Goal: Task Accomplishment & Management: Complete application form

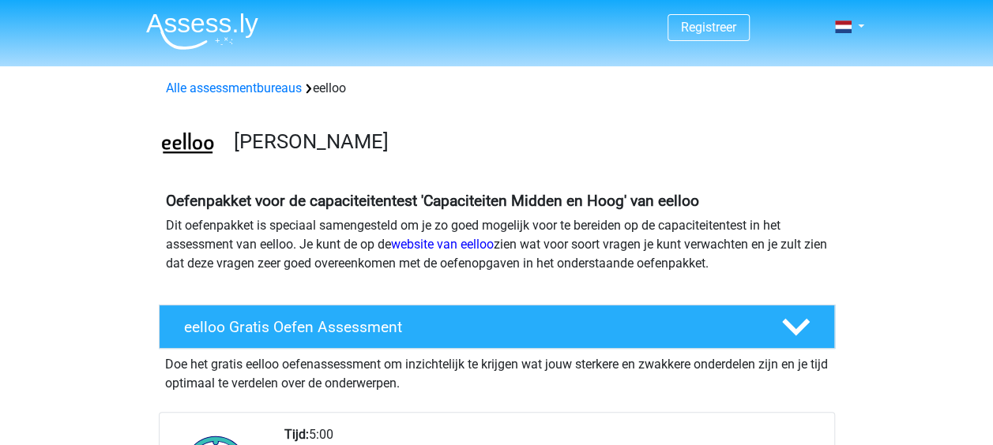
click at [695, 19] on span "Registreer" at bounding box center [708, 27] width 82 height 27
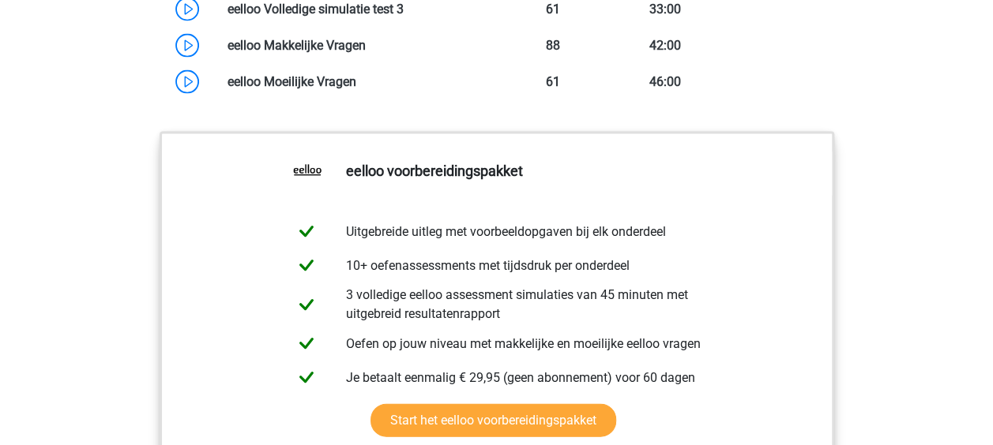
scroll to position [1470, 0]
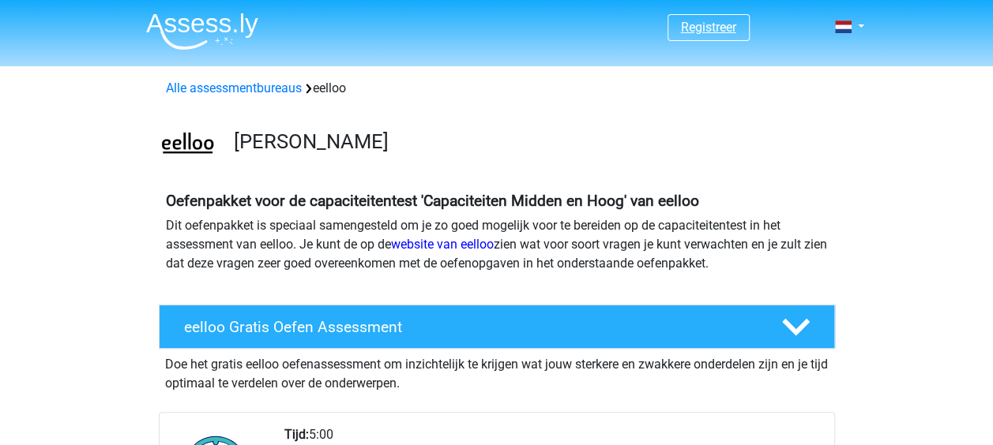
click at [686, 32] on link "Registreer" at bounding box center [708, 27] width 55 height 15
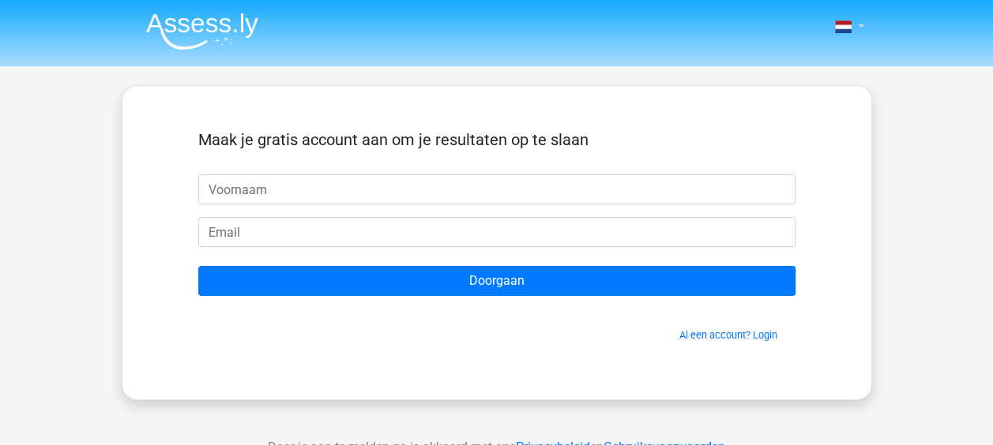
click at [850, 21] on span at bounding box center [843, 27] width 17 height 13
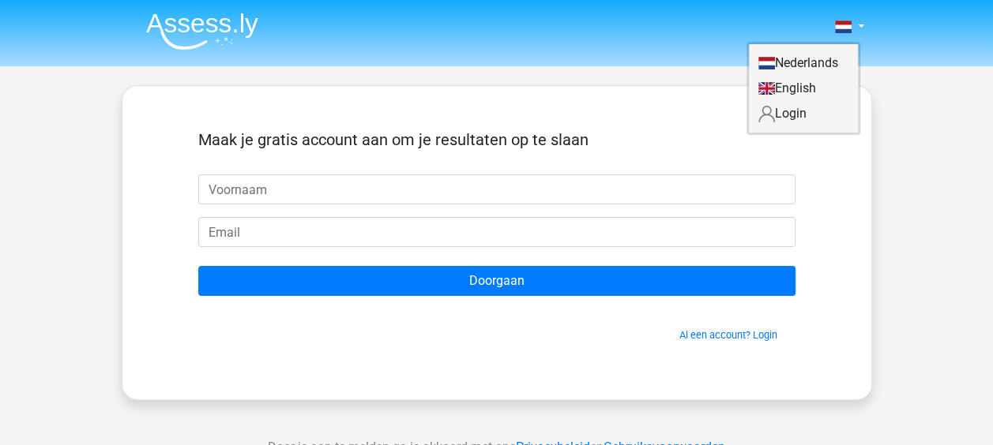
click at [781, 109] on link "Login" at bounding box center [803, 113] width 109 height 25
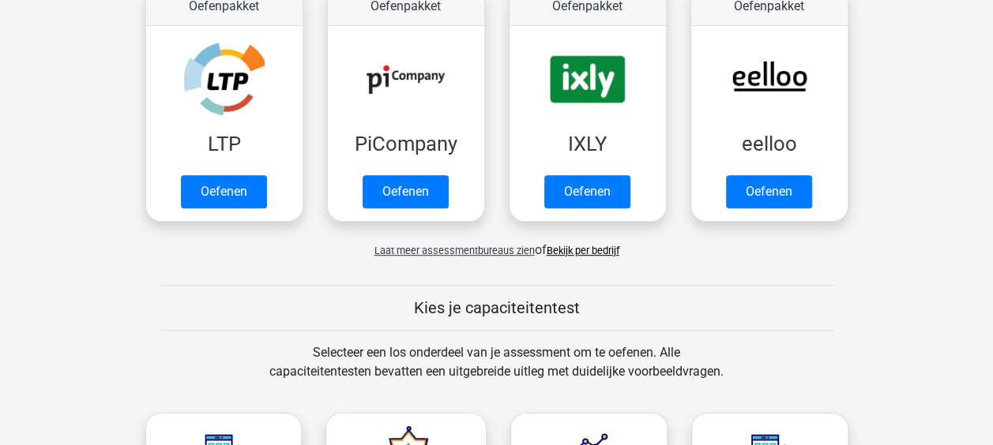
scroll to position [329, 0]
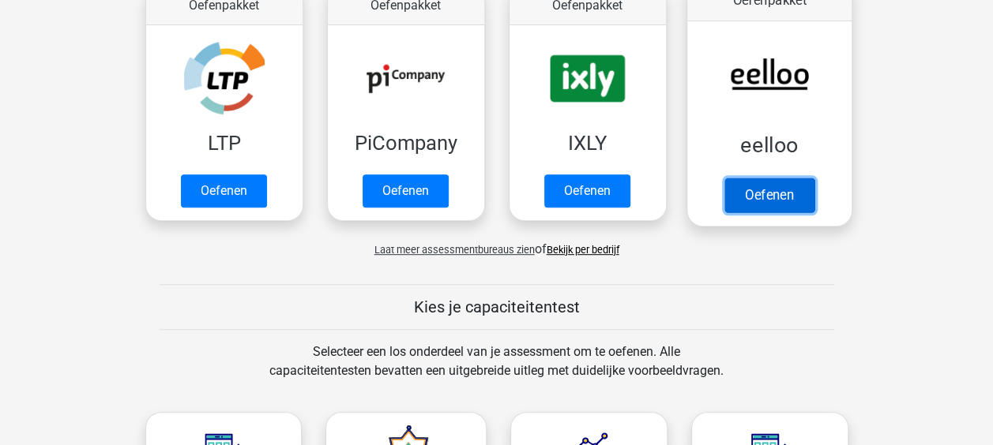
click at [773, 193] on link "Oefenen" at bounding box center [769, 195] width 90 height 35
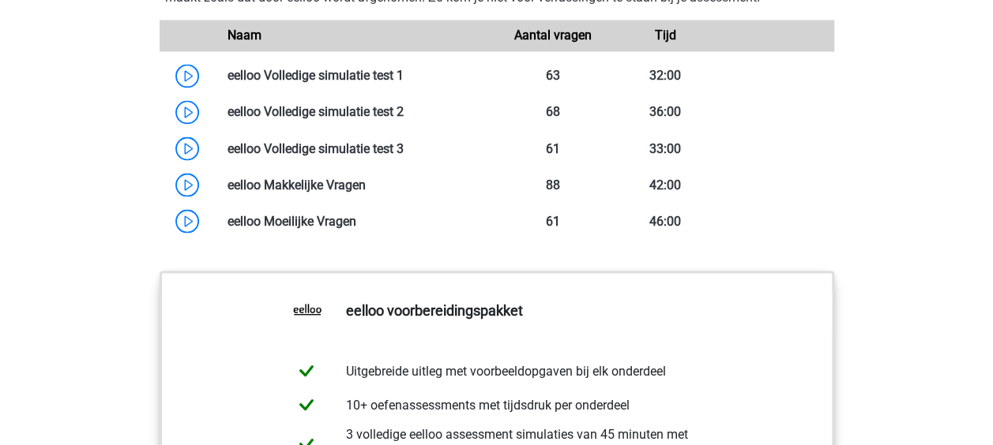
scroll to position [1363, 0]
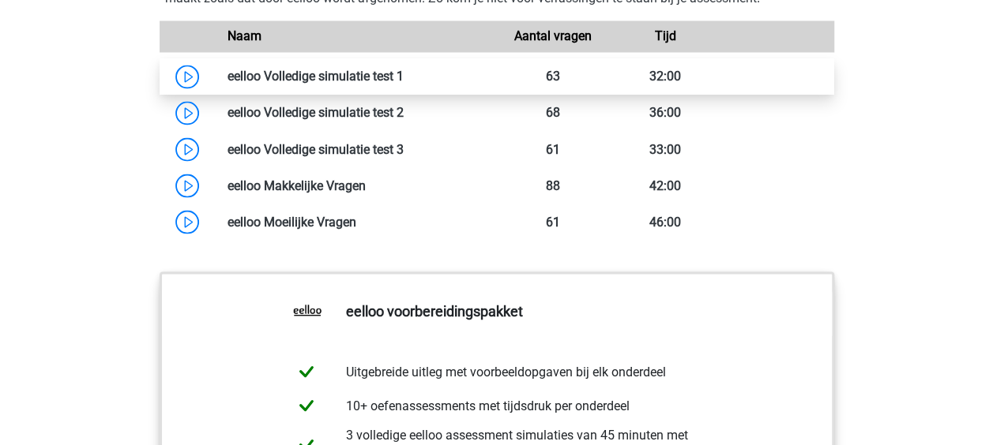
click at [404, 84] on link at bounding box center [404, 76] width 0 height 15
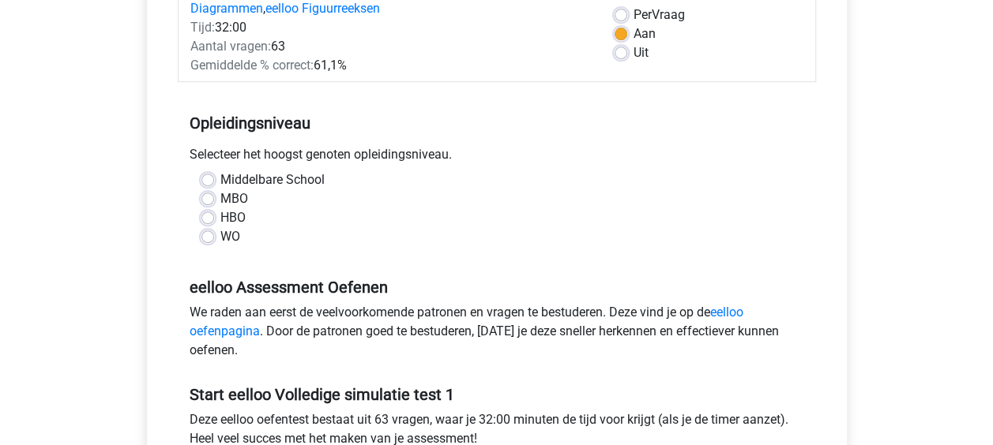
scroll to position [241, 0]
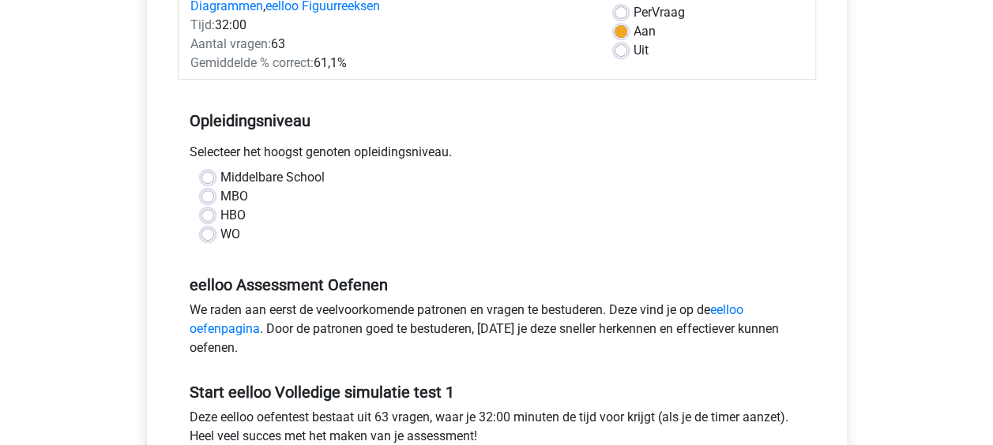
click at [220, 172] on label "Middelbare School" at bounding box center [272, 177] width 104 height 19
click at [209, 172] on input "Middelbare School" at bounding box center [207, 176] width 13 height 16
radio input "true"
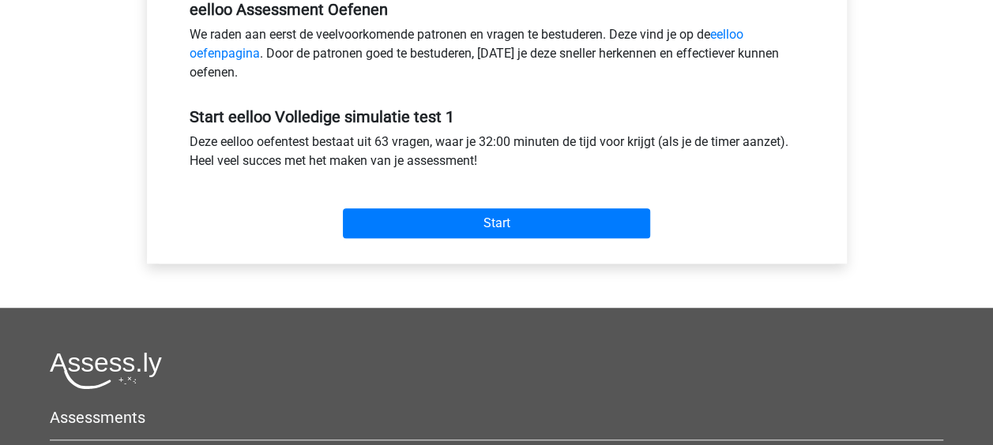
scroll to position [502, 0]
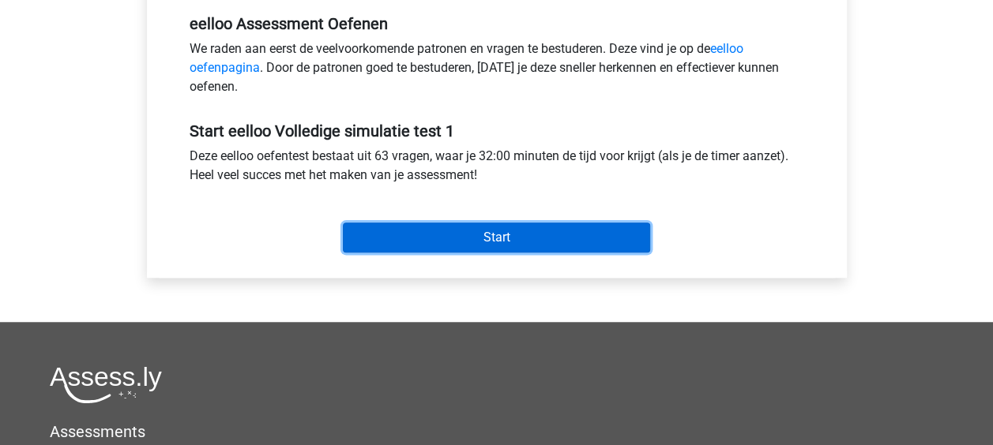
click at [425, 235] on input "Start" at bounding box center [496, 238] width 307 height 30
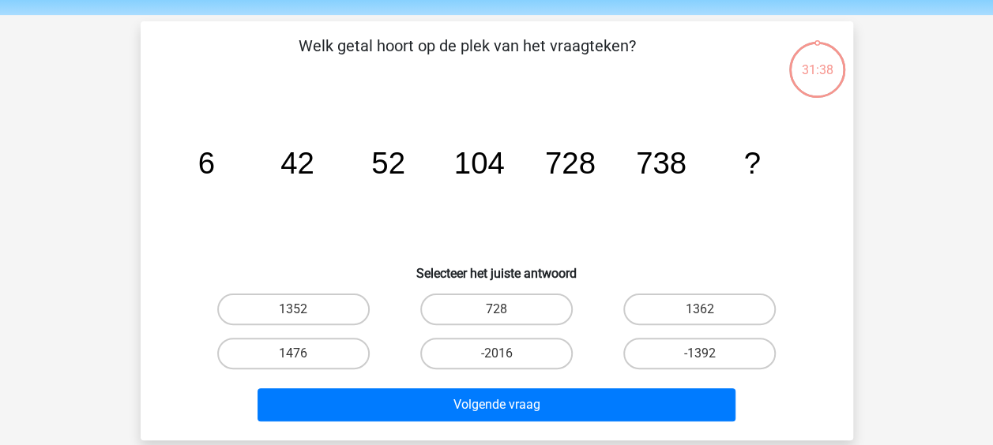
scroll to position [43, 0]
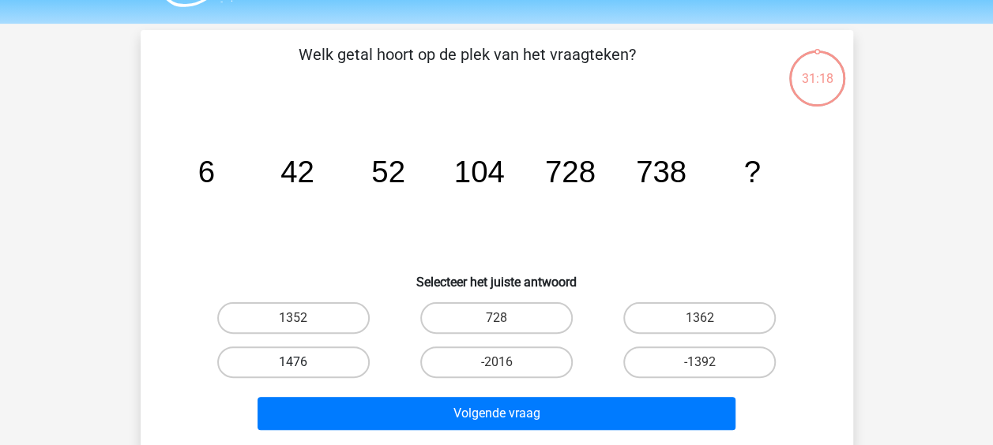
click at [297, 352] on label "1476" at bounding box center [293, 363] width 152 height 32
click at [297, 363] on input "1476" at bounding box center [298, 368] width 10 height 10
radio input "true"
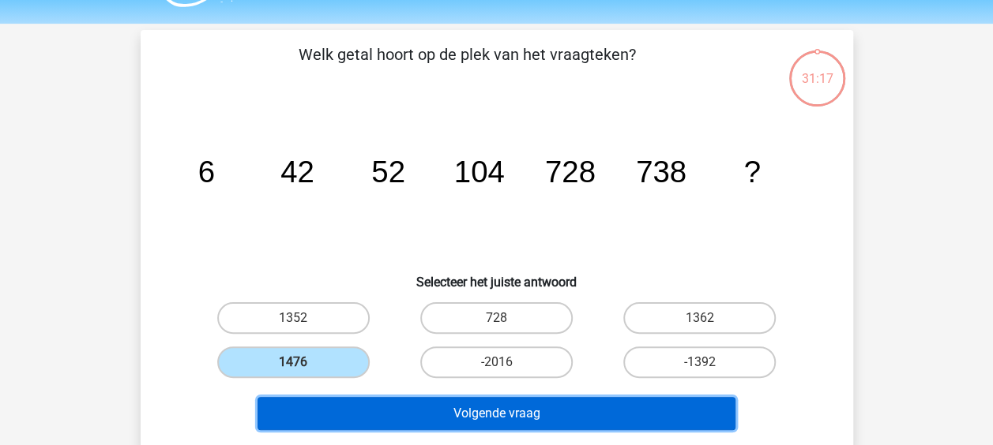
click at [389, 415] on button "Volgende vraag" at bounding box center [497, 413] width 478 height 33
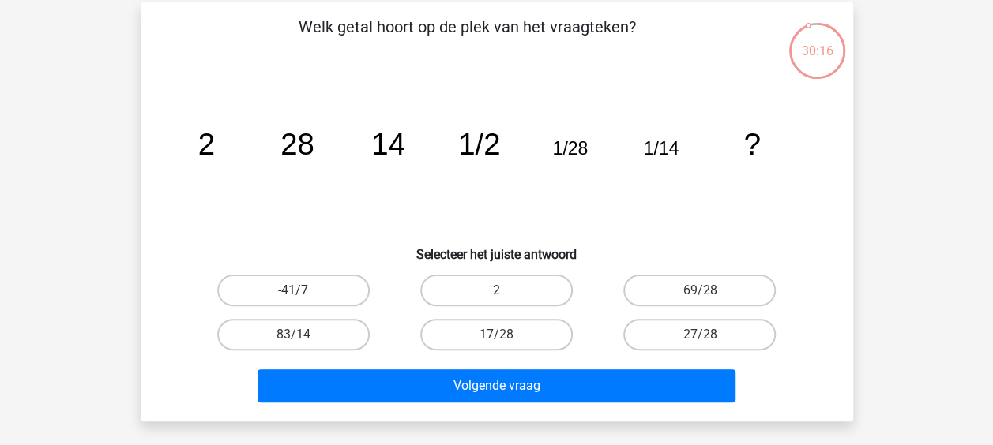
scroll to position [73, 0]
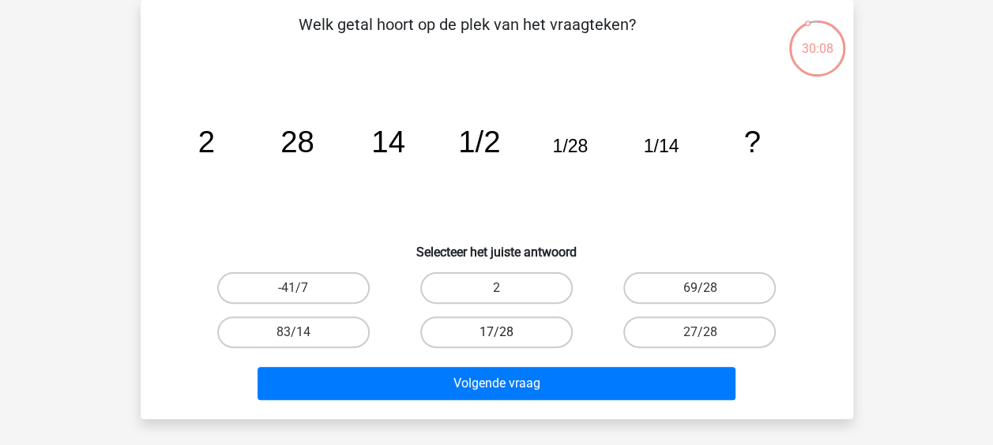
click at [520, 336] on label "17/28" at bounding box center [496, 333] width 152 height 32
click at [506, 336] on input "17/28" at bounding box center [501, 338] width 10 height 10
radio input "true"
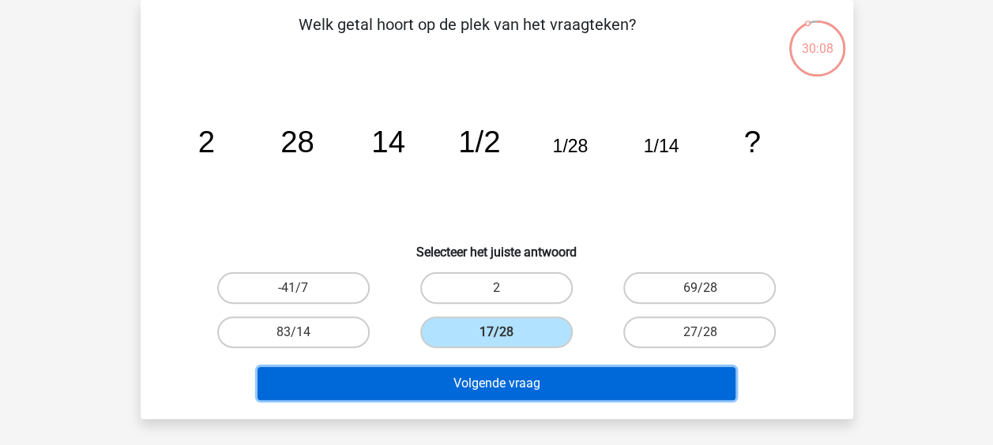
click at [528, 383] on button "Volgende vraag" at bounding box center [497, 383] width 478 height 33
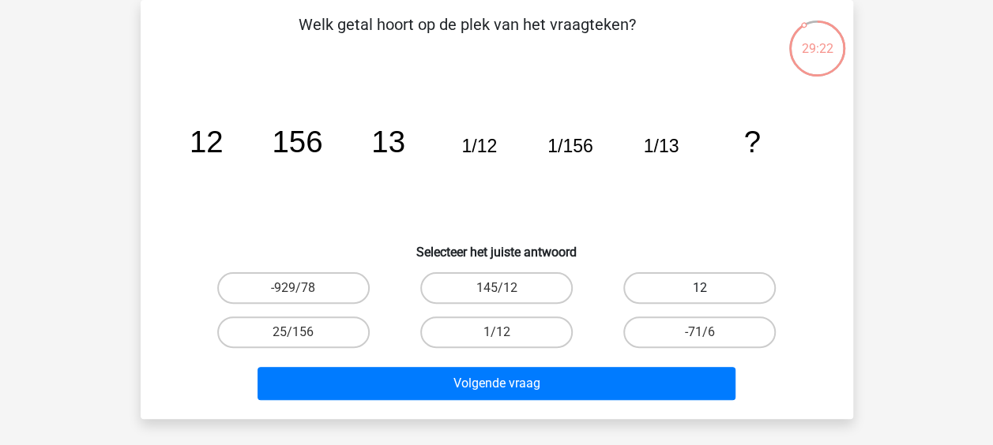
click at [716, 295] on label "12" at bounding box center [699, 289] width 152 height 32
click at [710, 295] on input "12" at bounding box center [705, 293] width 10 height 10
radio input "true"
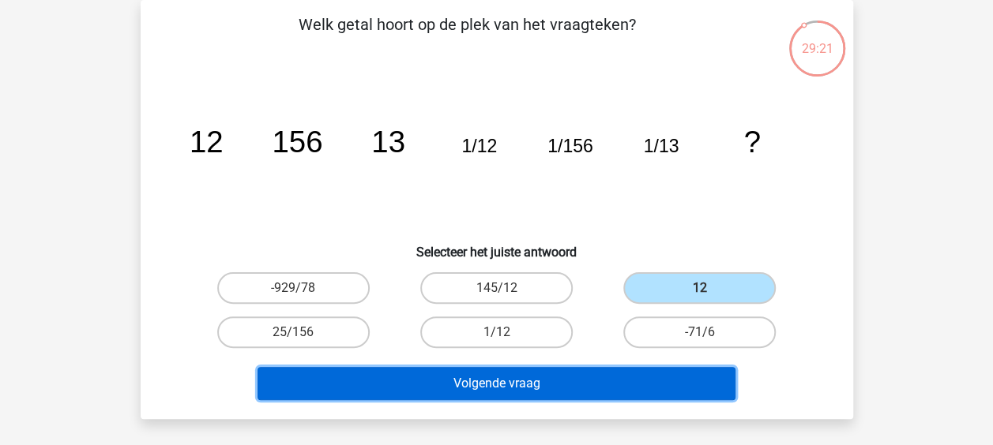
click at [611, 370] on button "Volgende vraag" at bounding box center [497, 383] width 478 height 33
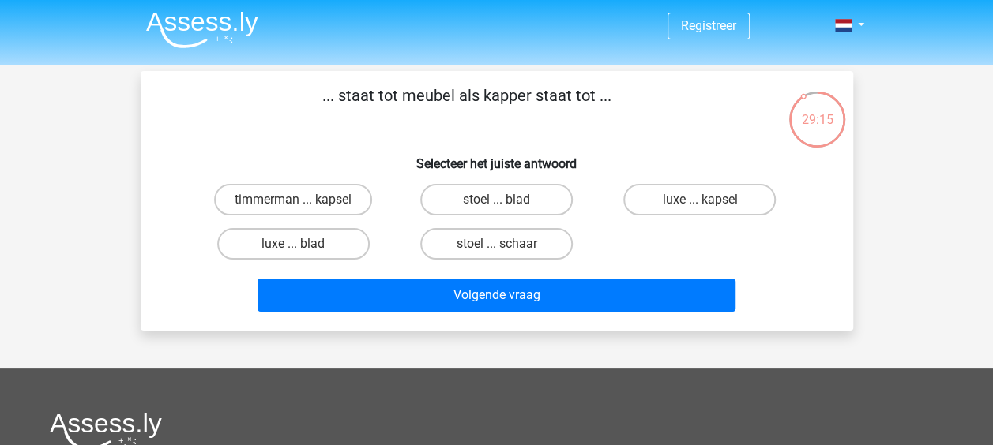
scroll to position [0, 0]
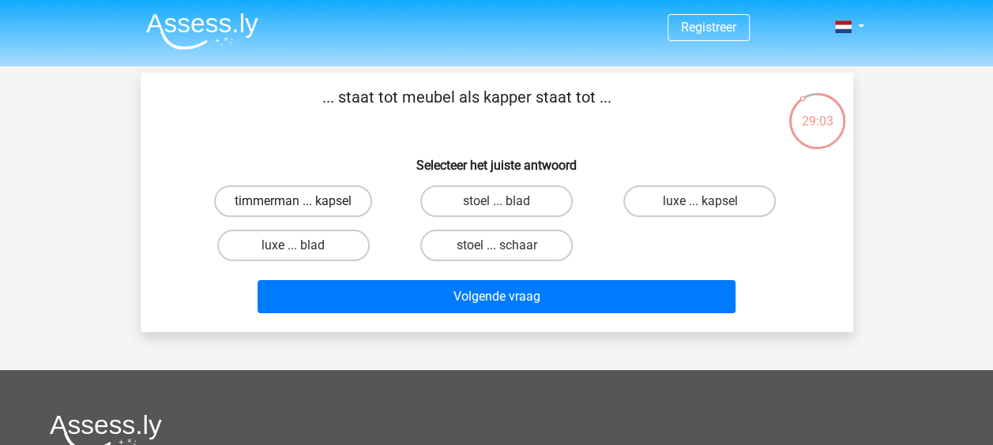
click at [334, 191] on label "timmerman ... kapsel" at bounding box center [293, 202] width 158 height 32
click at [303, 201] on input "timmerman ... kapsel" at bounding box center [298, 206] width 10 height 10
radio input "true"
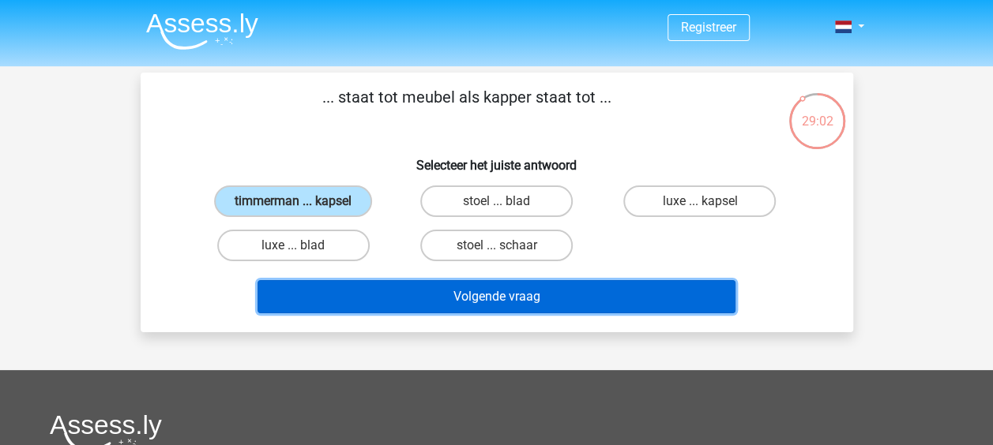
click at [425, 295] on button "Volgende vraag" at bounding box center [497, 296] width 478 height 33
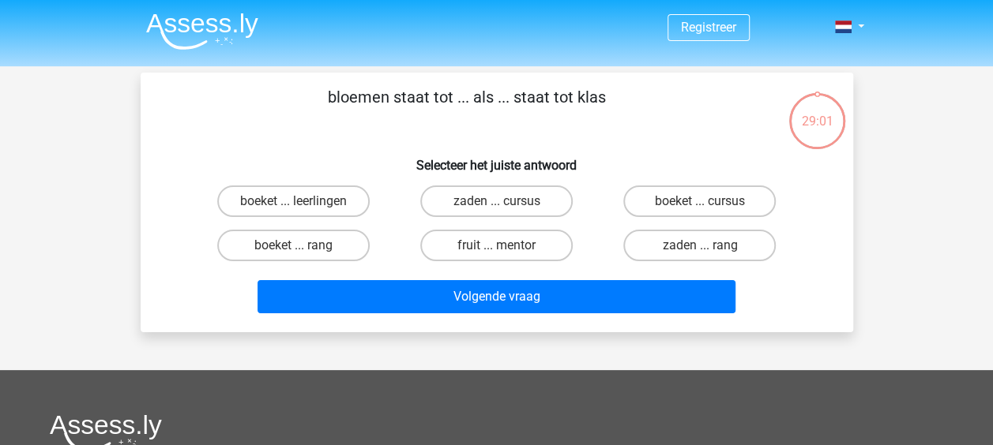
scroll to position [73, 0]
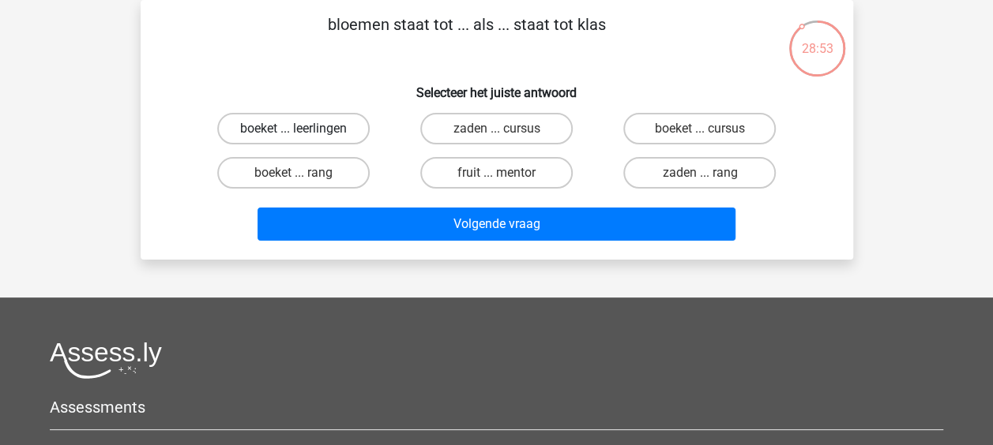
click at [338, 130] on label "boeket ... leerlingen" at bounding box center [293, 129] width 152 height 32
click at [303, 130] on input "boeket ... leerlingen" at bounding box center [298, 134] width 10 height 10
radio input "true"
click at [340, 130] on label "boeket ... leerlingen" at bounding box center [293, 129] width 152 height 32
click at [303, 130] on input "boeket ... leerlingen" at bounding box center [298, 134] width 10 height 10
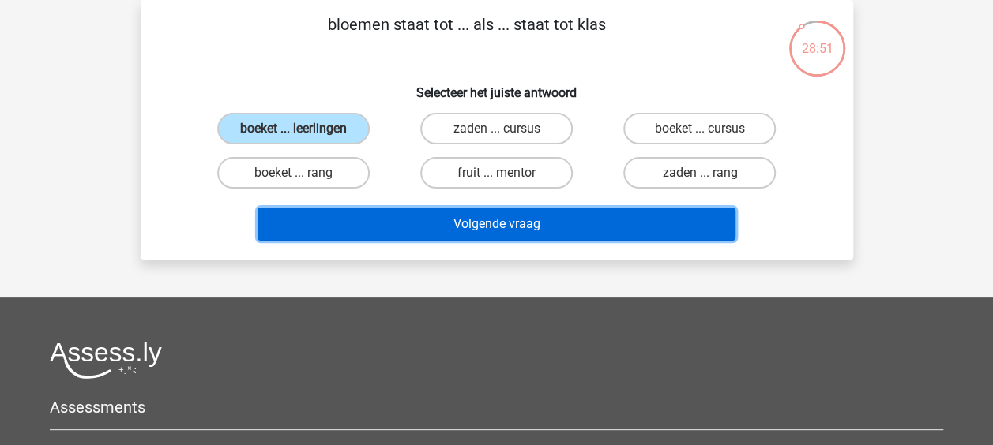
click at [430, 230] on button "Volgende vraag" at bounding box center [497, 224] width 478 height 33
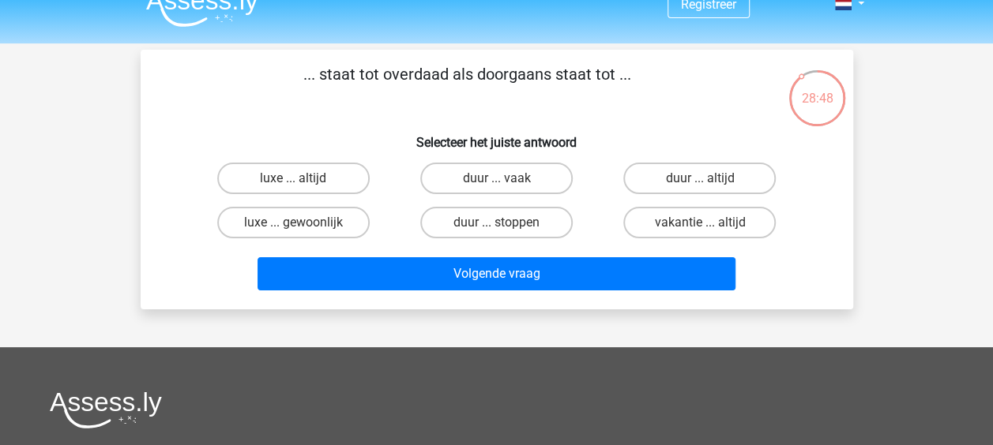
scroll to position [22, 0]
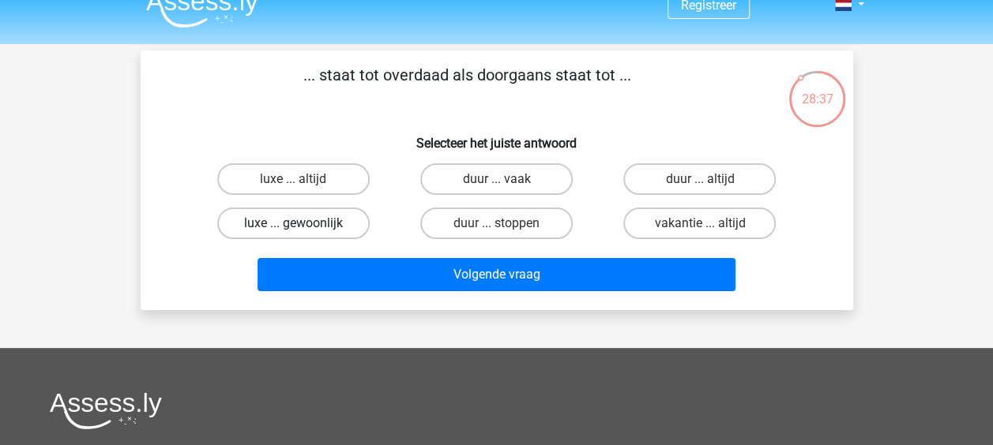
click at [309, 219] on label "luxe ... gewoonlijk" at bounding box center [293, 224] width 152 height 32
click at [303, 224] on input "luxe ... gewoonlijk" at bounding box center [298, 229] width 10 height 10
radio input "true"
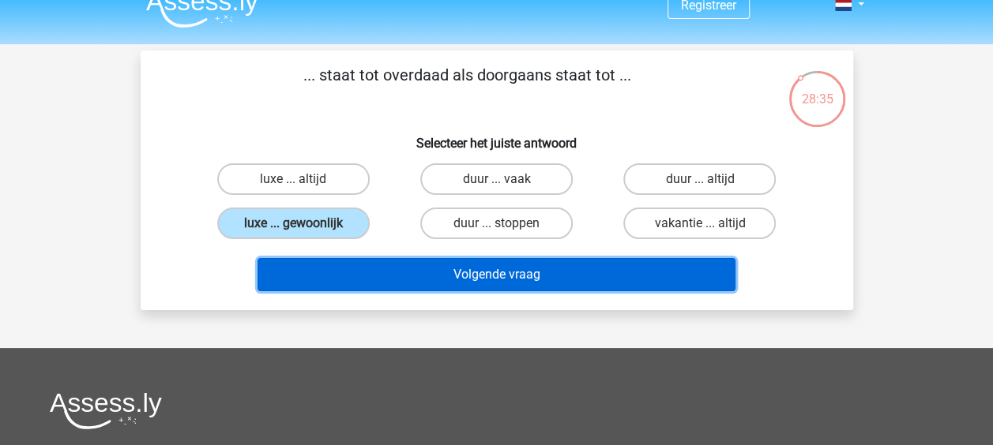
click at [378, 269] on button "Volgende vraag" at bounding box center [497, 274] width 478 height 33
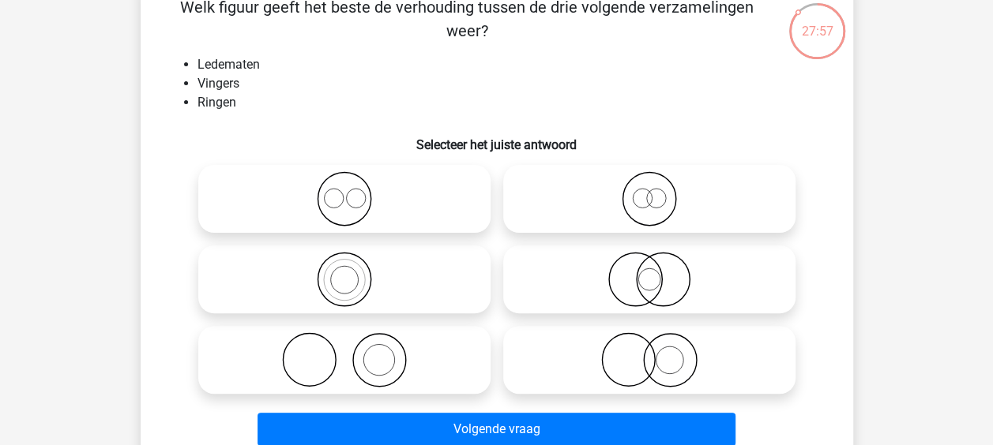
scroll to position [77, 0]
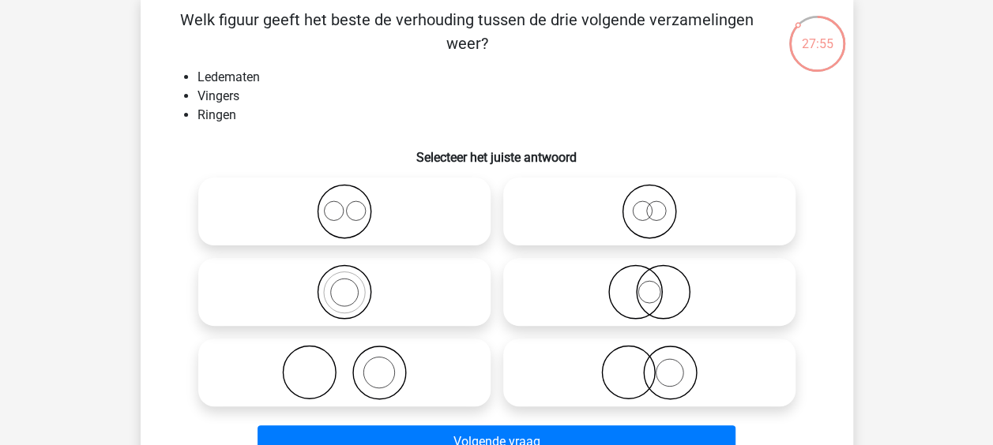
click at [372, 363] on icon at bounding box center [345, 372] width 280 height 55
click at [355, 363] on input "radio" at bounding box center [349, 360] width 10 height 10
radio input "true"
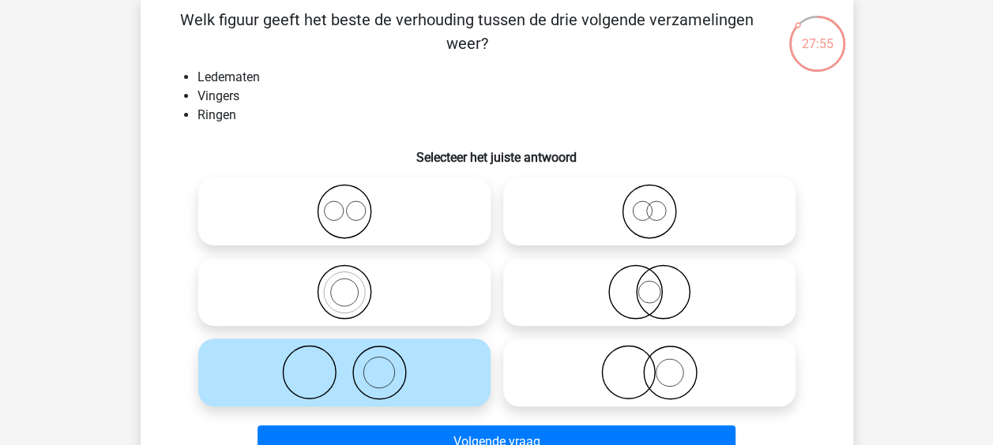
scroll to position [172, 0]
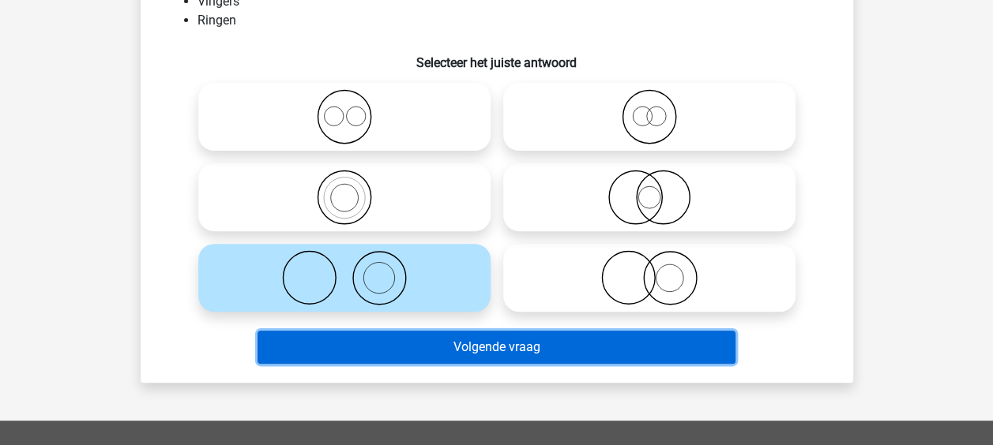
click at [417, 351] on button "Volgende vraag" at bounding box center [497, 347] width 478 height 33
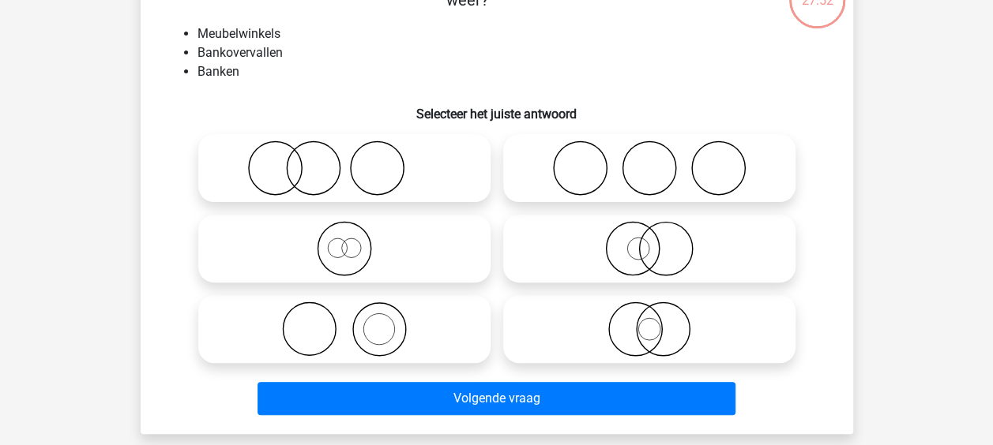
scroll to position [73, 0]
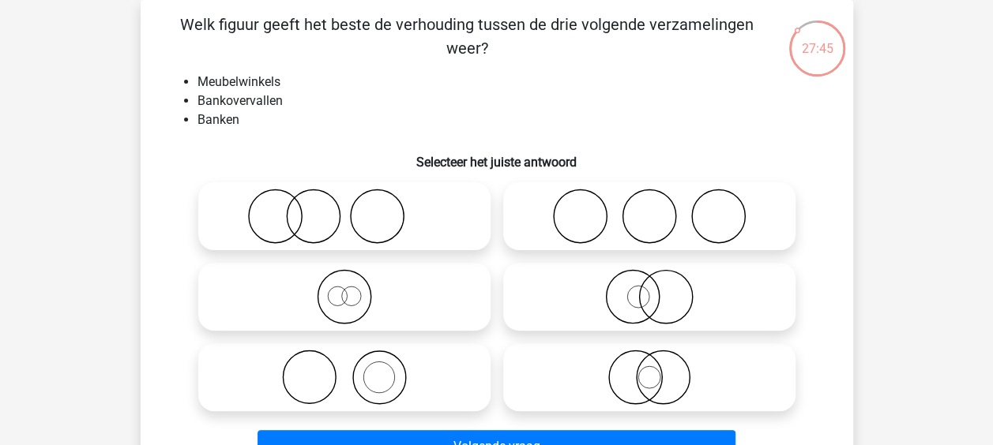
click at [409, 365] on icon at bounding box center [345, 377] width 280 height 55
click at [355, 365] on input "radio" at bounding box center [349, 364] width 10 height 10
radio input "true"
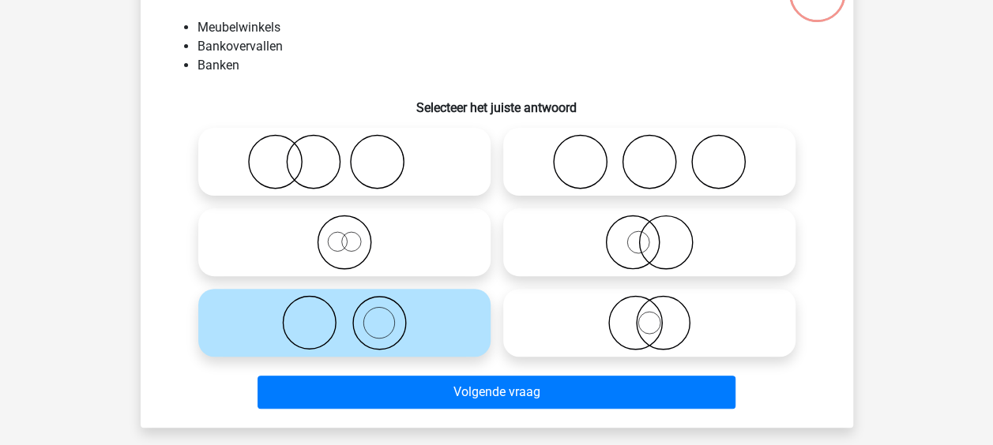
scroll to position [126, 0]
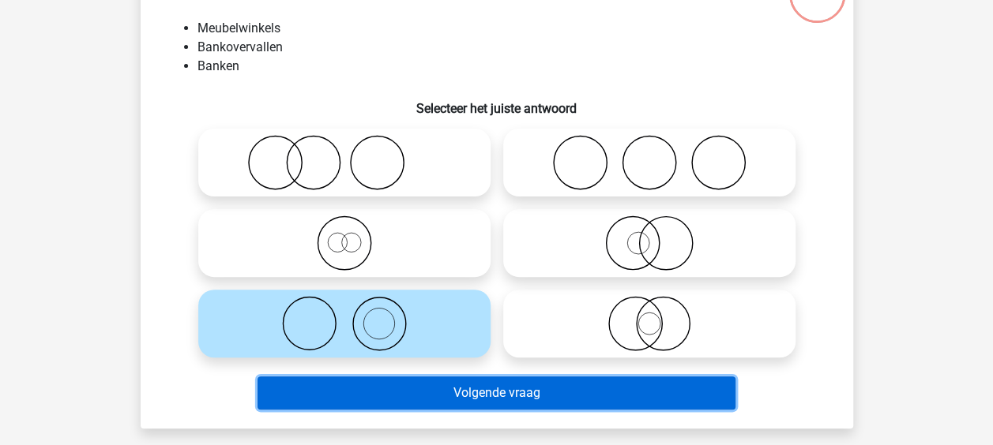
click at [421, 397] on button "Volgende vraag" at bounding box center [497, 393] width 478 height 33
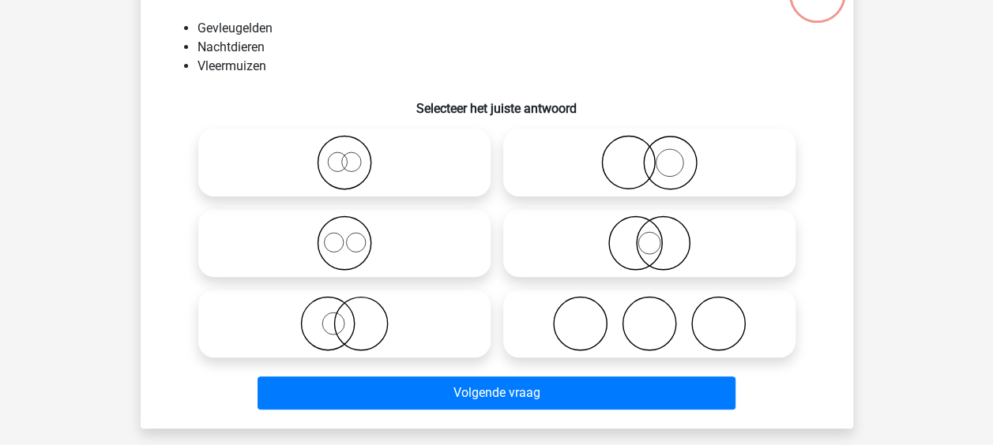
scroll to position [73, 0]
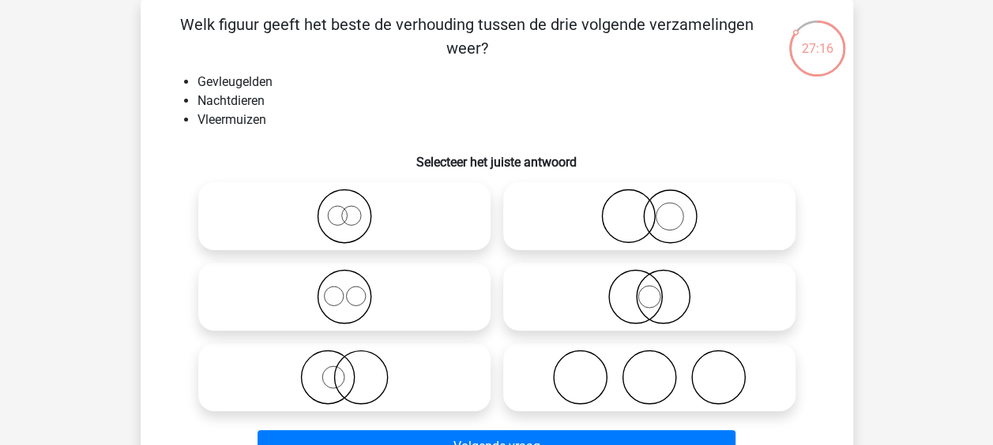
click at [652, 298] on icon at bounding box center [649, 296] width 280 height 55
click at [652, 289] on input "radio" at bounding box center [654, 284] width 10 height 10
radio input "true"
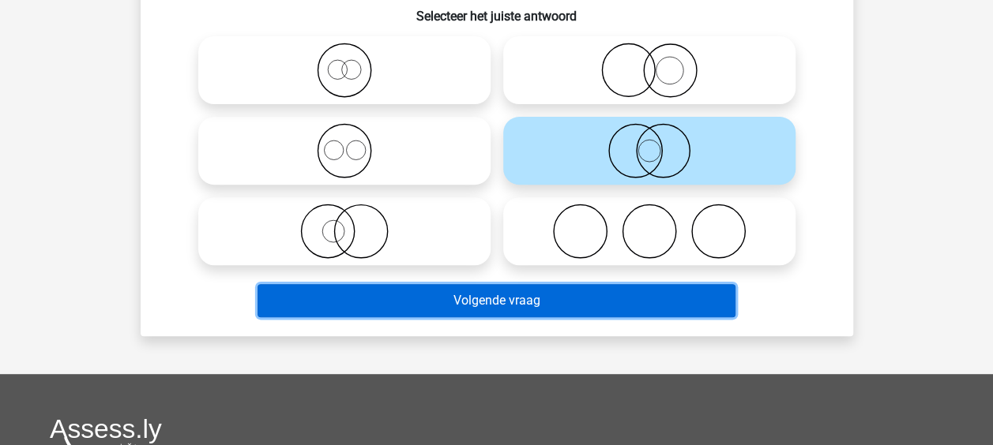
click at [529, 303] on button "Volgende vraag" at bounding box center [497, 300] width 478 height 33
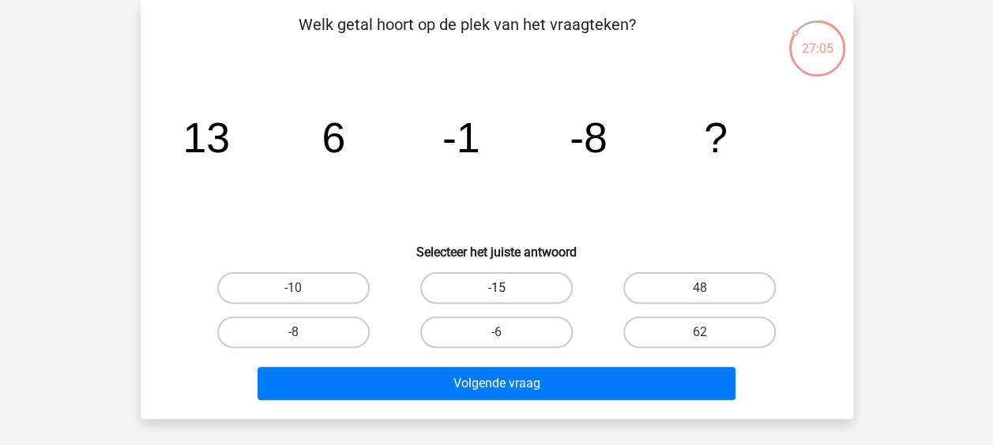
click at [528, 294] on label "-15" at bounding box center [496, 289] width 152 height 32
click at [506, 294] on input "-15" at bounding box center [501, 293] width 10 height 10
radio input "true"
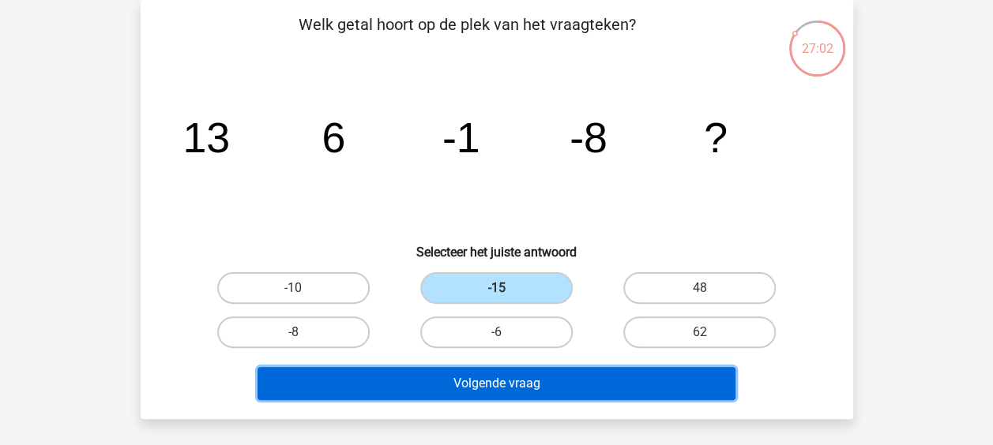
click at [507, 390] on button "Volgende vraag" at bounding box center [497, 383] width 478 height 33
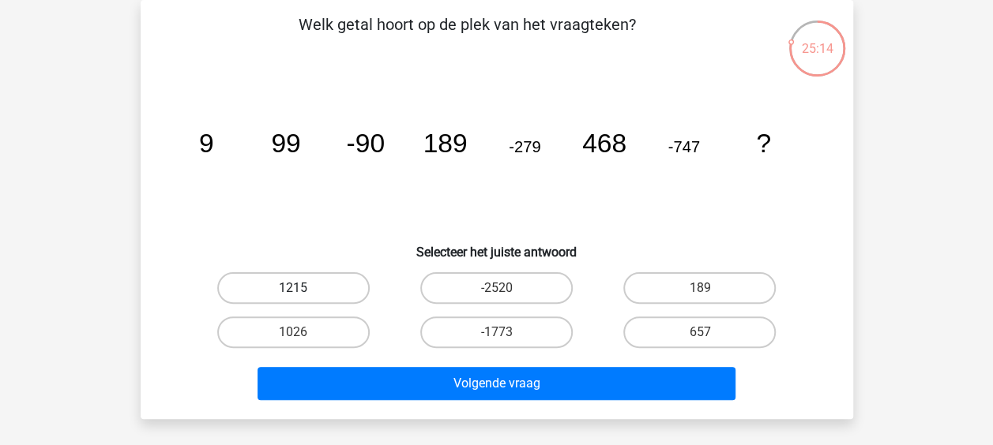
click at [332, 285] on label "1215" at bounding box center [293, 289] width 152 height 32
click at [303, 288] on input "1215" at bounding box center [298, 293] width 10 height 10
radio input "true"
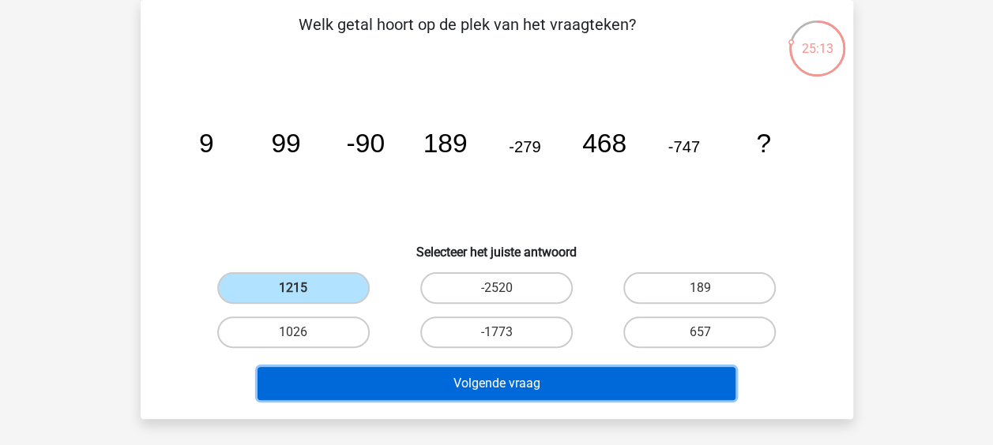
click at [390, 384] on button "Volgende vraag" at bounding box center [497, 383] width 478 height 33
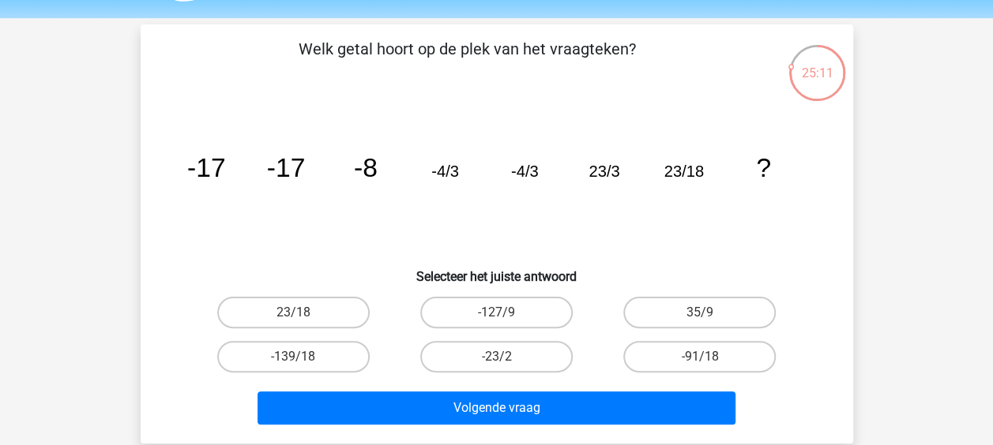
scroll to position [47, 0]
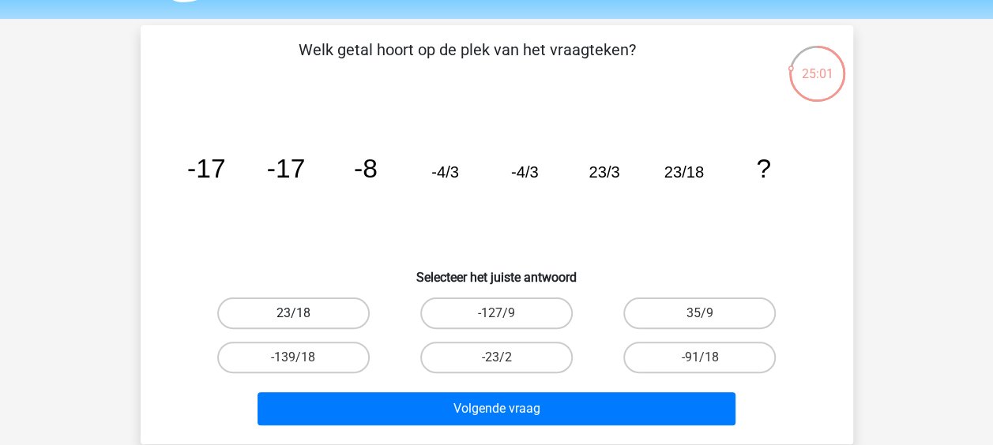
click at [310, 319] on label "23/18" at bounding box center [293, 314] width 152 height 32
click at [303, 319] on input "23/18" at bounding box center [298, 319] width 10 height 10
radio input "true"
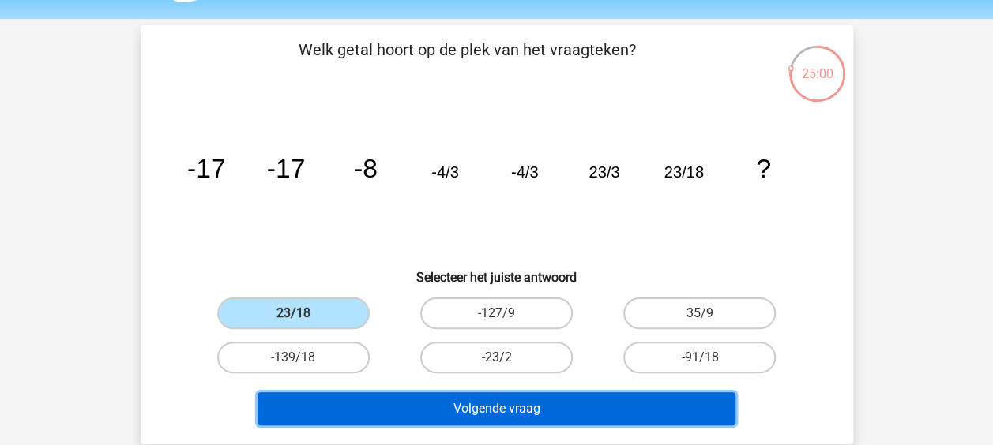
click at [404, 408] on button "Volgende vraag" at bounding box center [497, 409] width 478 height 33
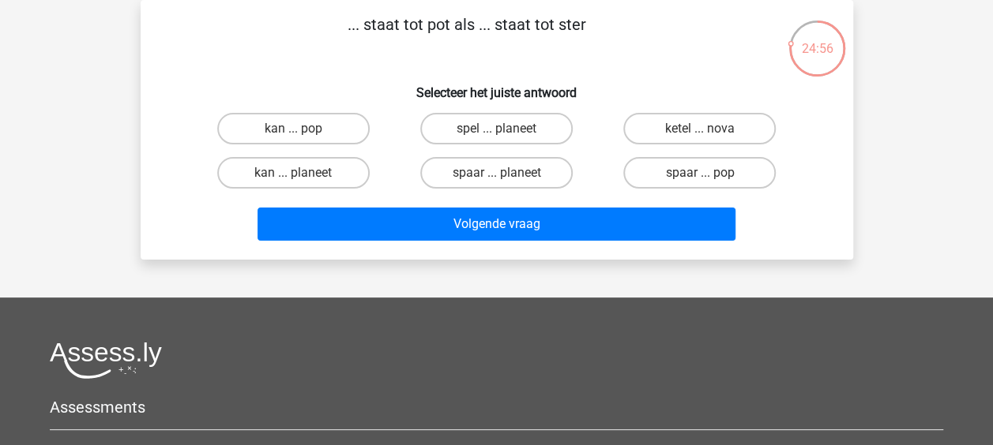
scroll to position [0, 0]
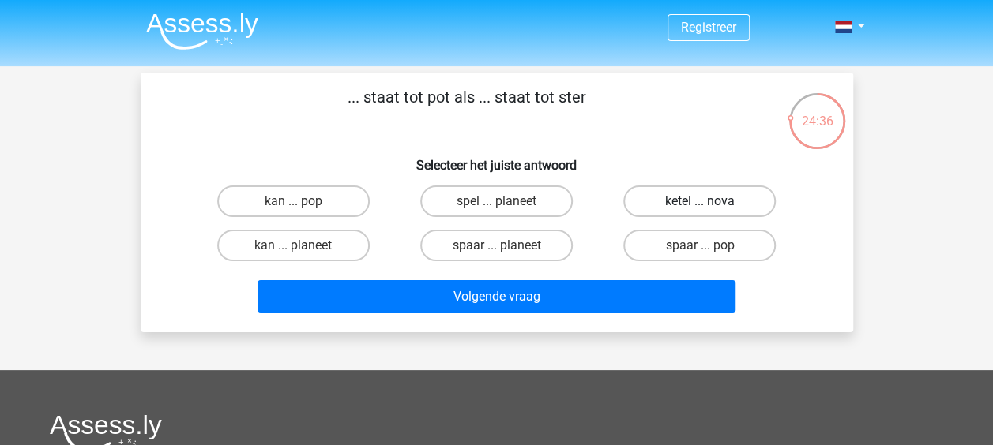
click at [671, 194] on label "ketel ... nova" at bounding box center [699, 202] width 152 height 32
click at [700, 201] on input "ketel ... nova" at bounding box center [705, 206] width 10 height 10
radio input "true"
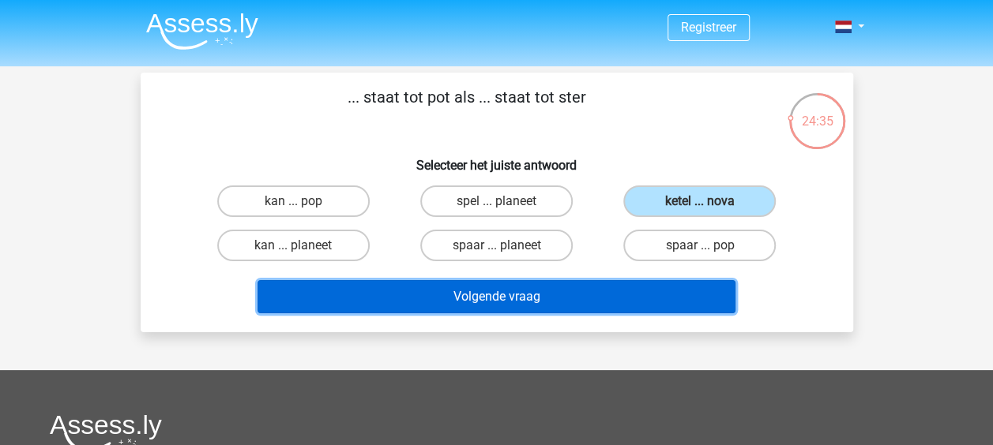
click at [554, 288] on button "Volgende vraag" at bounding box center [497, 296] width 478 height 33
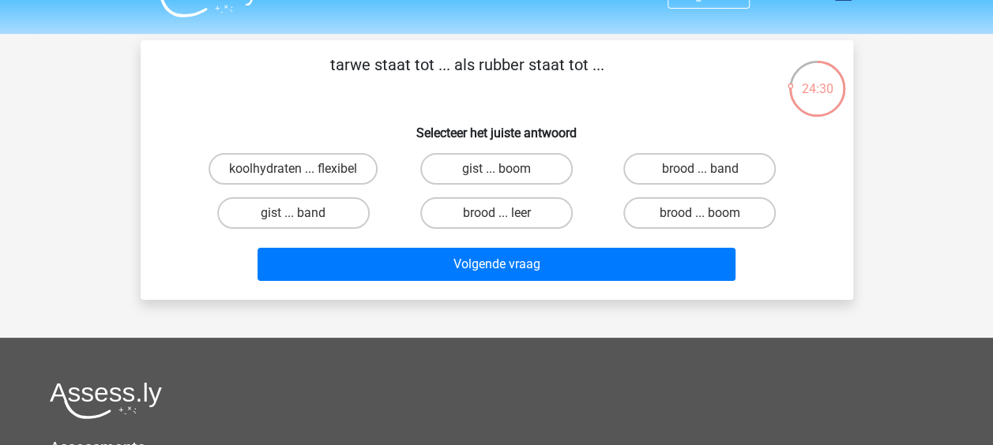
scroll to position [28, 0]
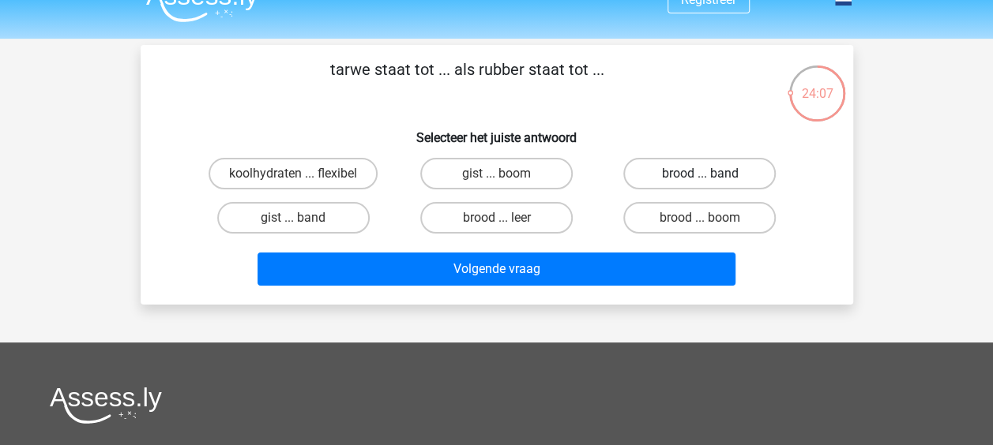
click at [709, 170] on label "brood ... band" at bounding box center [699, 174] width 152 height 32
click at [709, 174] on input "brood ... band" at bounding box center [705, 179] width 10 height 10
radio input "true"
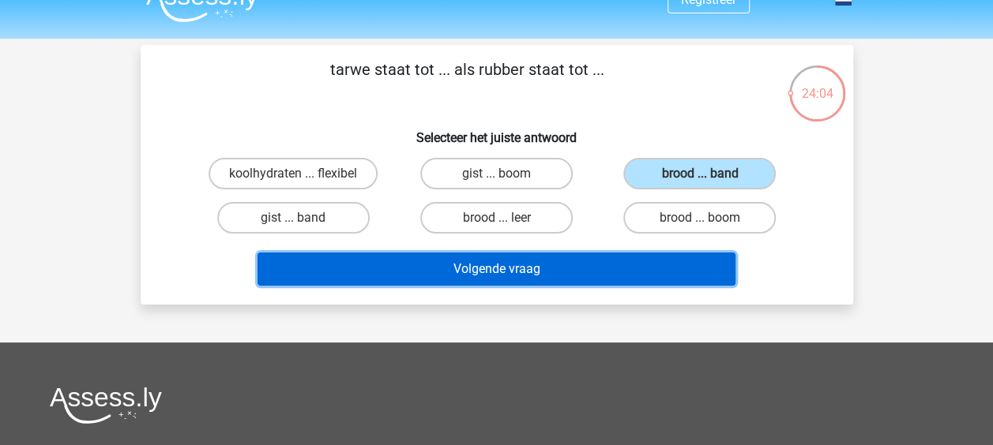
click at [563, 272] on button "Volgende vraag" at bounding box center [497, 269] width 478 height 33
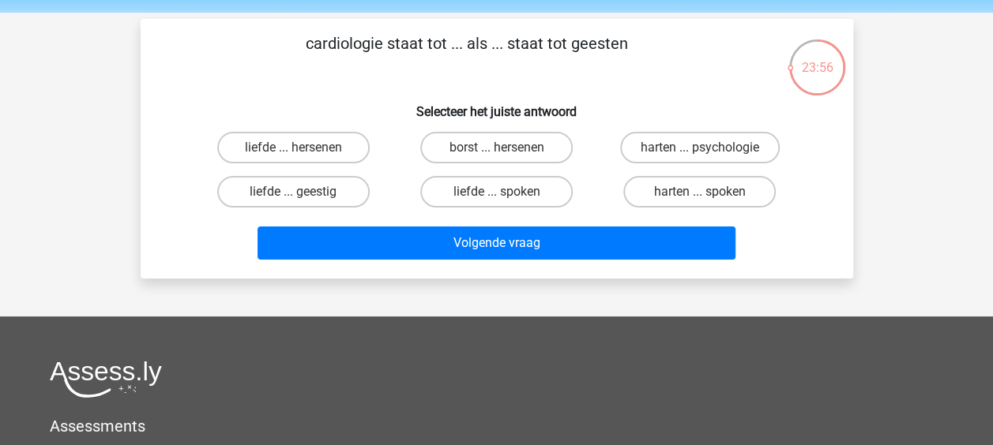
scroll to position [51, 0]
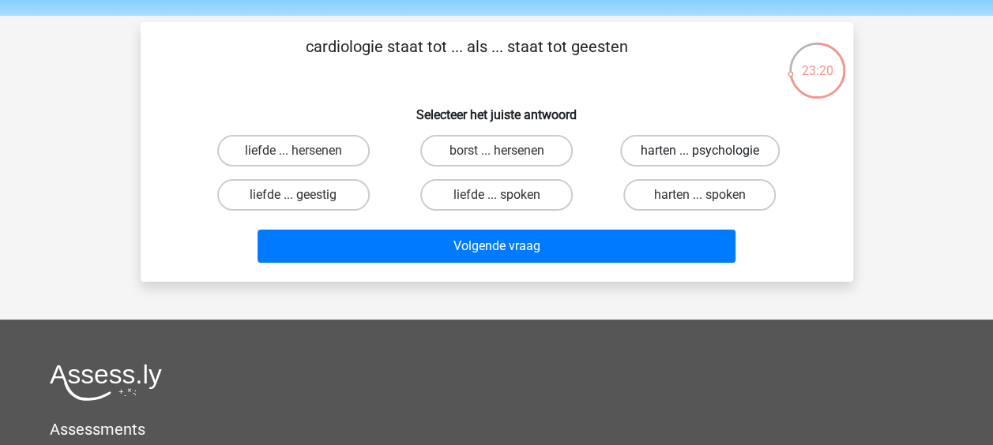
click at [661, 137] on label "harten ... psychologie" at bounding box center [700, 151] width 160 height 32
click at [700, 151] on input "harten ... psychologie" at bounding box center [705, 156] width 10 height 10
radio input "true"
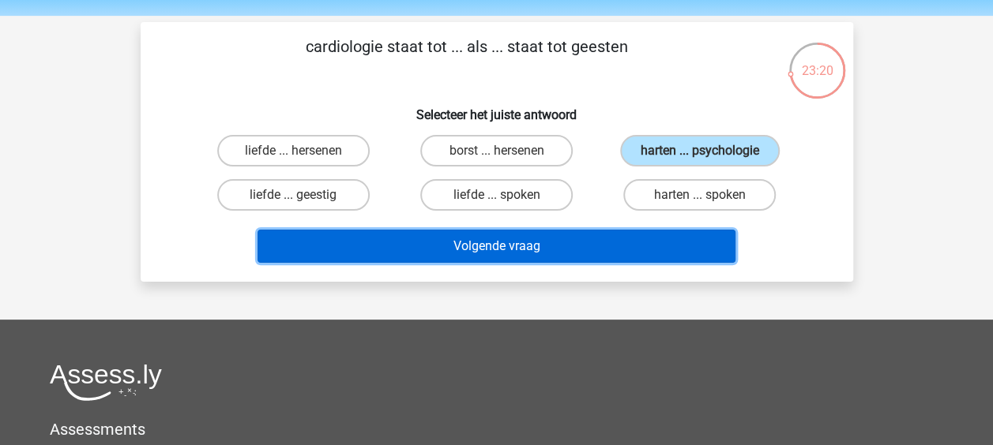
click at [563, 243] on button "Volgende vraag" at bounding box center [497, 246] width 478 height 33
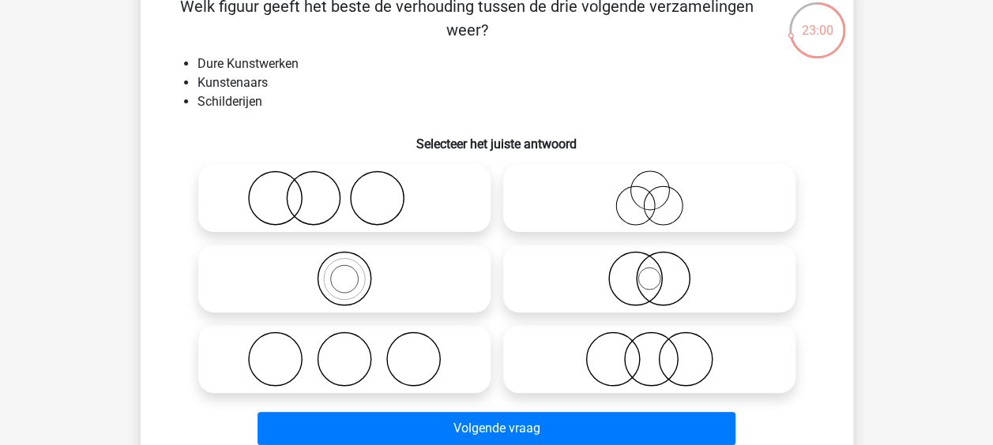
scroll to position [86, 0]
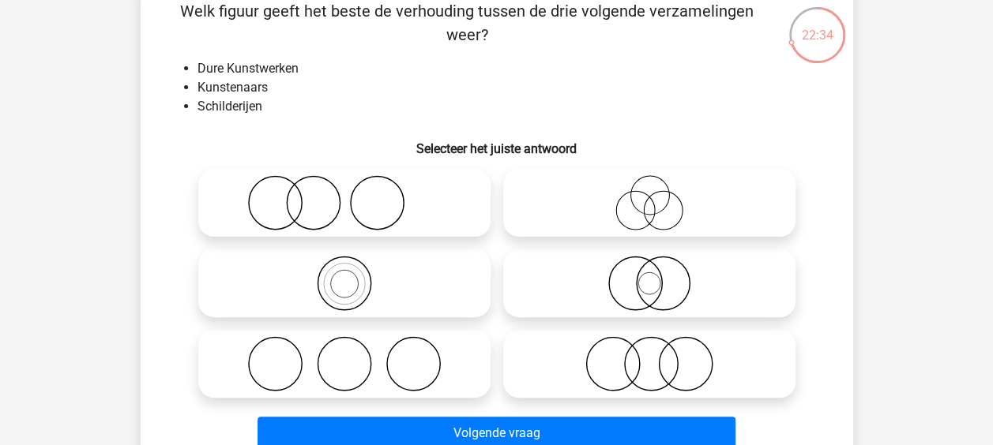
click at [661, 212] on icon at bounding box center [649, 202] width 280 height 55
click at [660, 195] on input "radio" at bounding box center [654, 190] width 10 height 10
radio input "true"
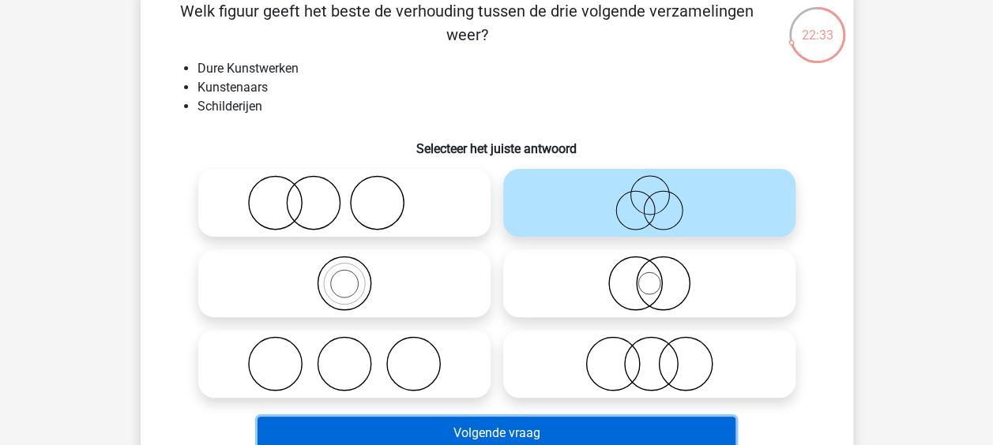
click at [483, 434] on button "Volgende vraag" at bounding box center [497, 433] width 478 height 33
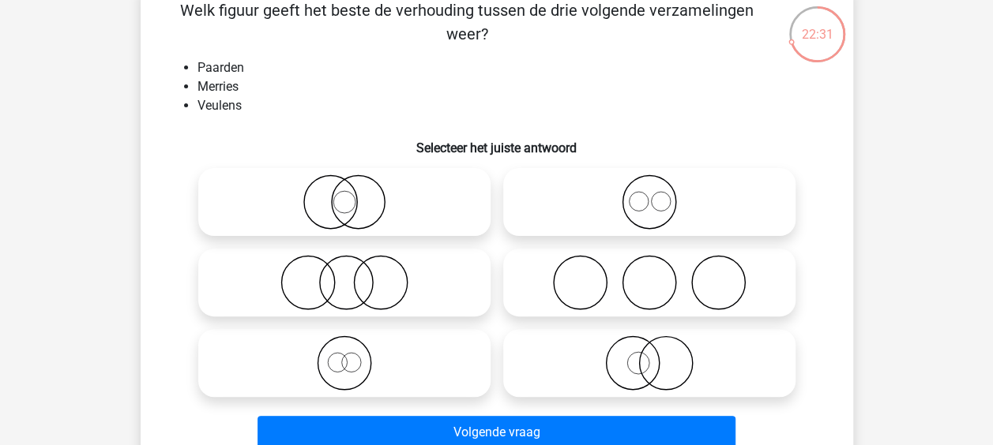
scroll to position [79, 0]
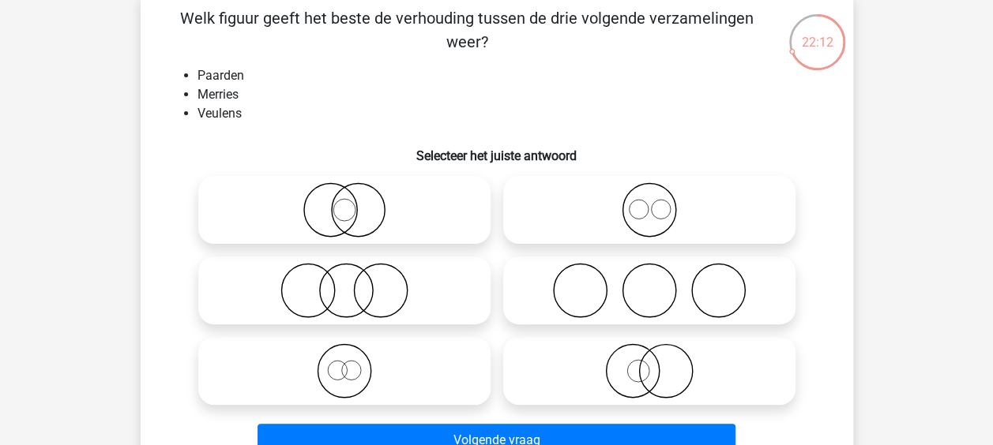
drag, startPoint x: 488, startPoint y: 400, endPoint x: 645, endPoint y: 377, distance: 158.2
click at [645, 377] on div at bounding box center [497, 291] width 610 height 242
click at [342, 370] on icon at bounding box center [345, 371] width 280 height 55
click at [344, 363] on input "radio" at bounding box center [349, 358] width 10 height 10
radio input "true"
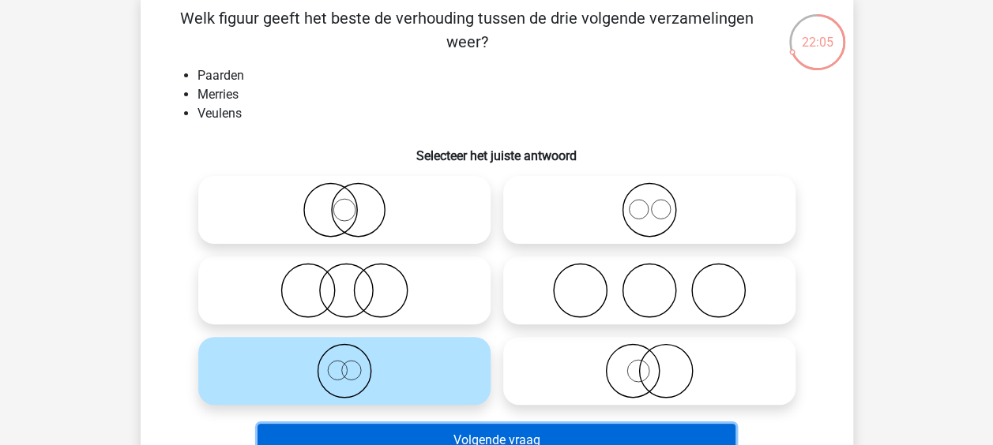
click at [367, 431] on button "Volgende vraag" at bounding box center [497, 440] width 478 height 33
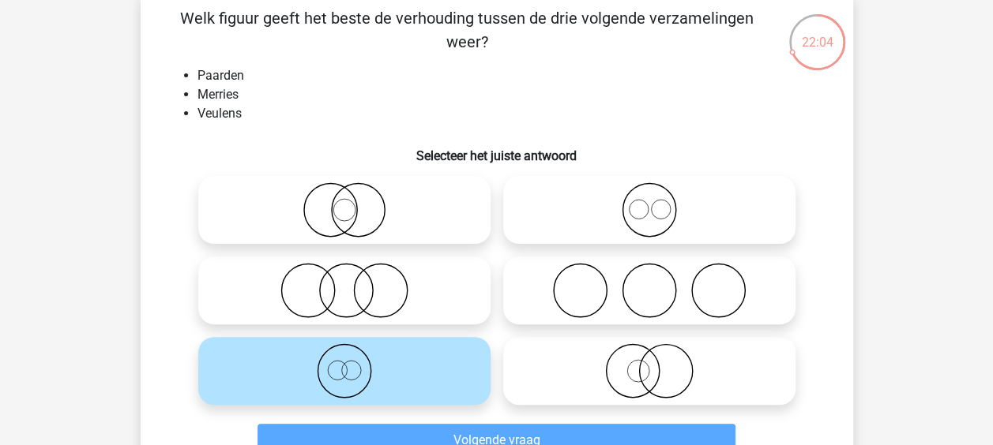
scroll to position [73, 0]
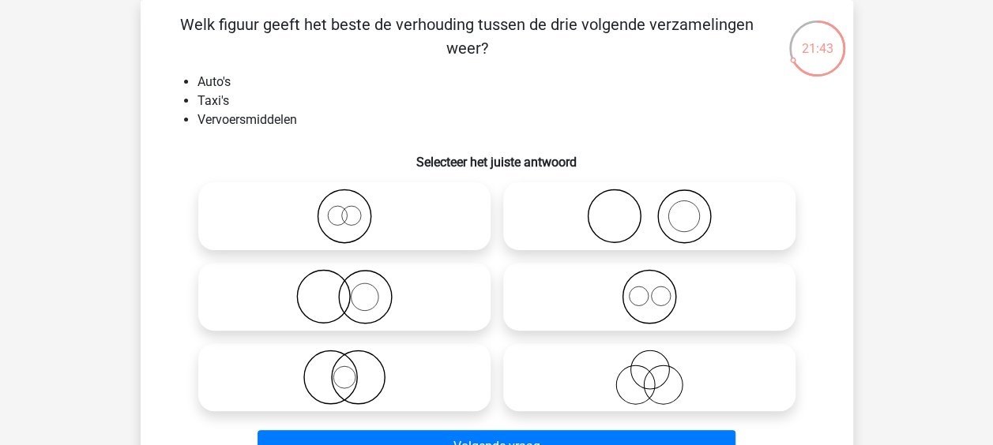
click at [419, 210] on icon at bounding box center [345, 216] width 280 height 55
click at [355, 209] on input "radio" at bounding box center [349, 203] width 10 height 10
radio input "true"
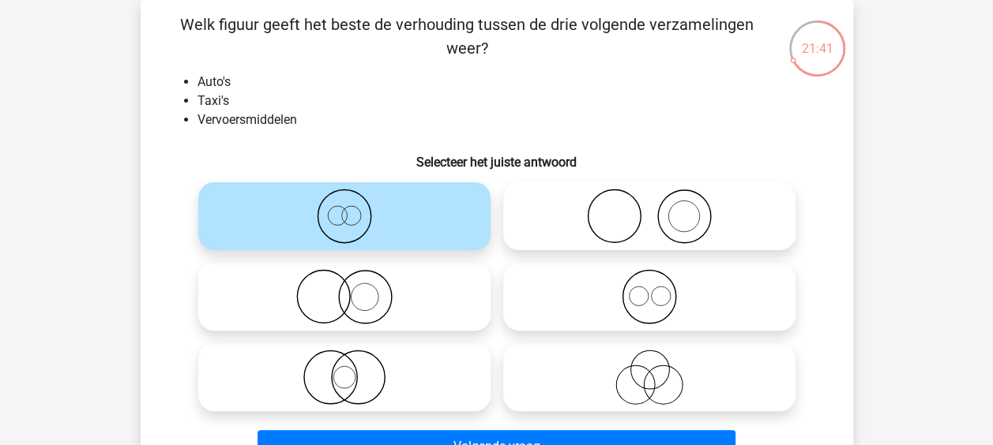
click at [419, 212] on icon at bounding box center [345, 216] width 280 height 55
click at [355, 209] on input "radio" at bounding box center [349, 203] width 10 height 10
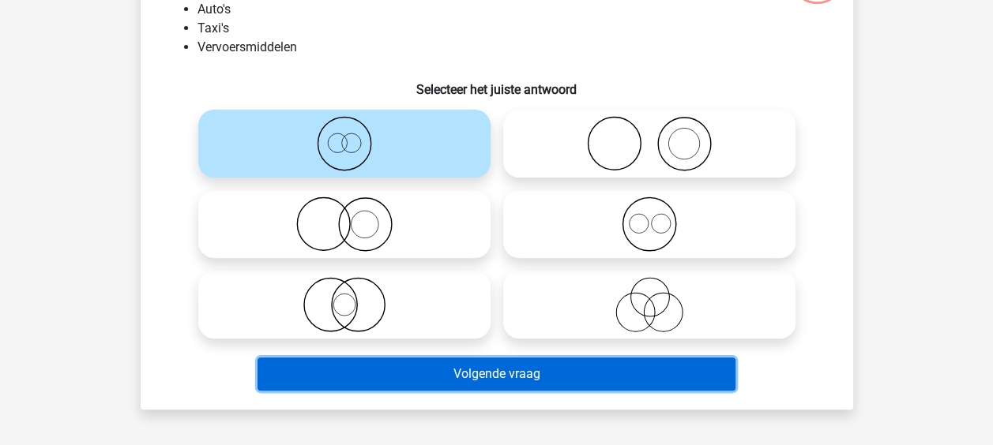
click at [431, 377] on button "Volgende vraag" at bounding box center [497, 374] width 478 height 33
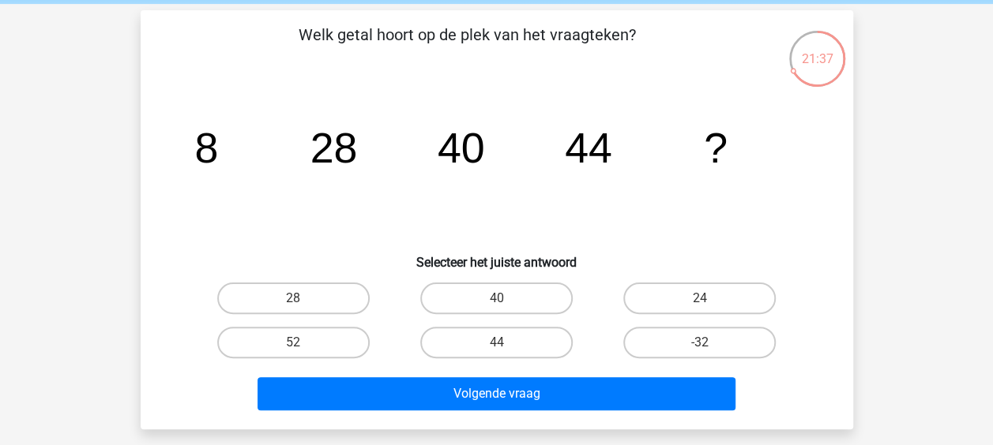
scroll to position [62, 0]
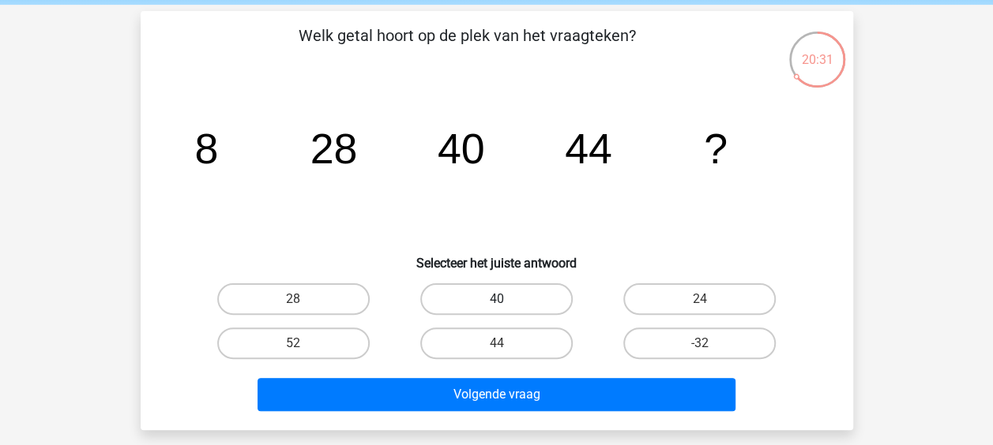
click at [498, 297] on label "40" at bounding box center [496, 300] width 152 height 32
click at [498, 299] on input "40" at bounding box center [501, 304] width 10 height 10
radio input "true"
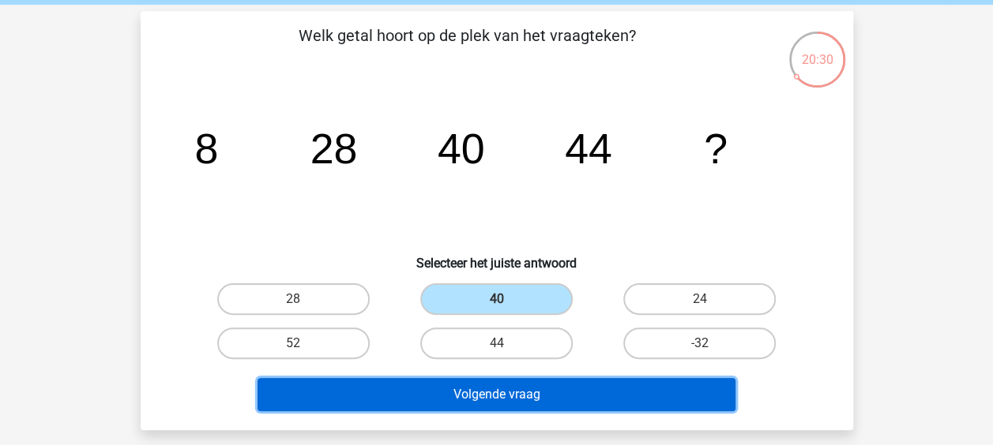
click at [502, 393] on button "Volgende vraag" at bounding box center [497, 394] width 478 height 33
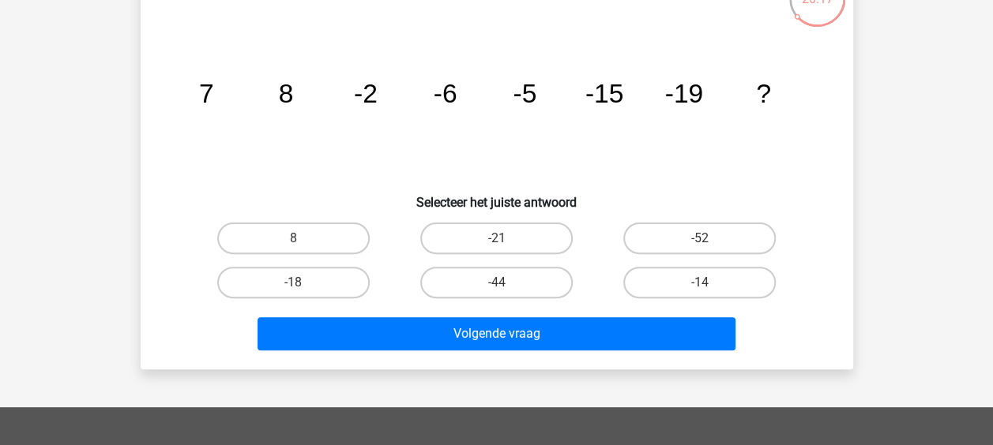
scroll to position [104, 0]
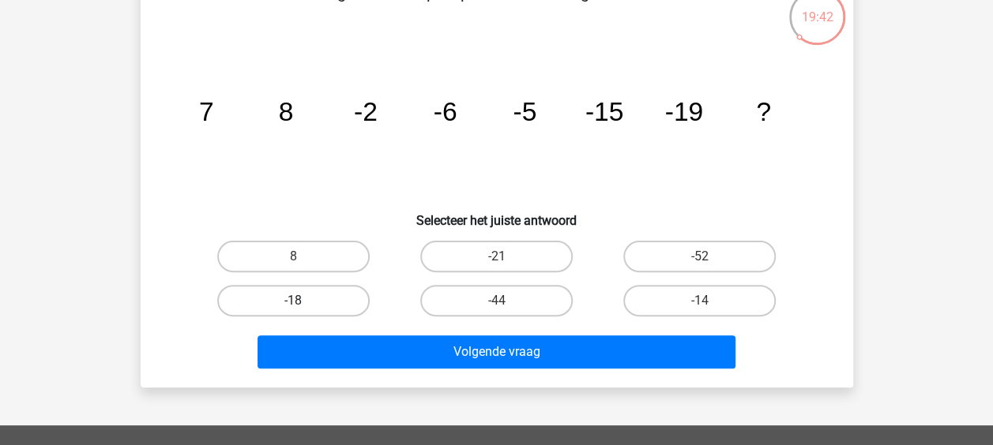
click at [313, 299] on label "-18" at bounding box center [293, 301] width 152 height 32
click at [303, 301] on input "-18" at bounding box center [298, 306] width 10 height 10
radio input "true"
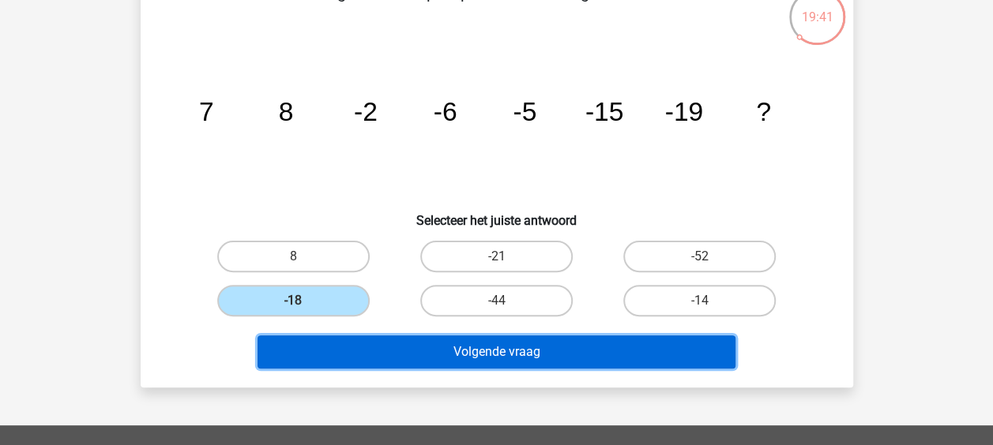
click at [359, 363] on button "Volgende vraag" at bounding box center [497, 352] width 478 height 33
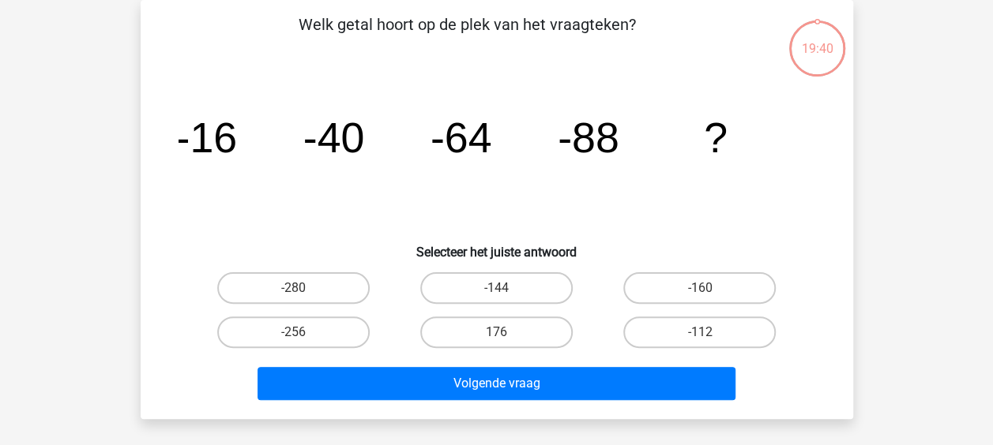
scroll to position [73, 0]
click at [720, 336] on label "-112" at bounding box center [699, 333] width 152 height 32
click at [710, 336] on input "-112" at bounding box center [705, 338] width 10 height 10
radio input "true"
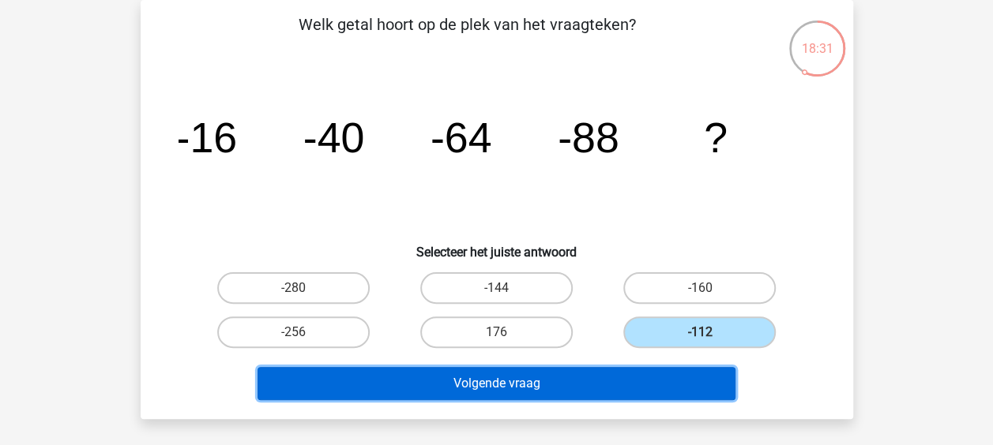
click at [676, 378] on button "Volgende vraag" at bounding box center [497, 383] width 478 height 33
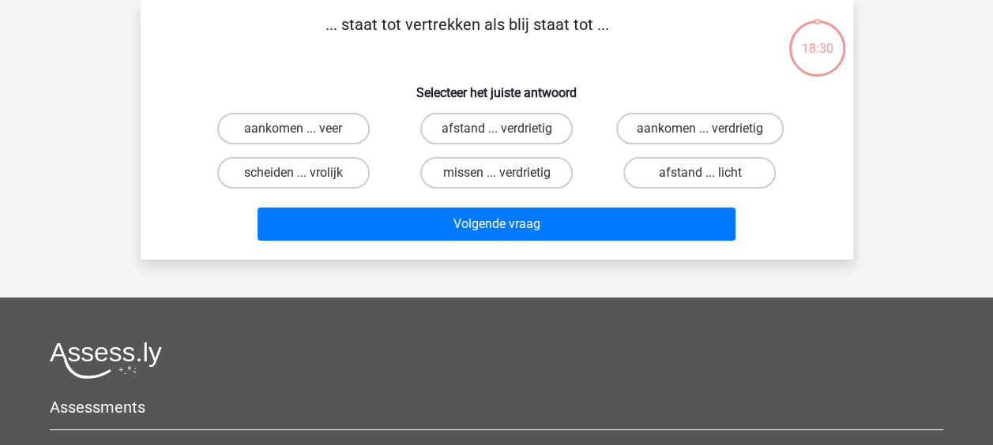
scroll to position [0, 0]
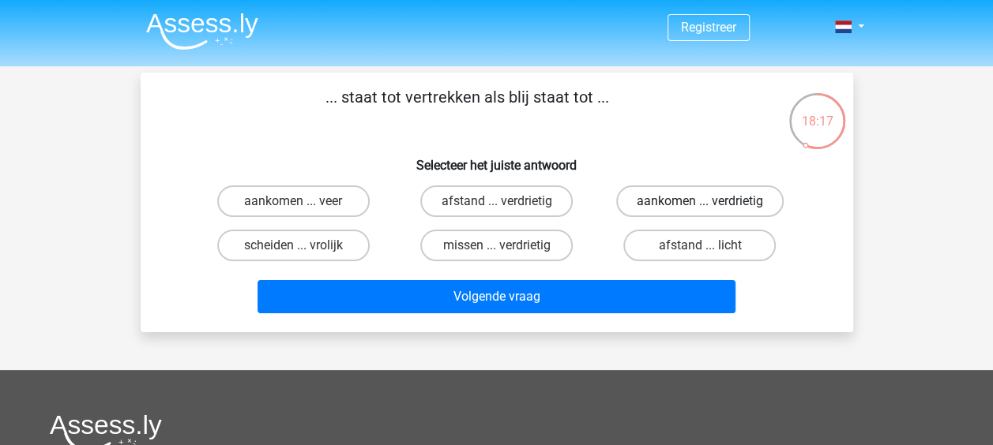
click at [735, 197] on label "aankomen ... verdrietig" at bounding box center [699, 202] width 167 height 32
click at [710, 201] on input "aankomen ... verdrietig" at bounding box center [705, 206] width 10 height 10
radio input "true"
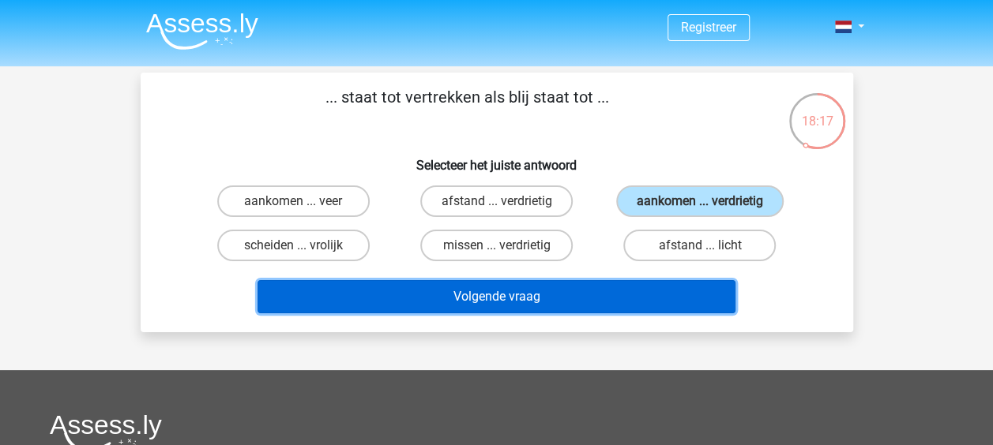
click at [625, 298] on button "Volgende vraag" at bounding box center [497, 296] width 478 height 33
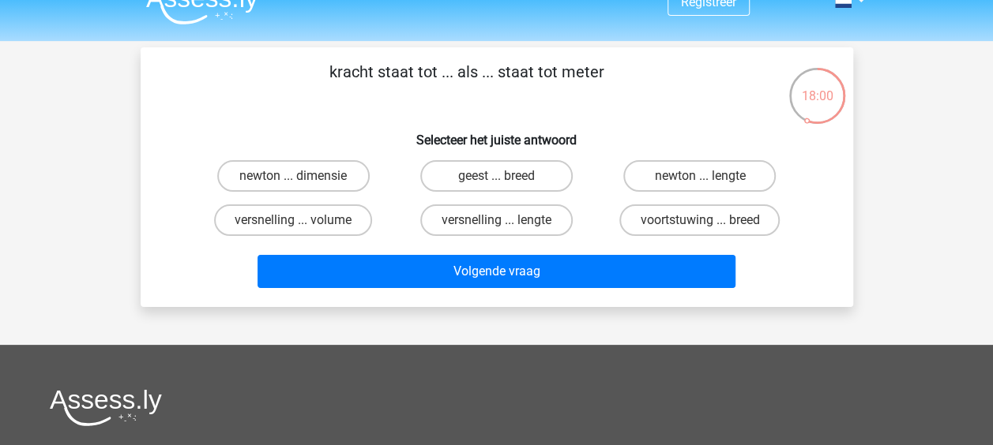
scroll to position [55, 0]
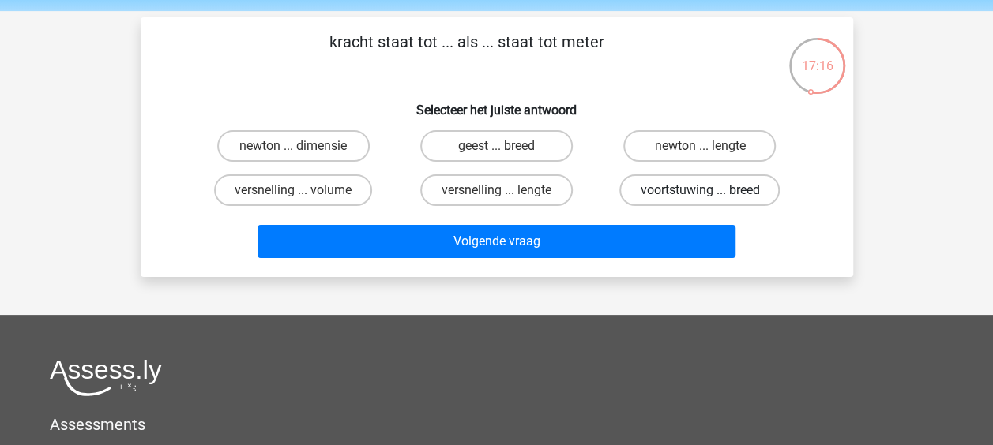
click at [713, 190] on label "voortstuwing ... breed" at bounding box center [699, 191] width 160 height 32
click at [710, 190] on input "voortstuwing ... breed" at bounding box center [705, 195] width 10 height 10
radio input "true"
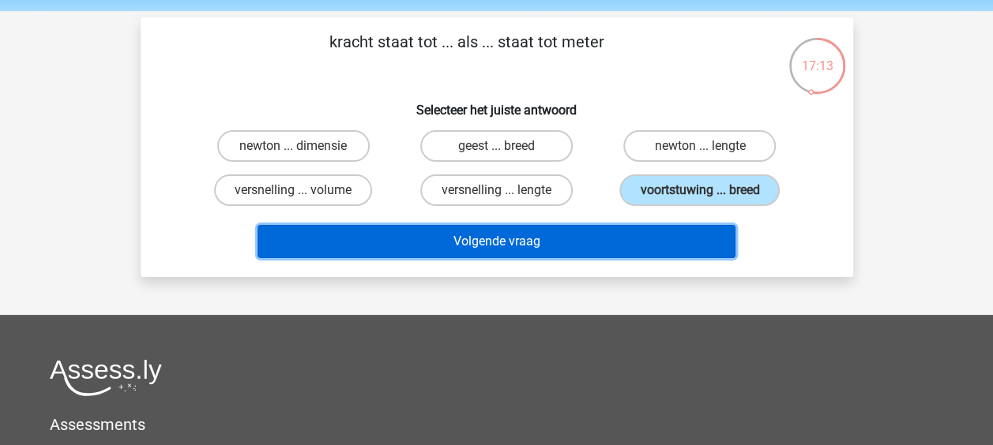
click at [678, 250] on button "Volgende vraag" at bounding box center [497, 241] width 478 height 33
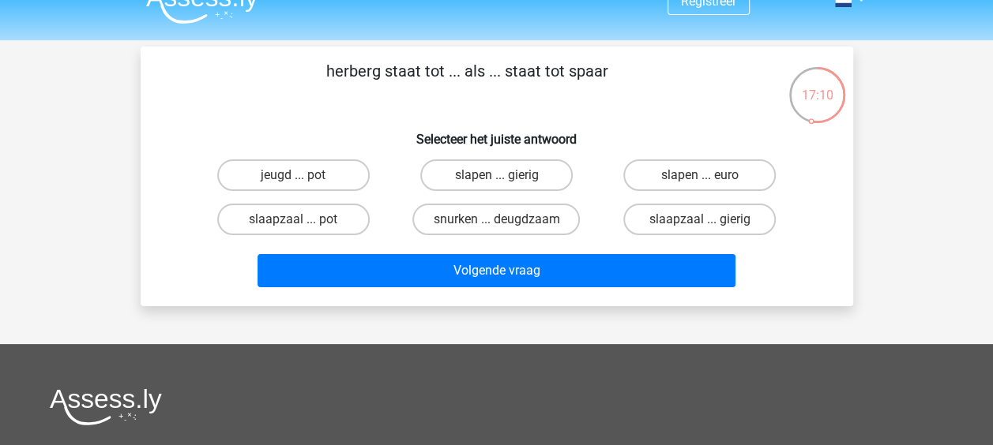
scroll to position [0, 0]
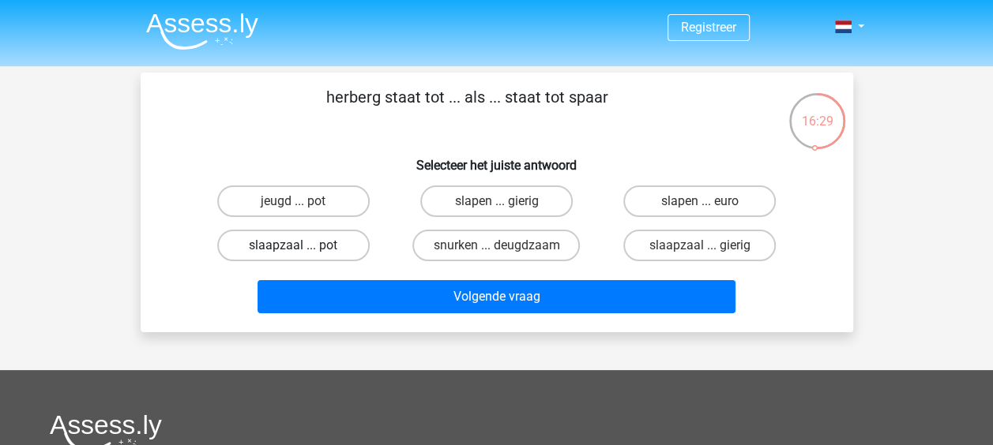
click at [321, 250] on label "slaapzaal ... pot" at bounding box center [293, 246] width 152 height 32
click at [303, 250] on input "slaapzaal ... pot" at bounding box center [298, 251] width 10 height 10
radio input "true"
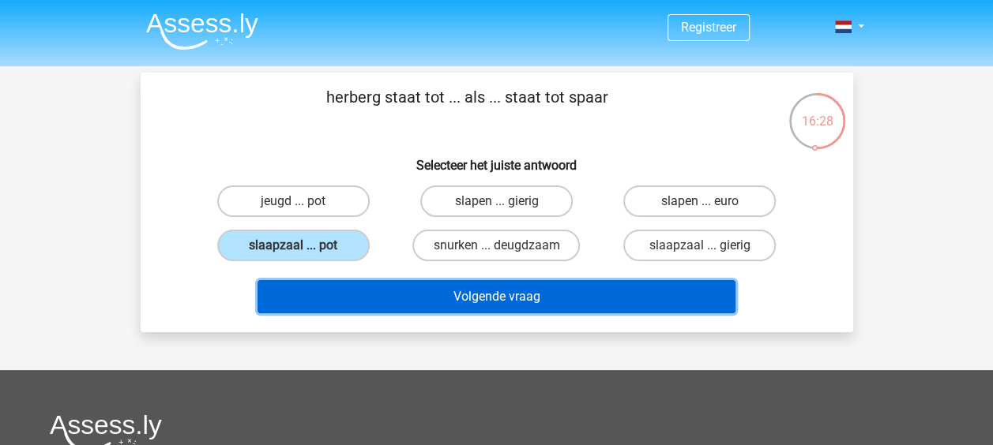
click at [381, 295] on button "Volgende vraag" at bounding box center [497, 296] width 478 height 33
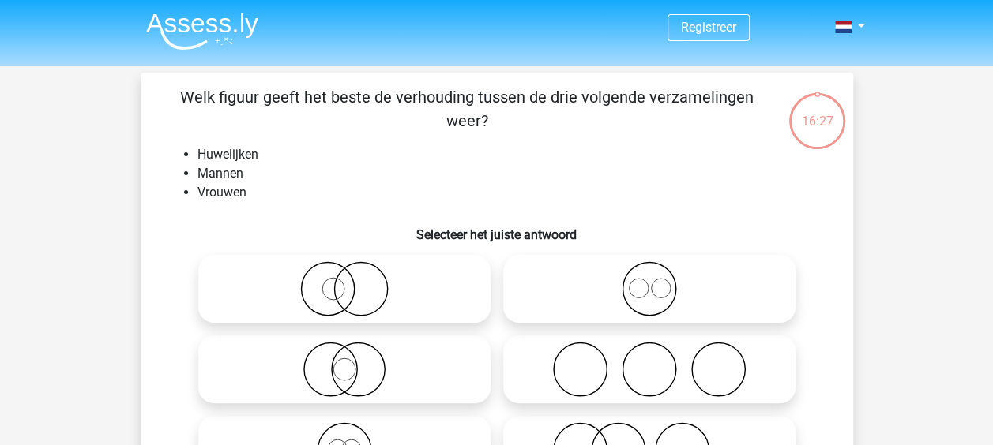
scroll to position [73, 0]
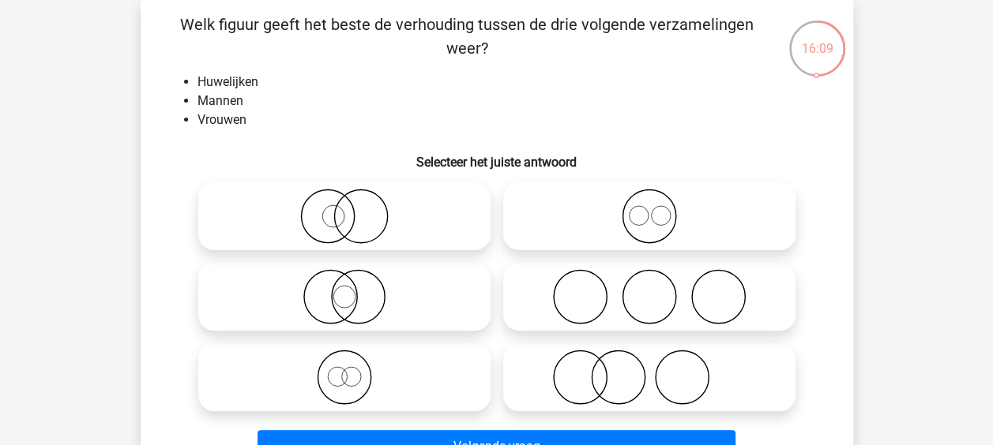
click at [362, 345] on label at bounding box center [344, 378] width 292 height 68
click at [355, 359] on input "radio" at bounding box center [349, 364] width 10 height 10
radio input "true"
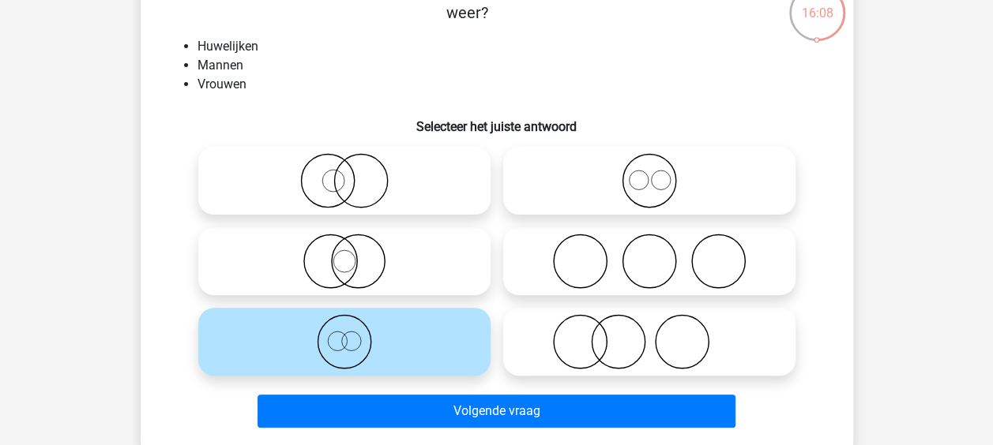
scroll to position [111, 0]
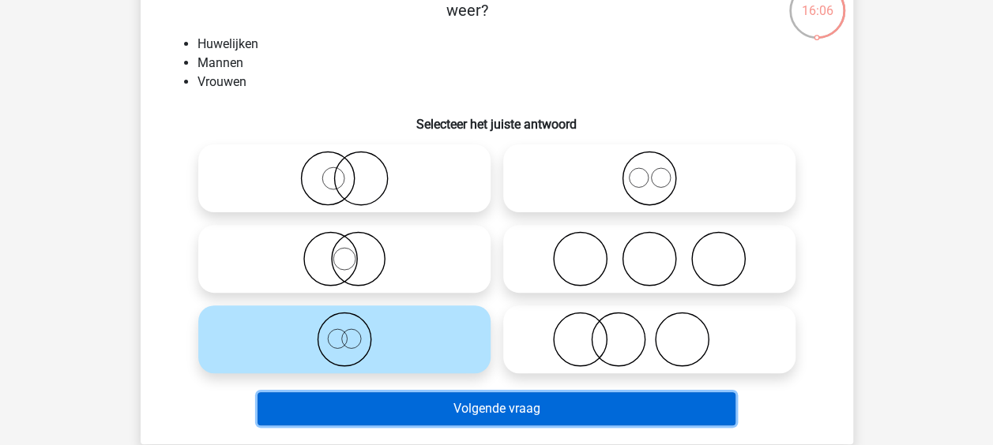
click at [389, 401] on button "Volgende vraag" at bounding box center [497, 409] width 478 height 33
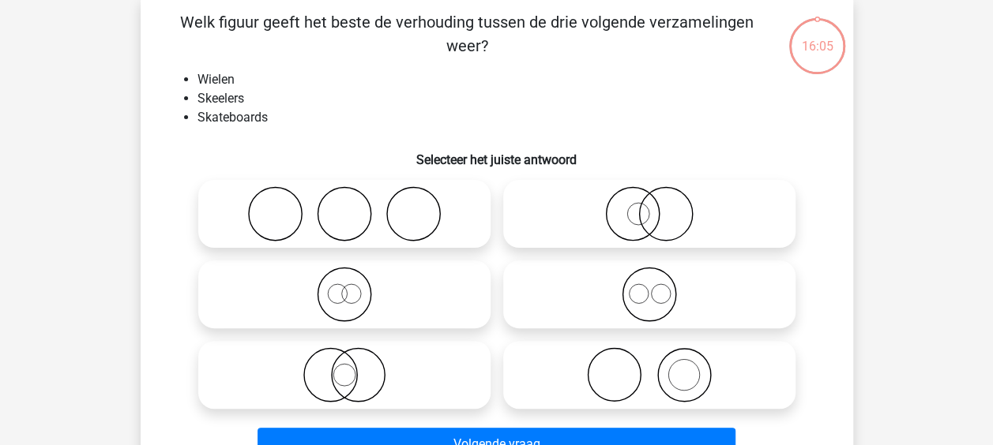
scroll to position [73, 0]
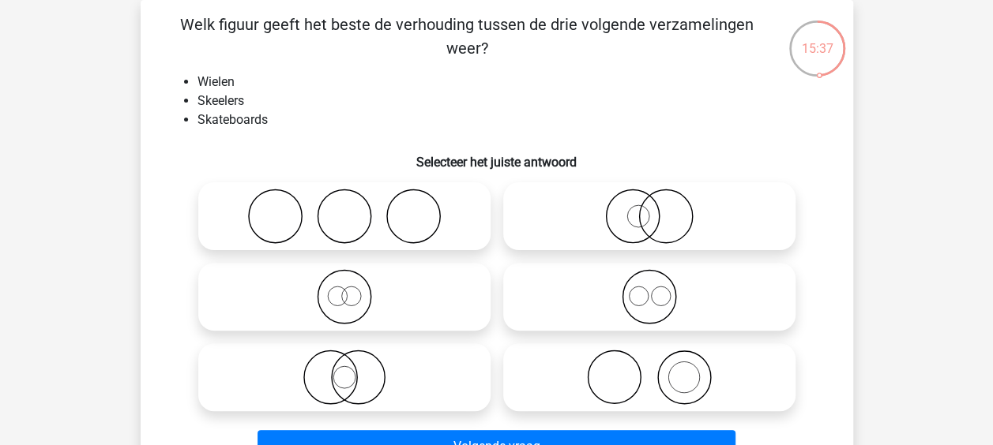
click at [600, 306] on icon at bounding box center [649, 296] width 280 height 55
click at [649, 289] on input "radio" at bounding box center [654, 284] width 10 height 10
radio input "true"
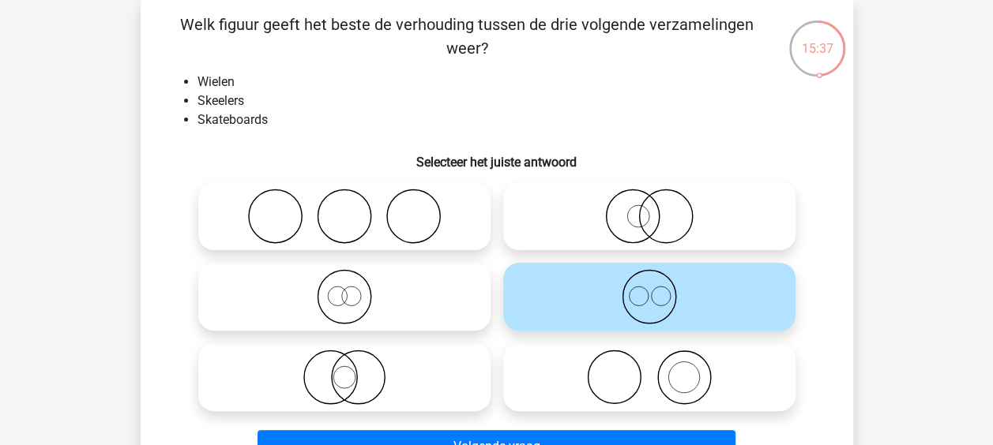
scroll to position [142, 0]
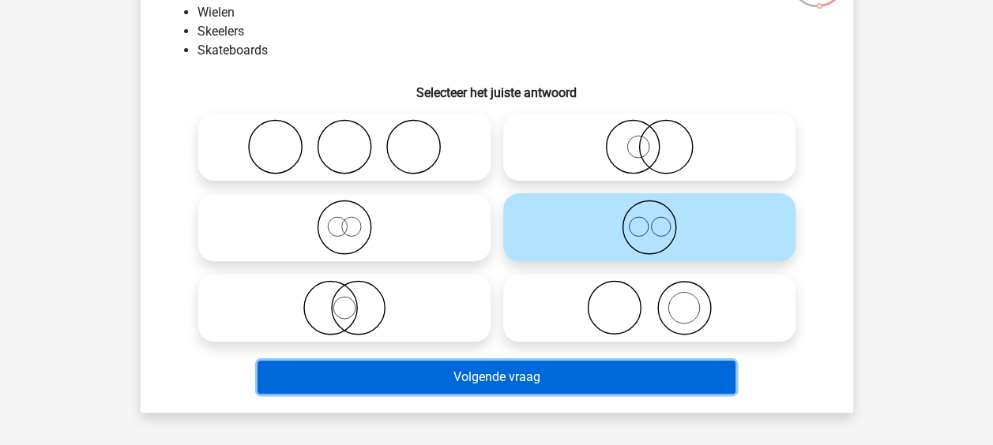
click at [538, 378] on button "Volgende vraag" at bounding box center [497, 377] width 478 height 33
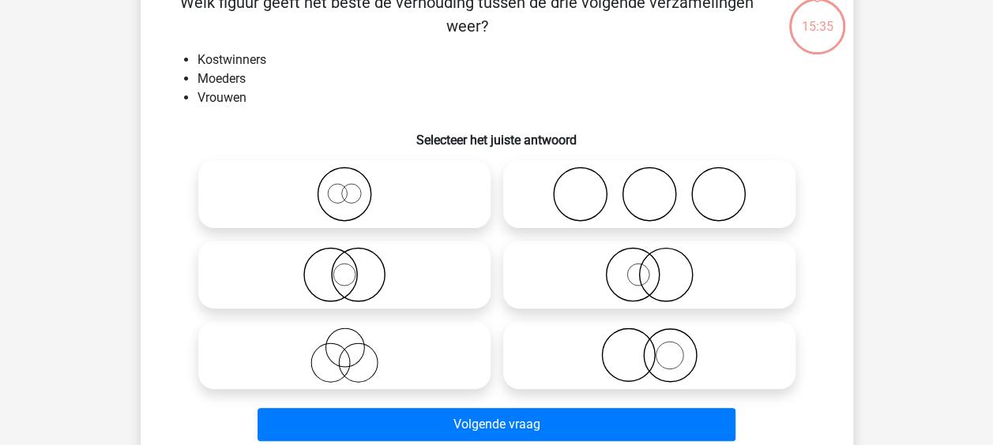
scroll to position [73, 0]
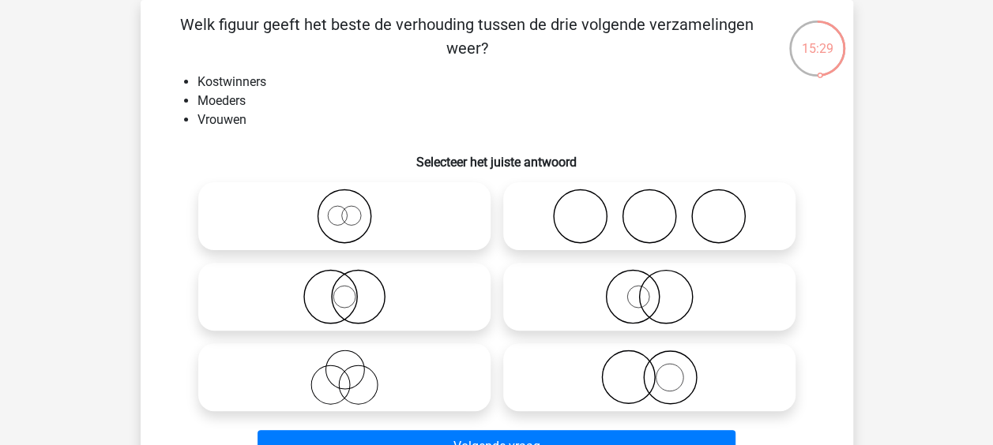
click at [464, 229] on icon at bounding box center [345, 216] width 280 height 55
click at [355, 209] on input "radio" at bounding box center [349, 203] width 10 height 10
radio input "true"
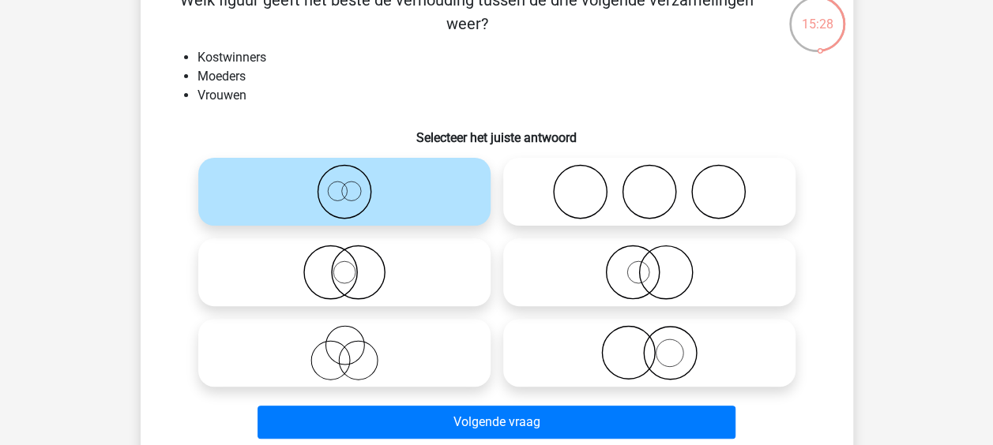
scroll to position [107, 0]
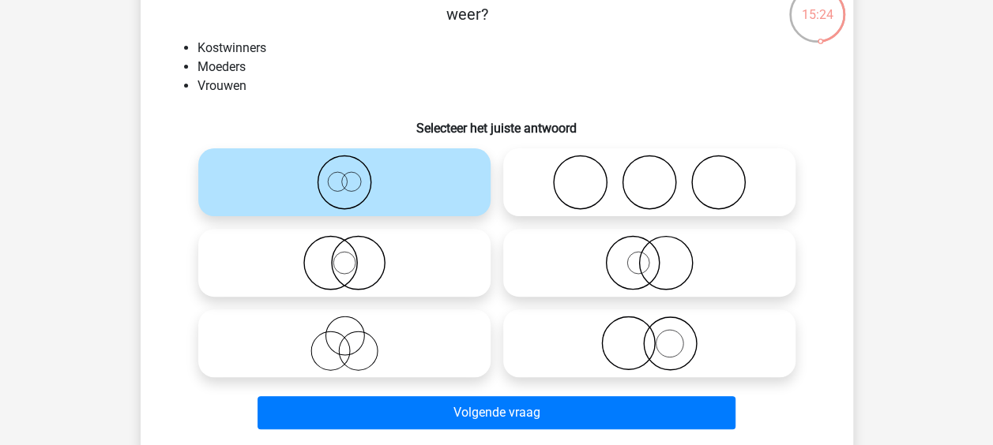
click at [406, 183] on icon at bounding box center [345, 182] width 280 height 55
click at [355, 175] on input "radio" at bounding box center [349, 169] width 10 height 10
click at [623, 272] on icon at bounding box center [649, 262] width 280 height 55
click at [649, 255] on input "radio" at bounding box center [654, 250] width 10 height 10
radio input "true"
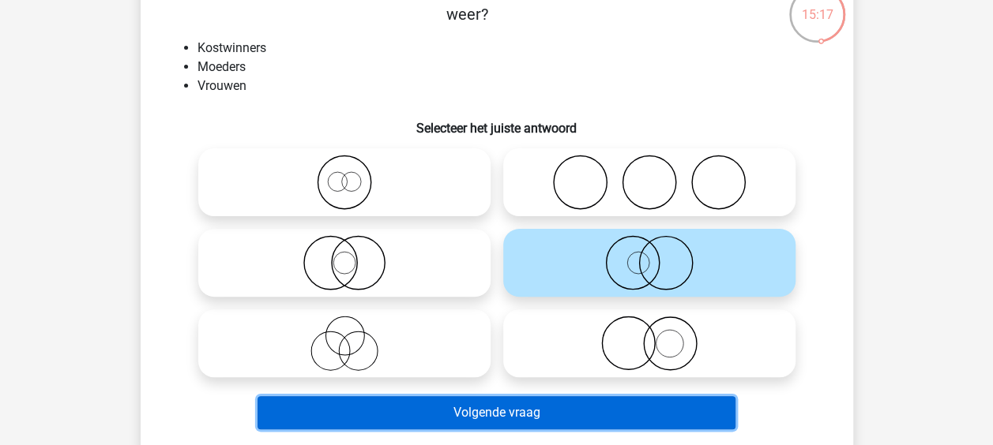
click at [534, 406] on button "Volgende vraag" at bounding box center [497, 413] width 478 height 33
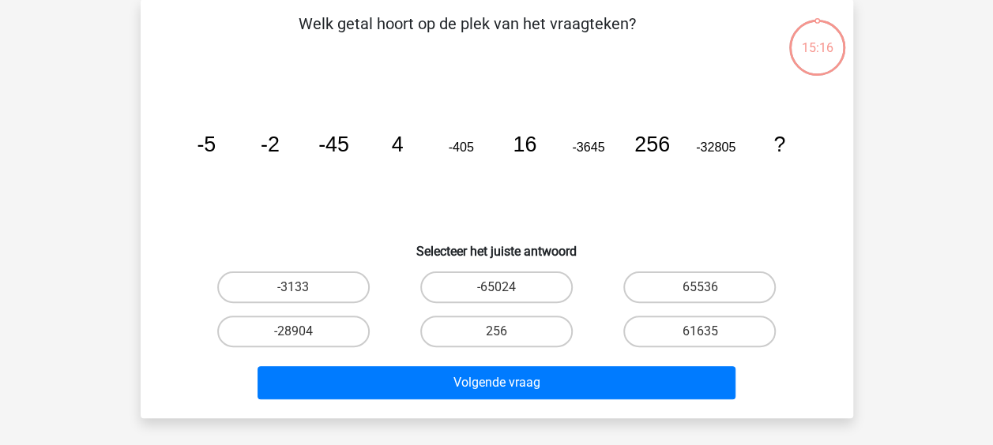
scroll to position [73, 0]
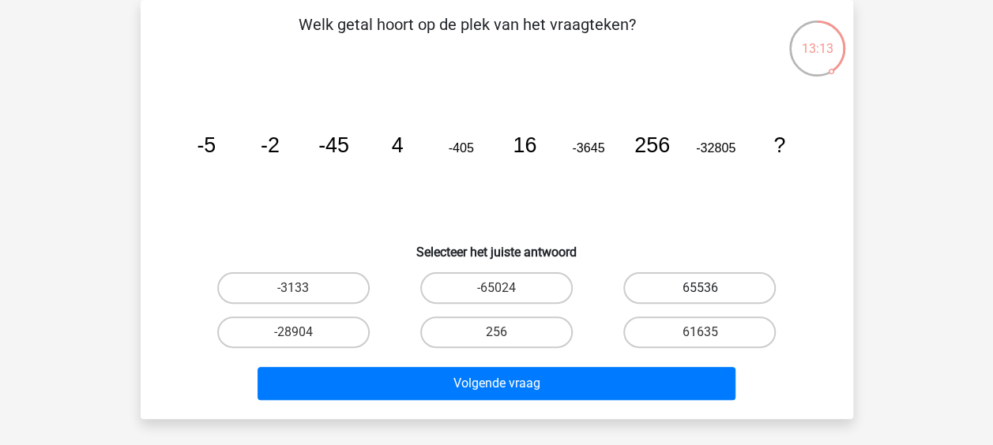
click at [700, 284] on label "65536" at bounding box center [699, 289] width 152 height 32
click at [700, 288] on input "65536" at bounding box center [705, 293] width 10 height 10
radio input "true"
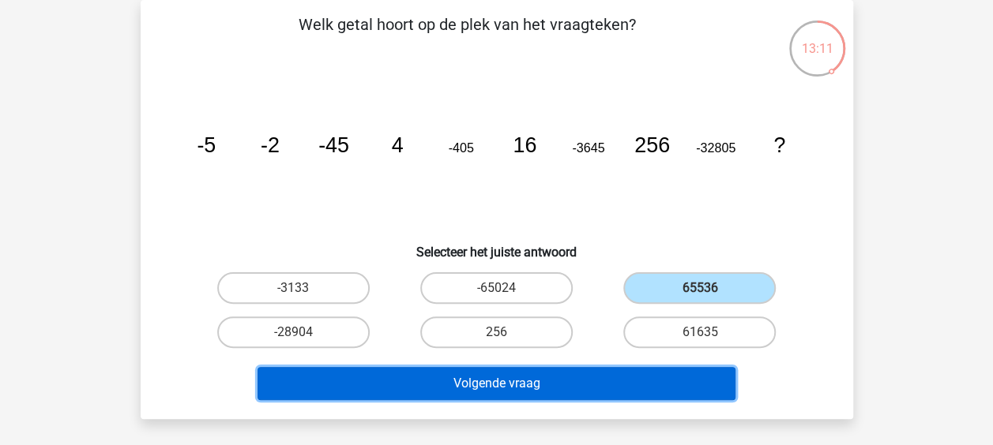
click at [603, 375] on button "Volgende vraag" at bounding box center [497, 383] width 478 height 33
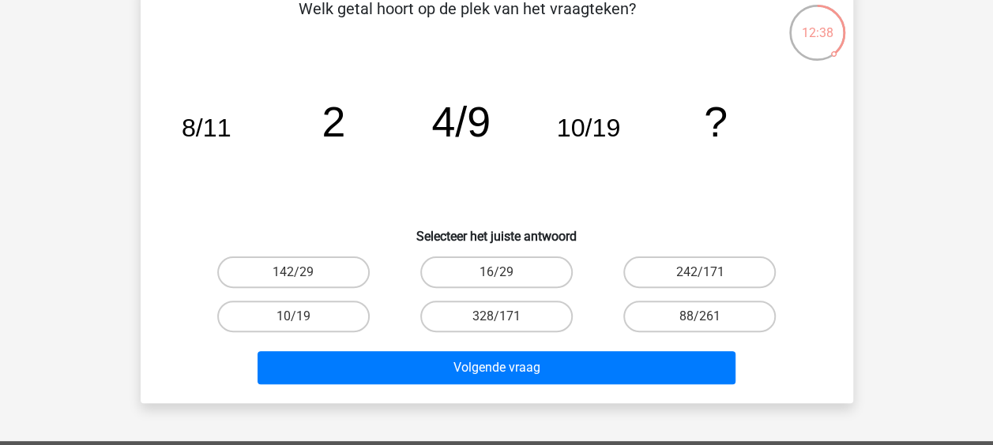
scroll to position [86, 0]
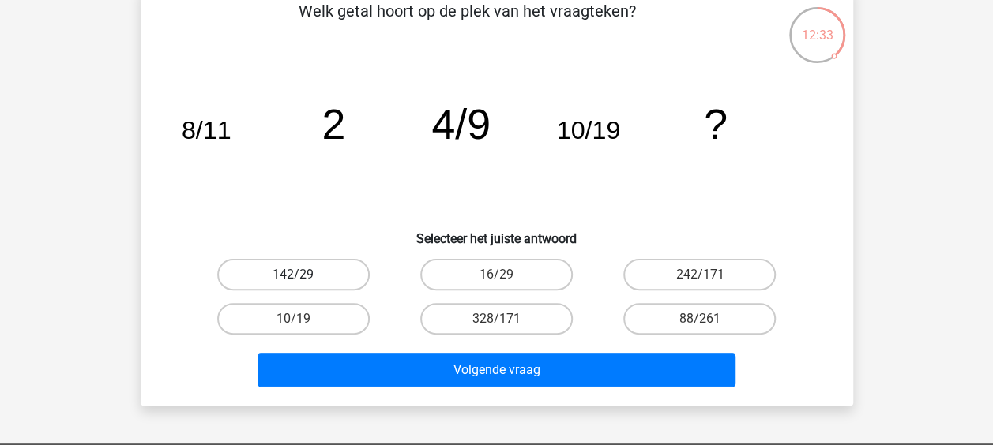
click at [340, 264] on label "142/29" at bounding box center [293, 275] width 152 height 32
click at [303, 275] on input "142/29" at bounding box center [298, 280] width 10 height 10
radio input "true"
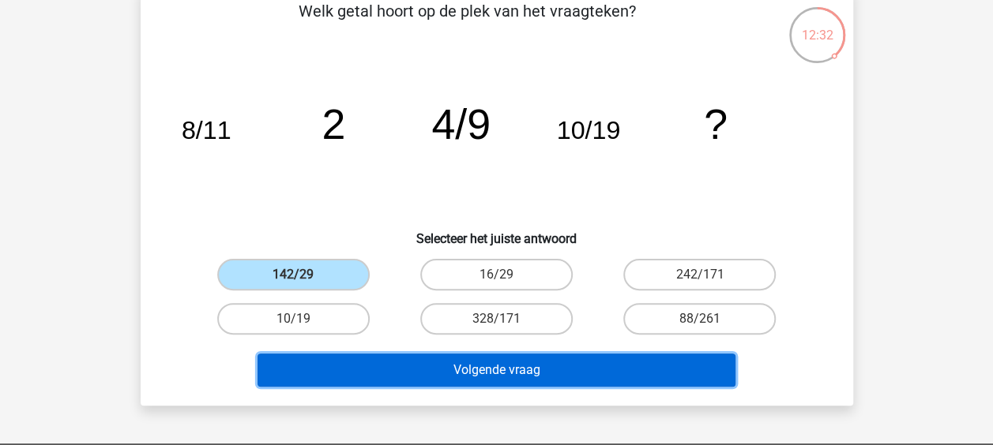
click at [380, 363] on button "Volgende vraag" at bounding box center [497, 370] width 478 height 33
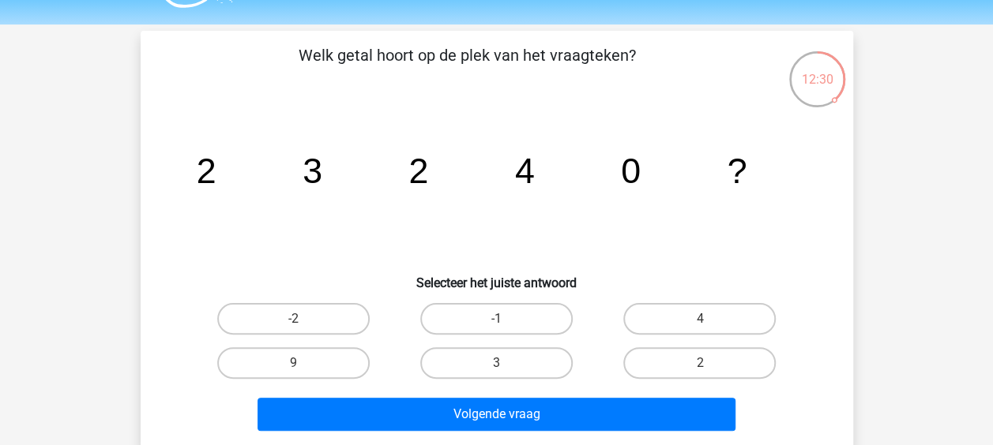
scroll to position [52, 0]
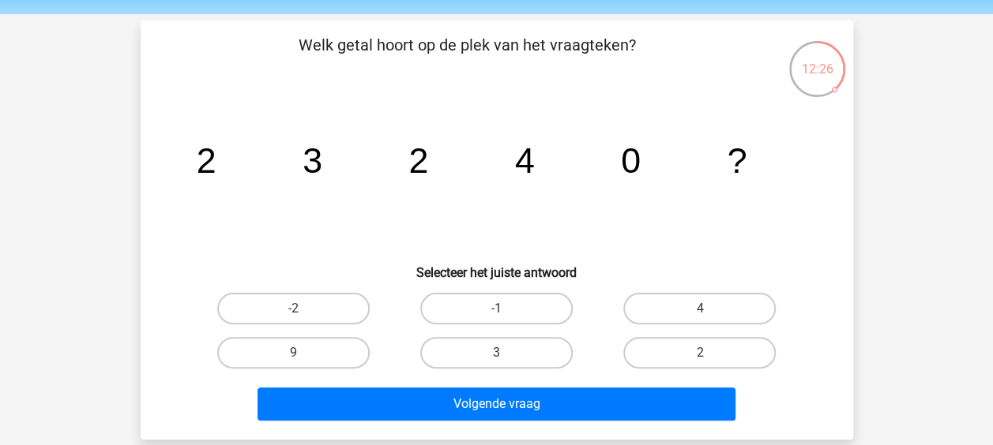
click at [474, 93] on icon "image/svg+xml 2 3 2 4 0 ?" at bounding box center [497, 173] width 637 height 160
click at [675, 347] on label "2" at bounding box center [699, 353] width 152 height 32
click at [700, 353] on input "2" at bounding box center [705, 358] width 10 height 10
radio input "true"
click at [262, 294] on label "-2" at bounding box center [293, 309] width 152 height 32
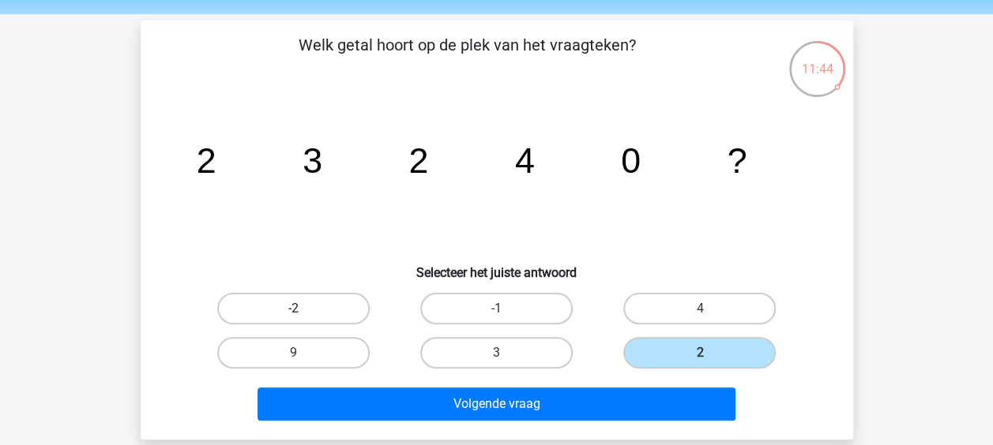
click at [293, 309] on input "-2" at bounding box center [298, 314] width 10 height 10
radio input "true"
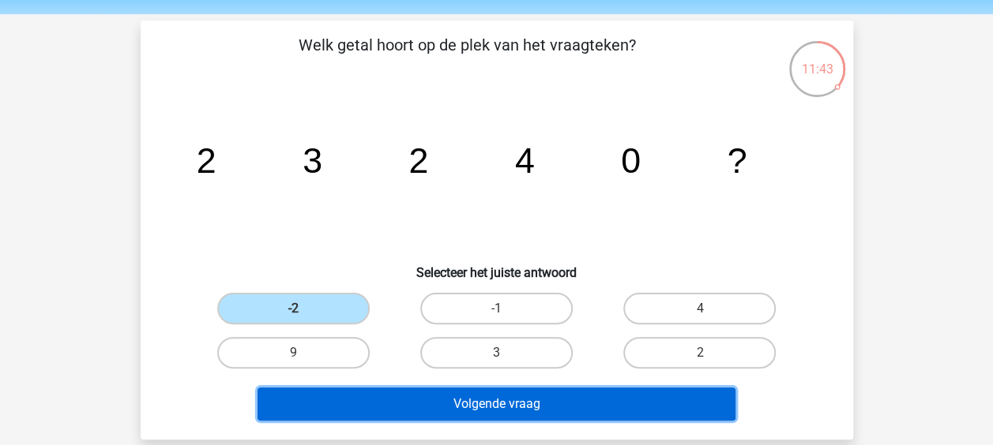
click at [472, 402] on button "Volgende vraag" at bounding box center [497, 404] width 478 height 33
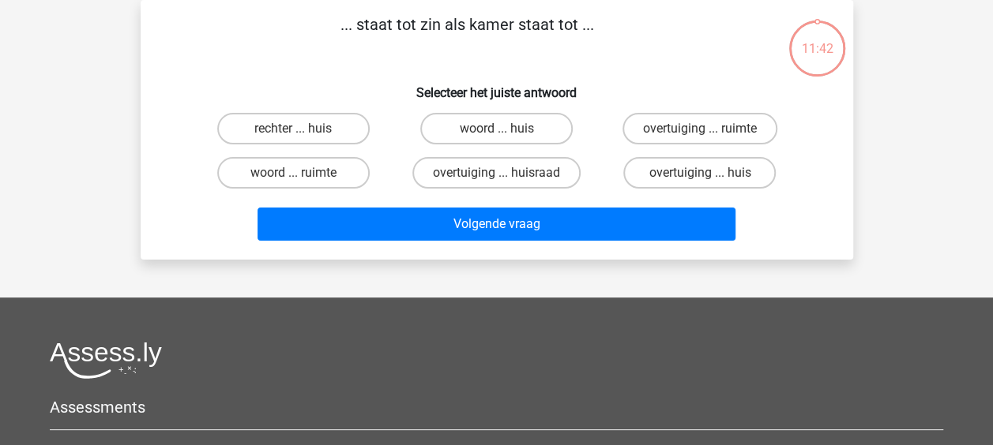
scroll to position [0, 0]
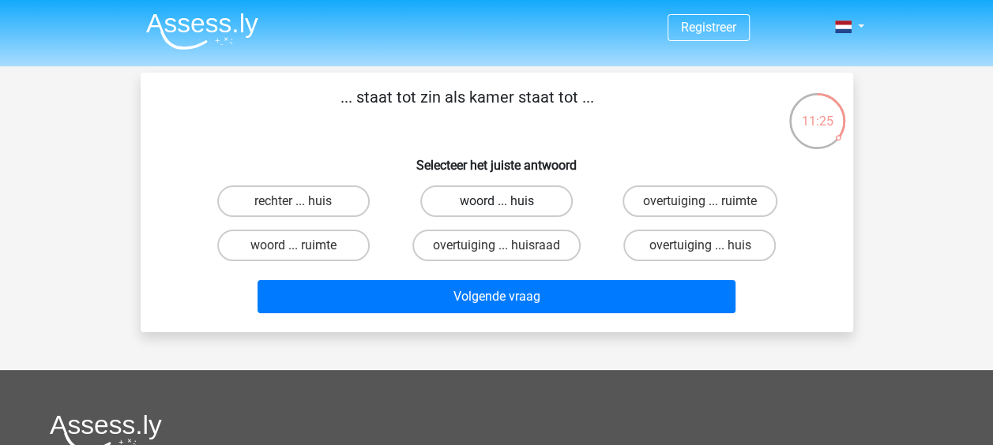
click at [545, 195] on label "woord ... huis" at bounding box center [496, 202] width 152 height 32
click at [506, 201] on input "woord ... huis" at bounding box center [501, 206] width 10 height 10
radio input "true"
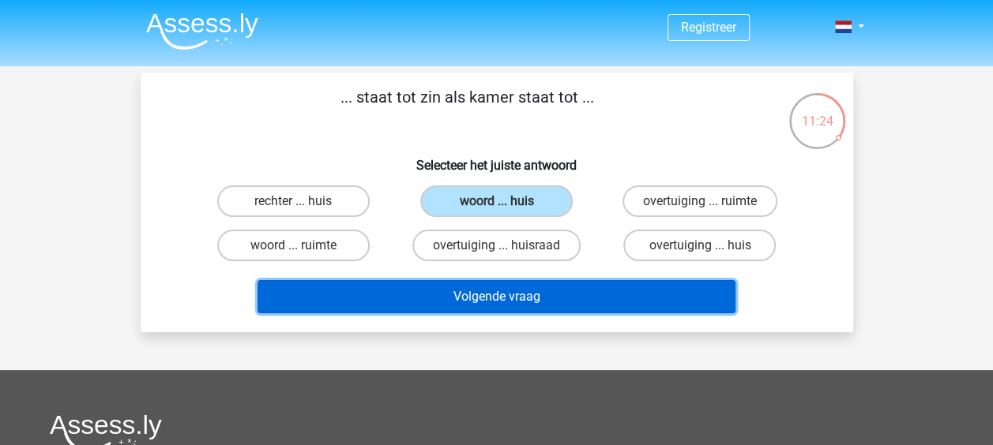
click at [540, 306] on button "Volgende vraag" at bounding box center [497, 296] width 478 height 33
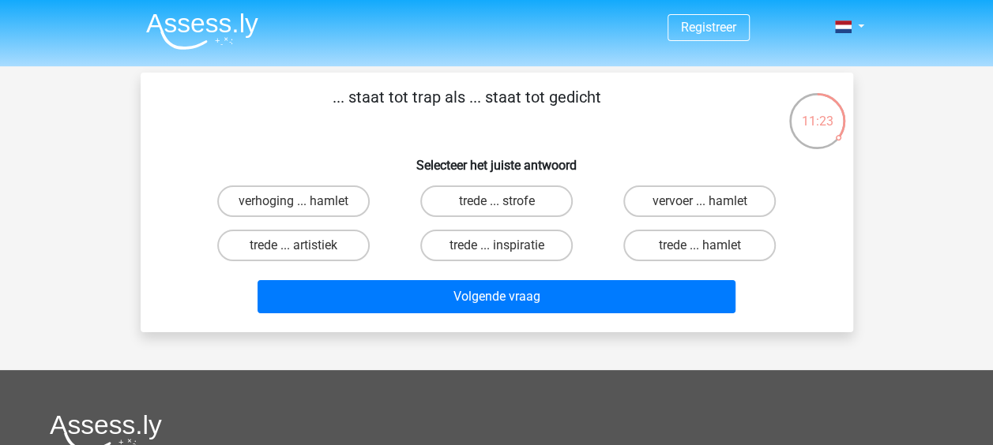
scroll to position [9, 0]
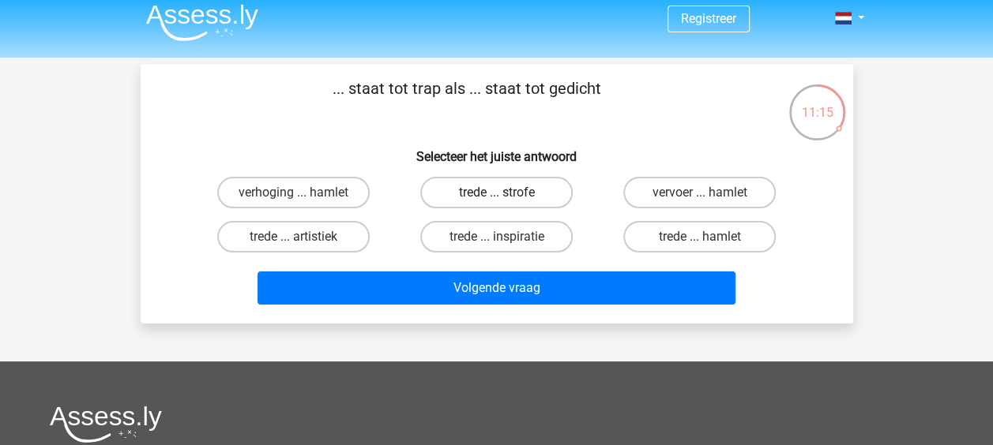
click at [540, 191] on label "trede ... strofe" at bounding box center [496, 193] width 152 height 32
click at [506, 193] on input "trede ... strofe" at bounding box center [501, 198] width 10 height 10
radio input "true"
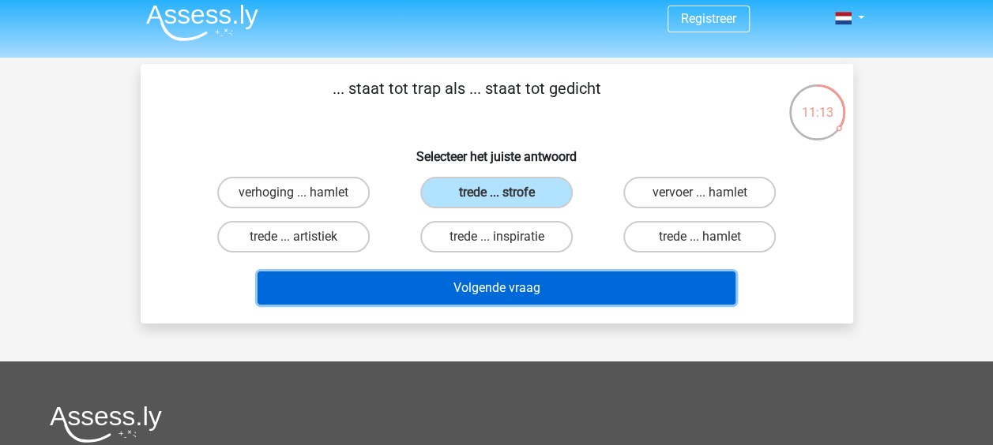
click at [564, 279] on button "Volgende vraag" at bounding box center [497, 288] width 478 height 33
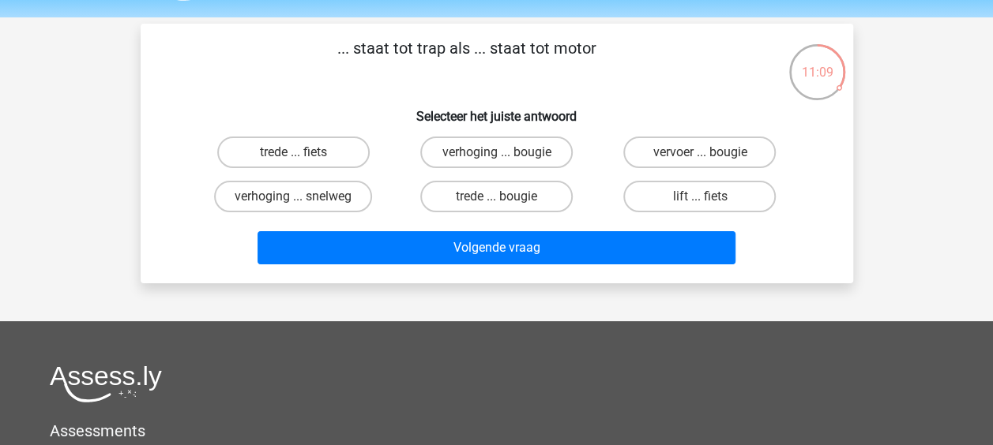
scroll to position [39, 0]
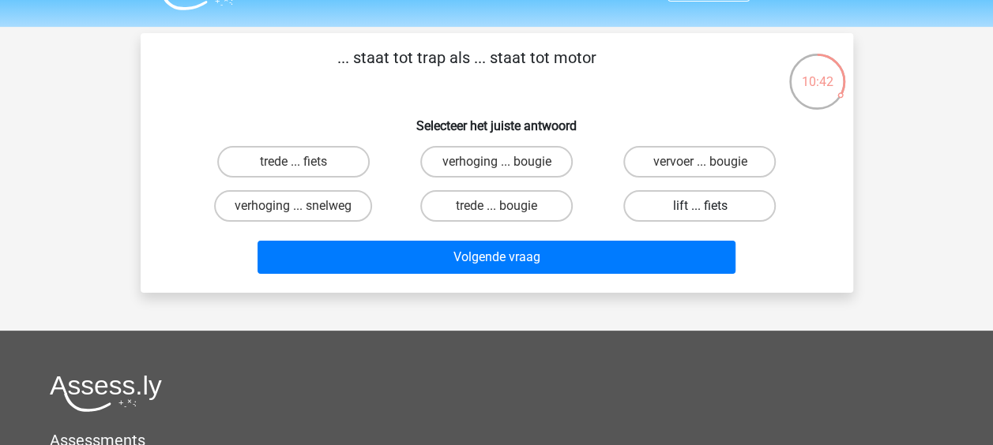
click at [671, 199] on label "lift ... fiets" at bounding box center [699, 206] width 152 height 32
click at [700, 206] on input "lift ... fiets" at bounding box center [705, 211] width 10 height 10
radio input "true"
click at [641, 231] on div "Volgende vraag" at bounding box center [497, 254] width 662 height 52
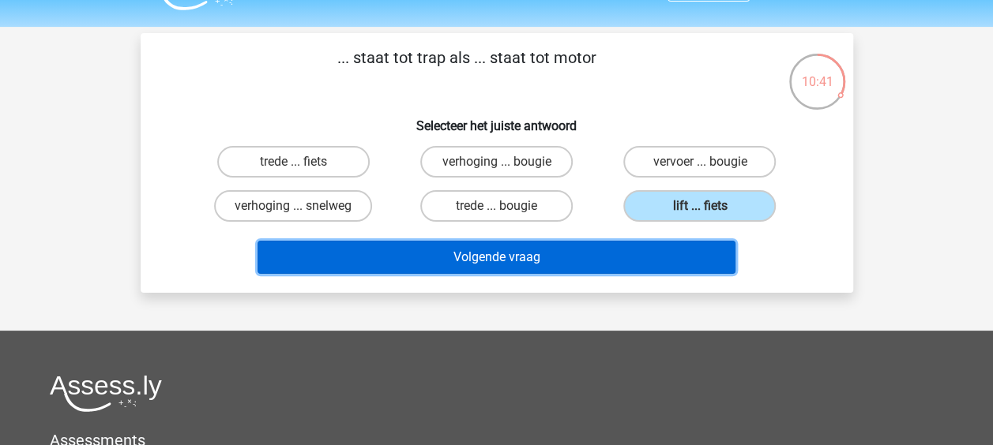
click at [637, 245] on button "Volgende vraag" at bounding box center [497, 257] width 478 height 33
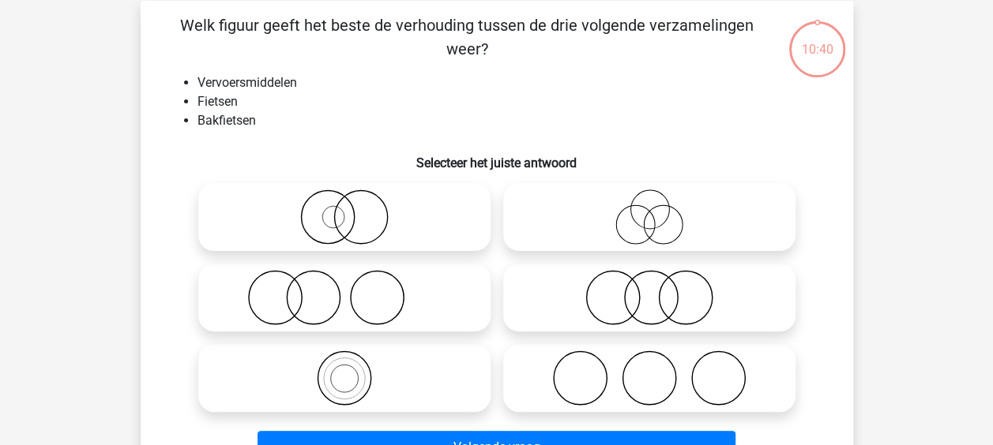
scroll to position [73, 0]
click at [408, 380] on icon at bounding box center [345, 377] width 280 height 55
click at [355, 370] on input "radio" at bounding box center [349, 364] width 10 height 10
radio input "true"
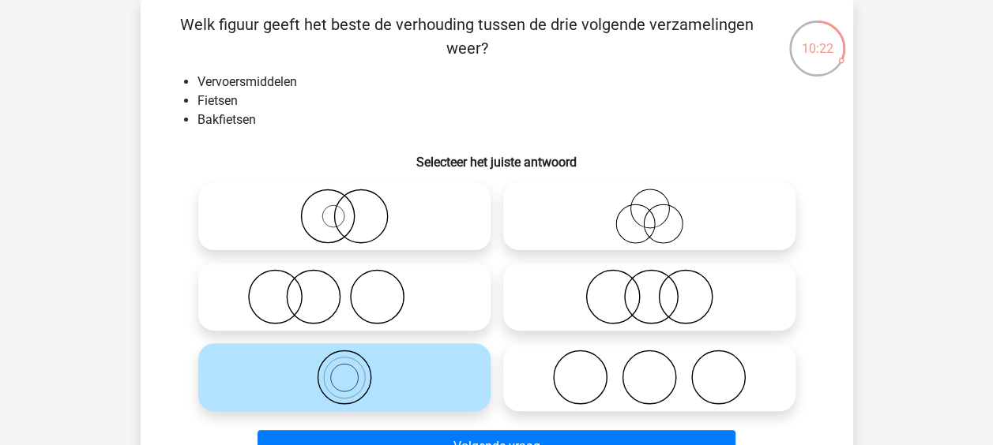
scroll to position [163, 0]
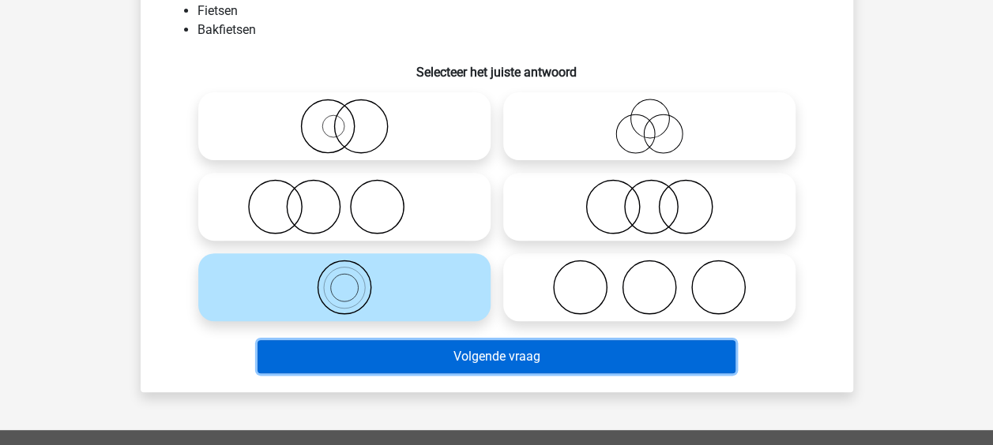
click at [422, 373] on button "Volgende vraag" at bounding box center [497, 356] width 478 height 33
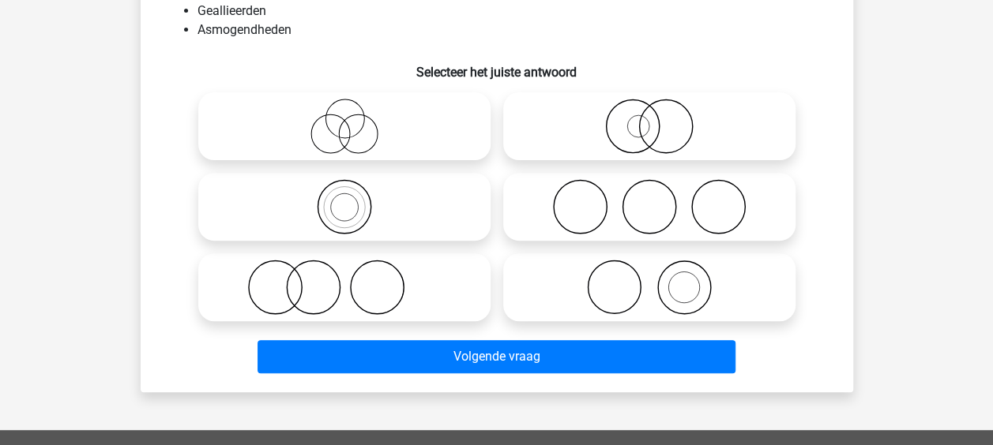
scroll to position [73, 0]
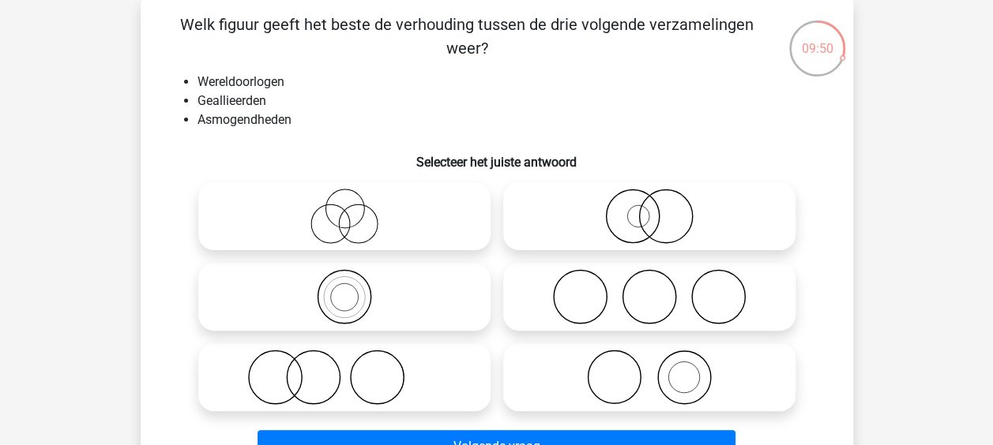
click at [395, 221] on icon at bounding box center [345, 216] width 280 height 55
click at [355, 209] on input "radio" at bounding box center [349, 203] width 10 height 10
radio input "true"
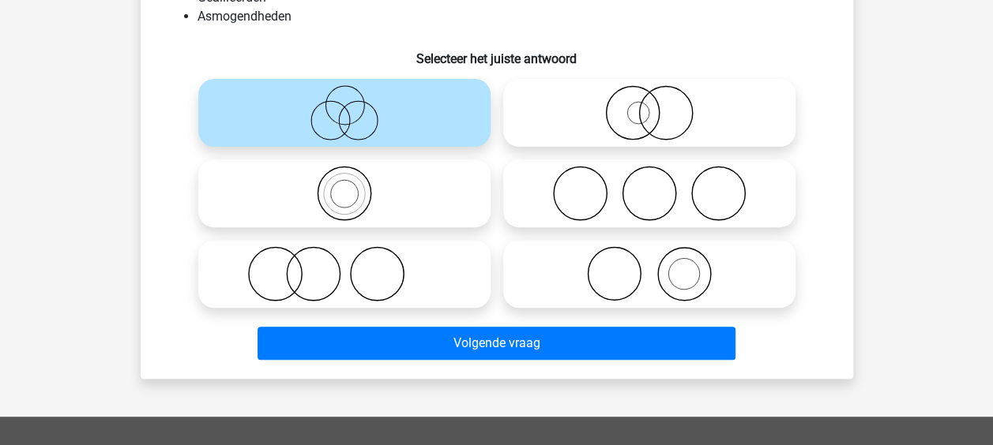
scroll to position [178, 0]
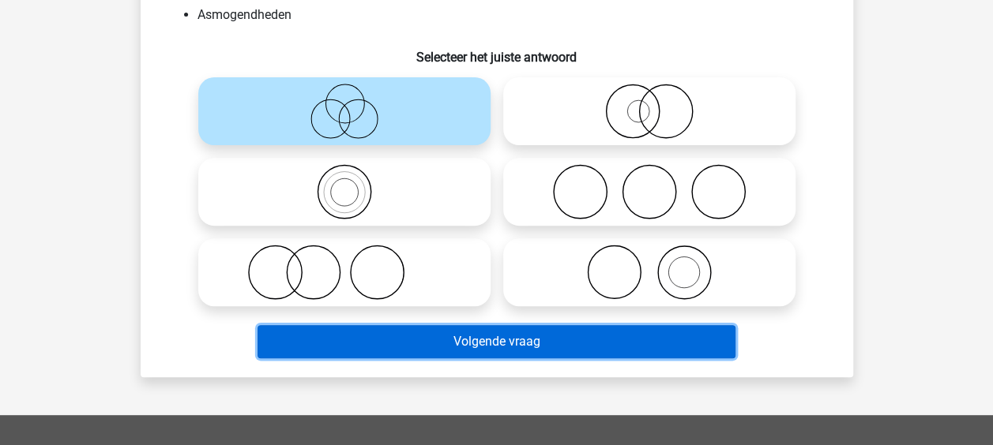
click at [483, 330] on button "Volgende vraag" at bounding box center [497, 341] width 478 height 33
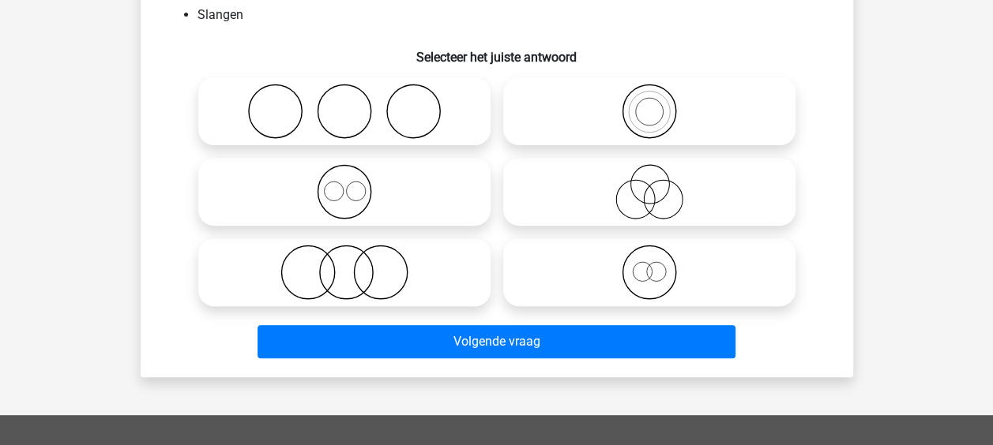
scroll to position [73, 0]
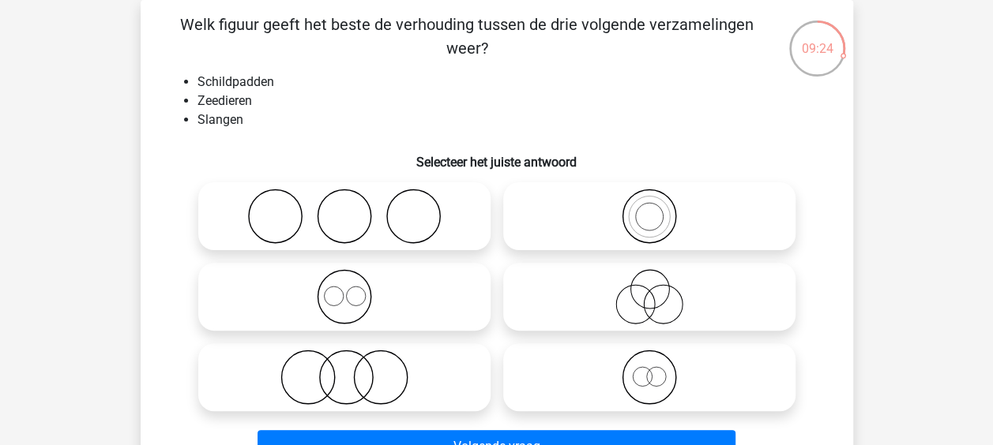
click at [430, 357] on icon at bounding box center [345, 377] width 280 height 55
click at [355, 359] on input "radio" at bounding box center [349, 364] width 10 height 10
radio input "true"
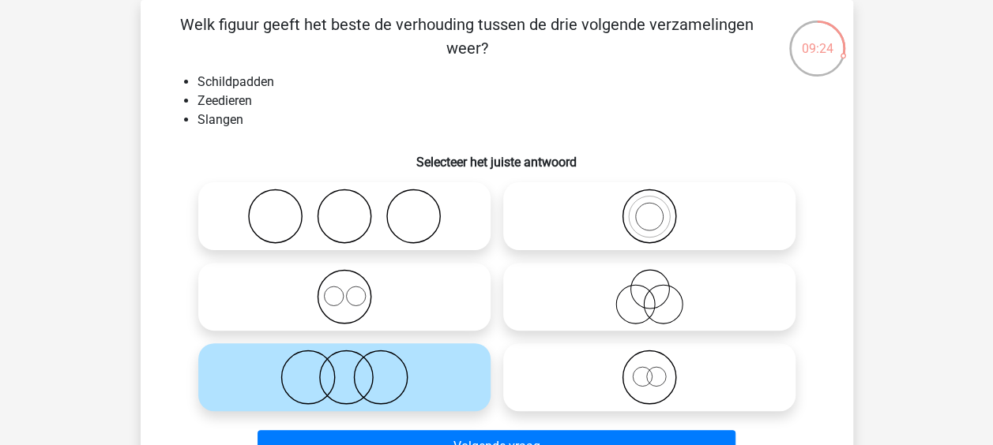
scroll to position [152, 0]
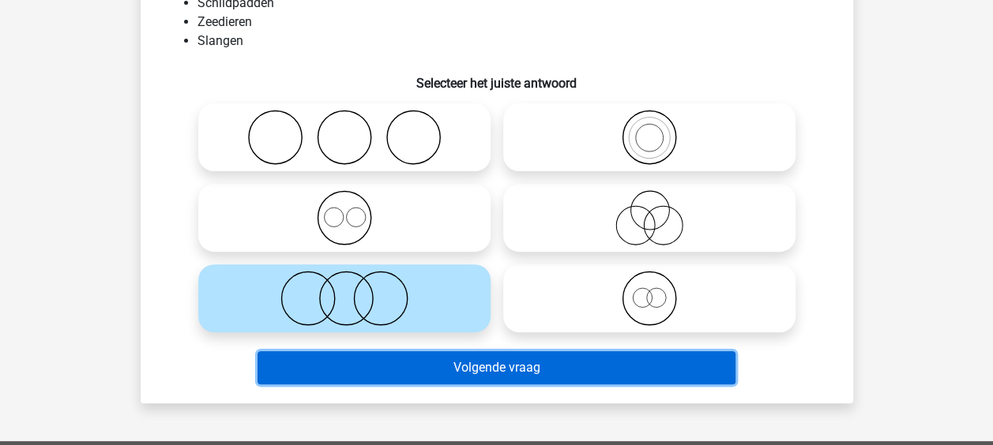
drag, startPoint x: 430, startPoint y: 360, endPoint x: 400, endPoint y: 363, distance: 30.2
click at [400, 363] on button "Volgende vraag" at bounding box center [497, 367] width 478 height 33
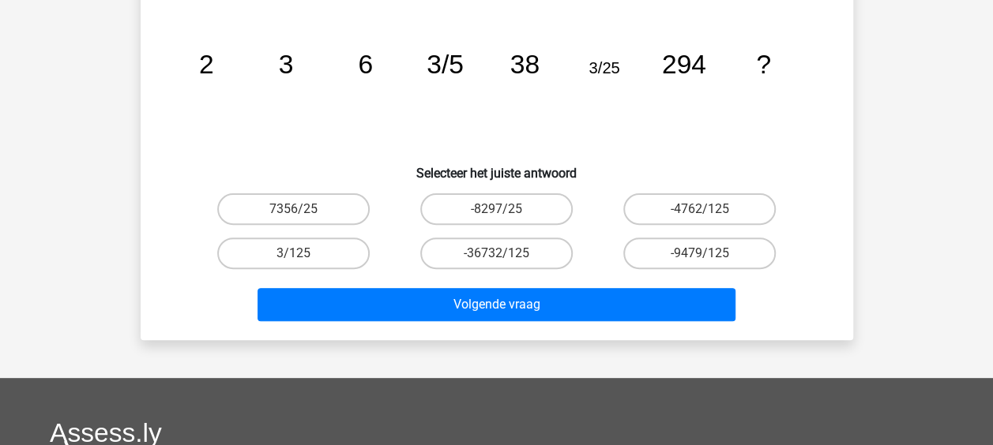
scroll to position [73, 0]
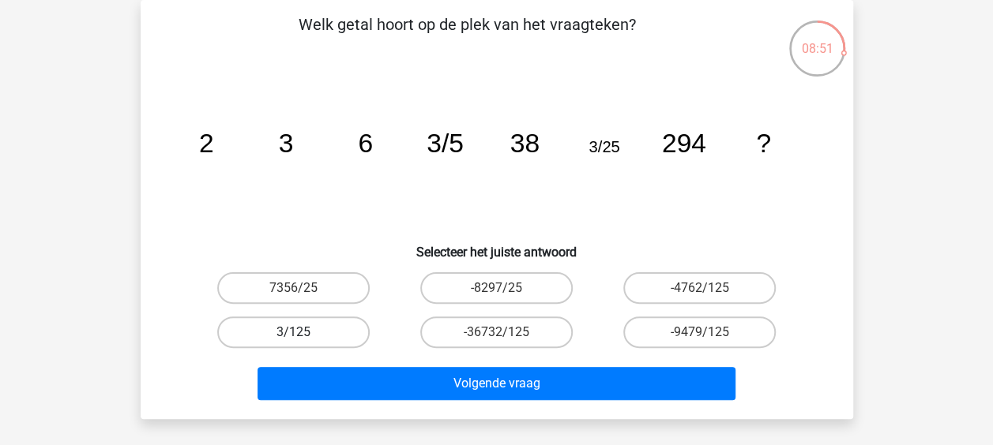
click at [328, 332] on label "3/125" at bounding box center [293, 333] width 152 height 32
click at [303, 333] on input "3/125" at bounding box center [298, 338] width 10 height 10
radio input "true"
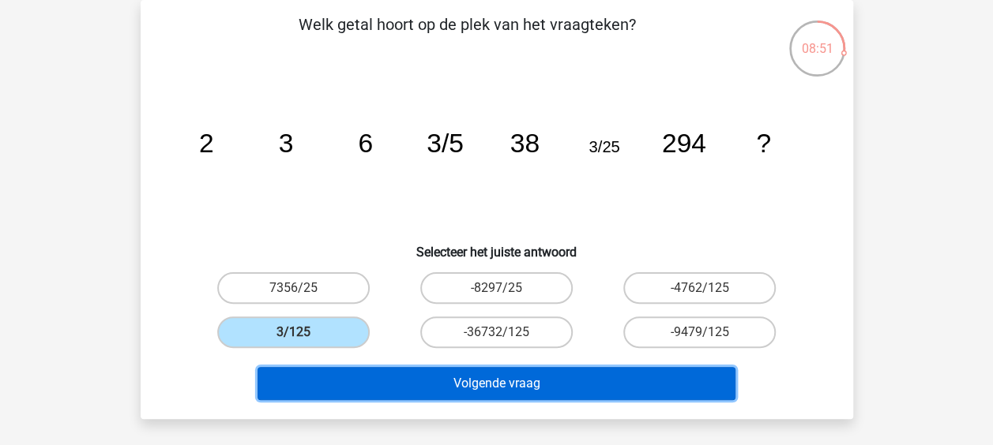
click at [360, 371] on button "Volgende vraag" at bounding box center [497, 383] width 478 height 33
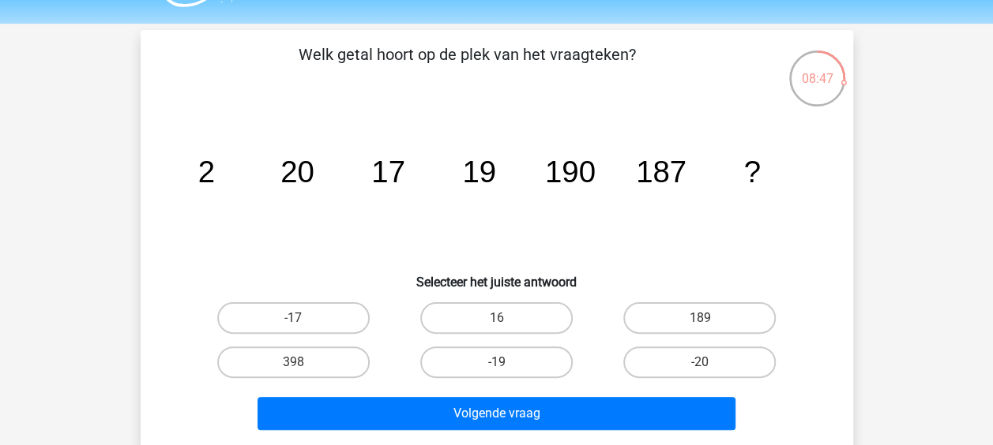
scroll to position [46, 0]
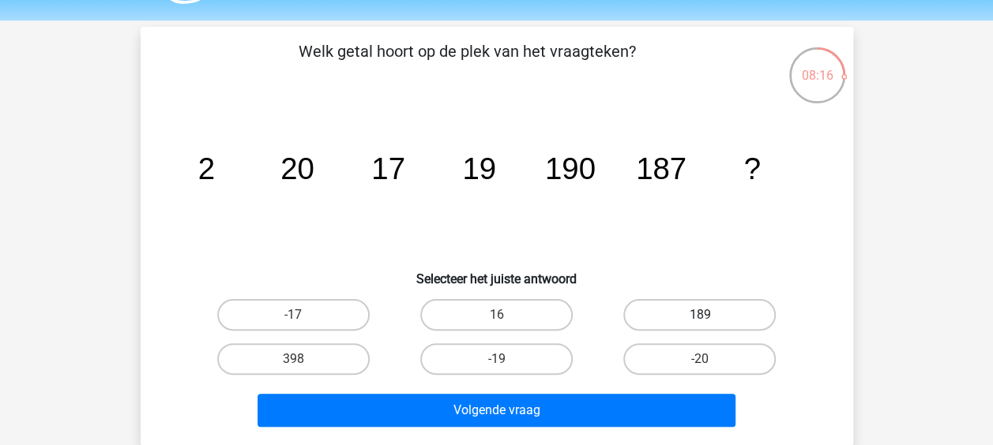
click at [706, 305] on label "189" at bounding box center [699, 315] width 152 height 32
click at [706, 315] on input "189" at bounding box center [705, 320] width 10 height 10
radio input "true"
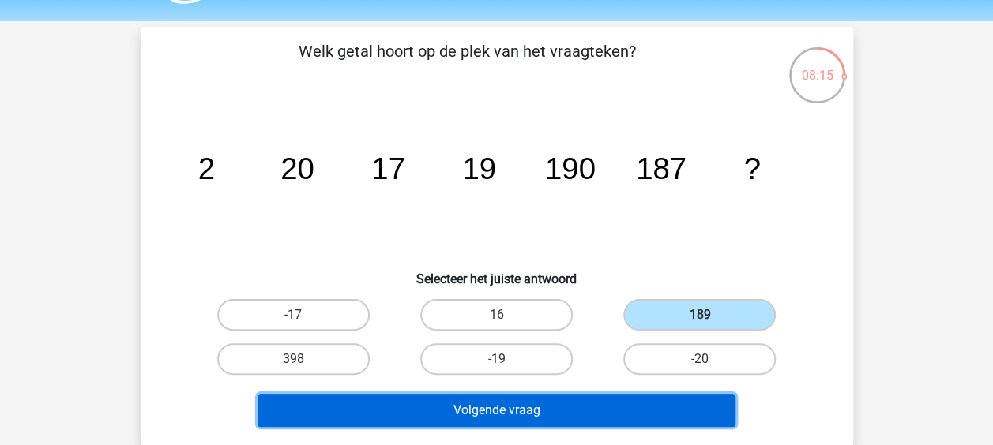
click at [600, 398] on button "Volgende vraag" at bounding box center [497, 410] width 478 height 33
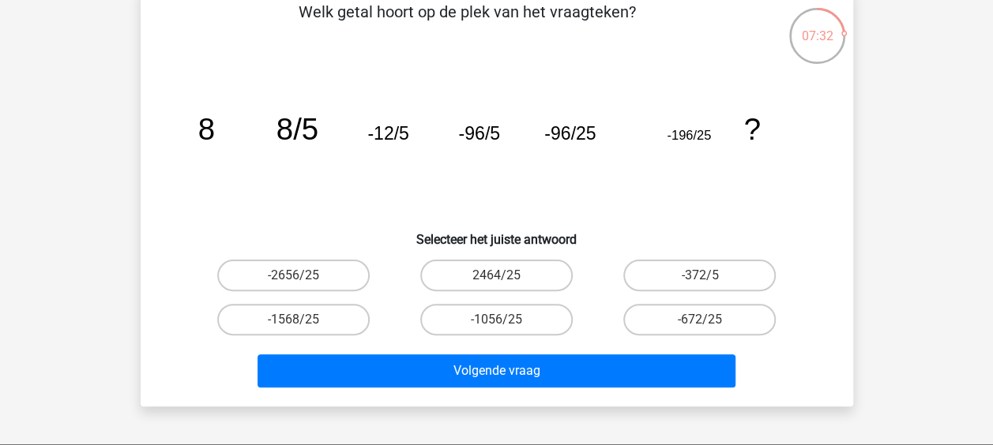
scroll to position [86, 0]
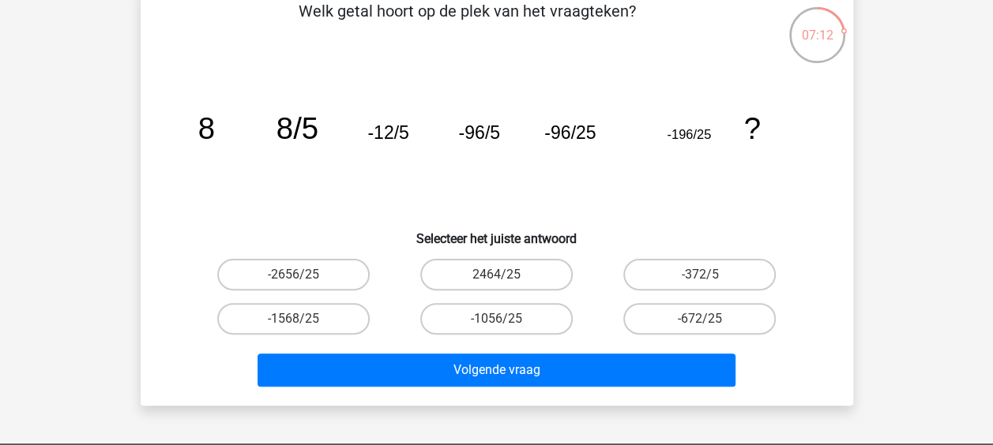
click at [703, 275] on input "-372/5" at bounding box center [705, 280] width 10 height 10
radio input "true"
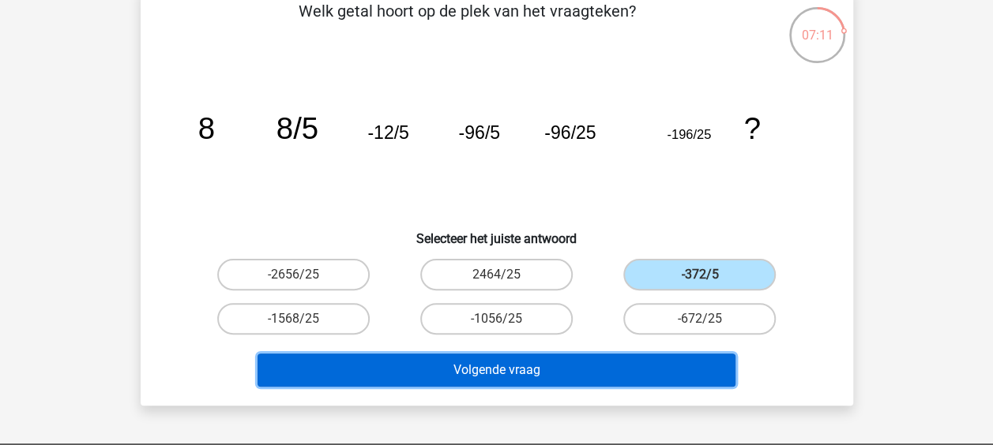
click at [580, 363] on button "Volgende vraag" at bounding box center [497, 370] width 478 height 33
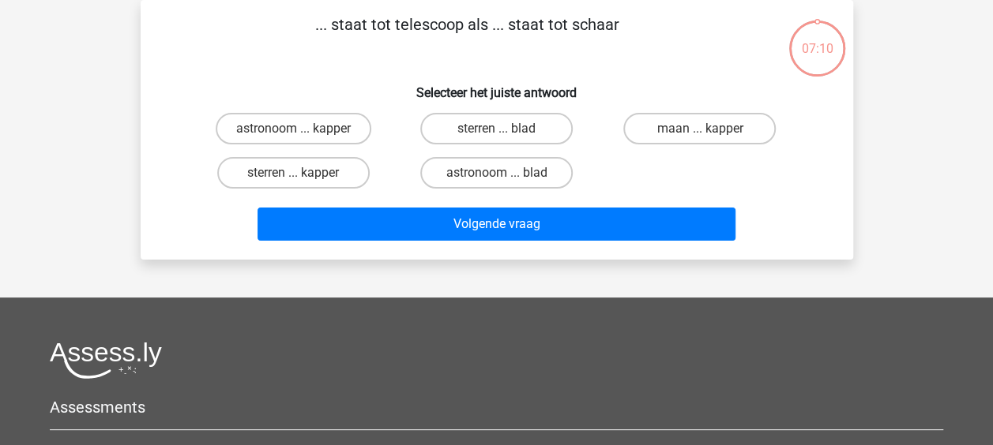
scroll to position [0, 0]
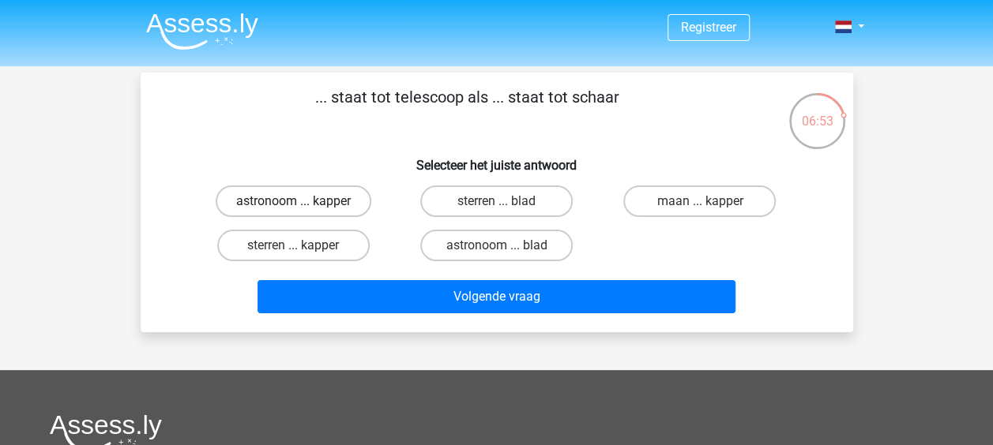
click at [316, 201] on label "astronoom ... kapper" at bounding box center [294, 202] width 156 height 32
click at [303, 201] on input "astronoom ... kapper" at bounding box center [298, 206] width 10 height 10
radio input "true"
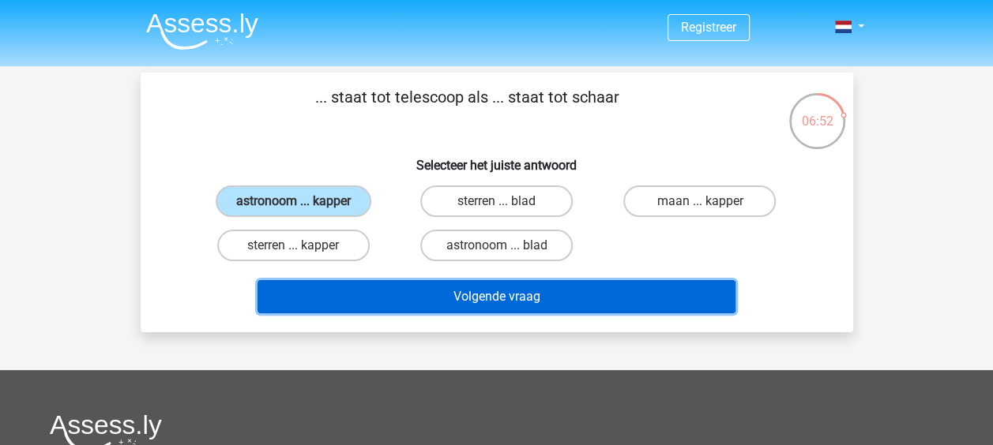
click at [414, 303] on button "Volgende vraag" at bounding box center [497, 296] width 478 height 33
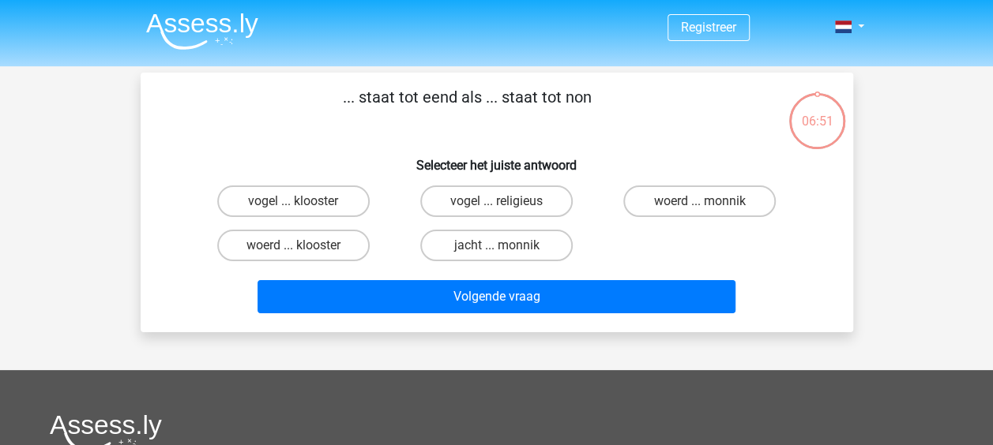
scroll to position [73, 0]
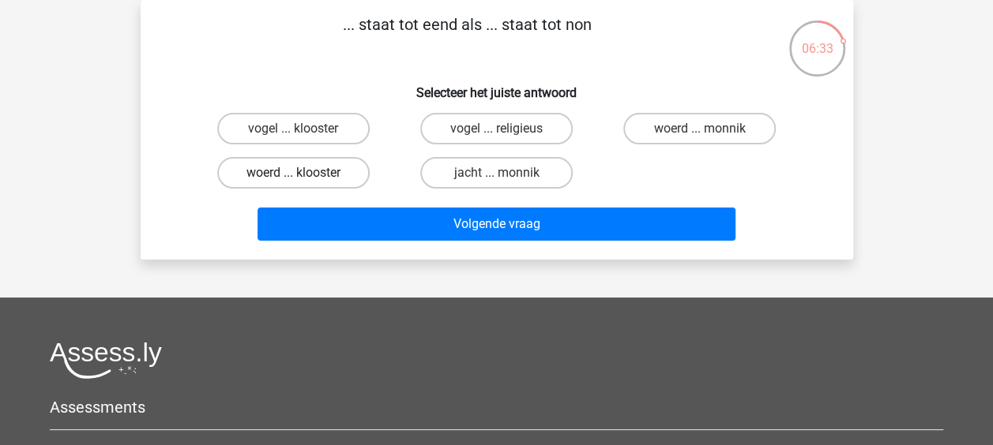
click at [336, 164] on label "woerd ... klooster" at bounding box center [293, 173] width 152 height 32
click at [303, 173] on input "woerd ... klooster" at bounding box center [298, 178] width 10 height 10
radio input "true"
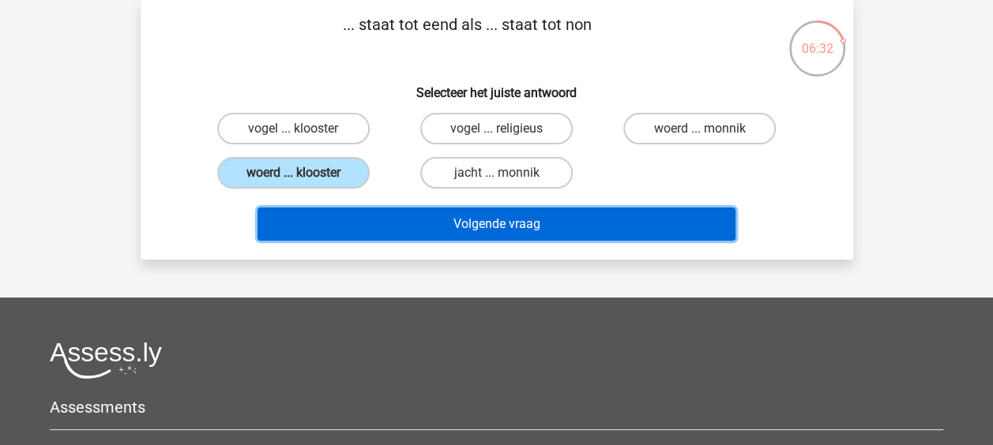
click at [382, 214] on button "Volgende vraag" at bounding box center [497, 224] width 478 height 33
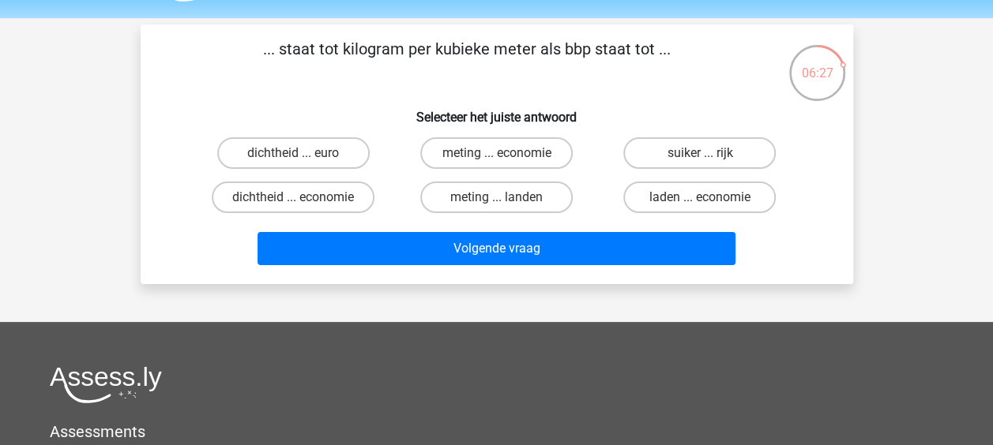
scroll to position [36, 0]
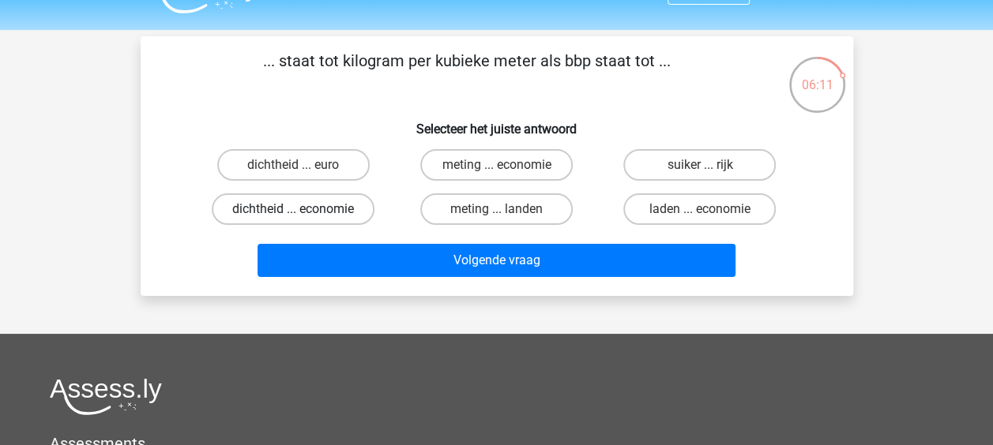
click at [345, 209] on label "dichtheid ... economie" at bounding box center [293, 210] width 163 height 32
click at [303, 209] on input "dichtheid ... economie" at bounding box center [298, 214] width 10 height 10
radio input "true"
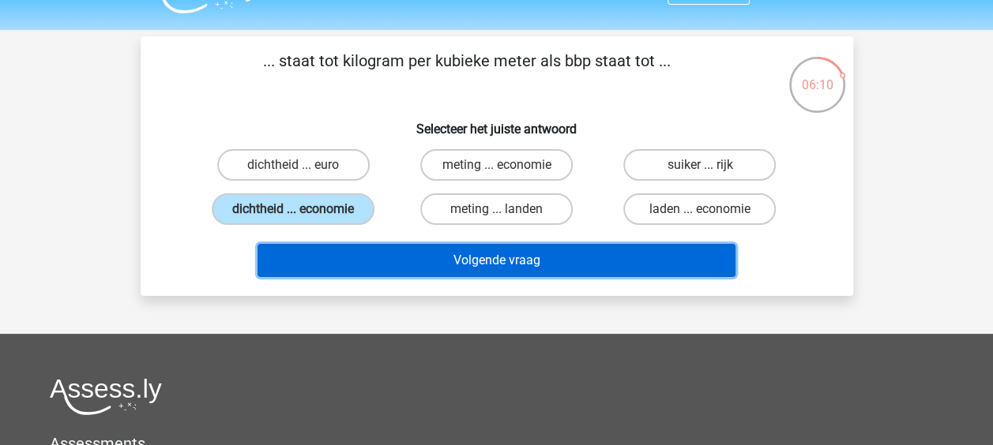
click at [398, 251] on button "Volgende vraag" at bounding box center [497, 260] width 478 height 33
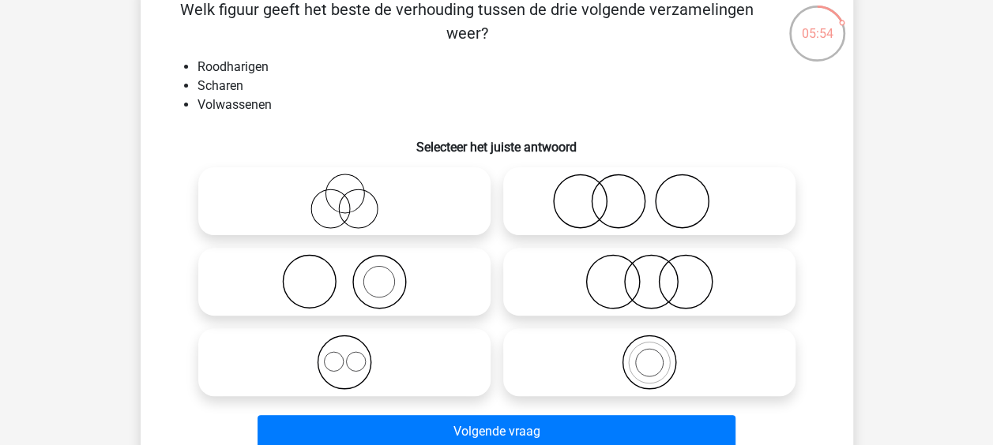
scroll to position [88, 0]
click at [612, 187] on icon at bounding box center [649, 200] width 280 height 55
click at [649, 187] on input "radio" at bounding box center [654, 187] width 10 height 10
radio input "true"
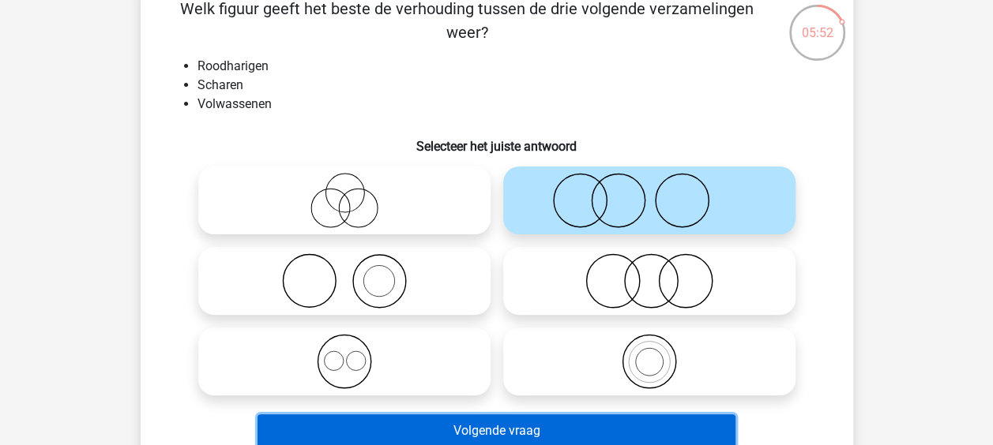
click at [518, 442] on button "Volgende vraag" at bounding box center [497, 431] width 478 height 33
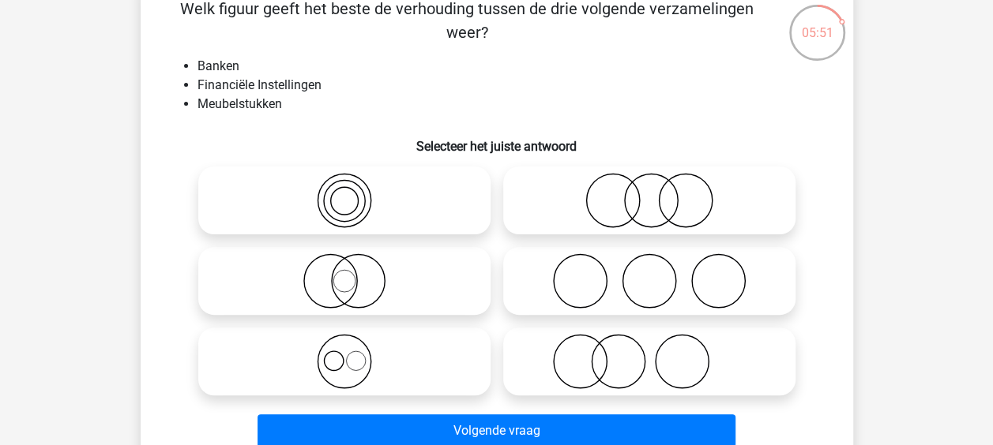
scroll to position [73, 0]
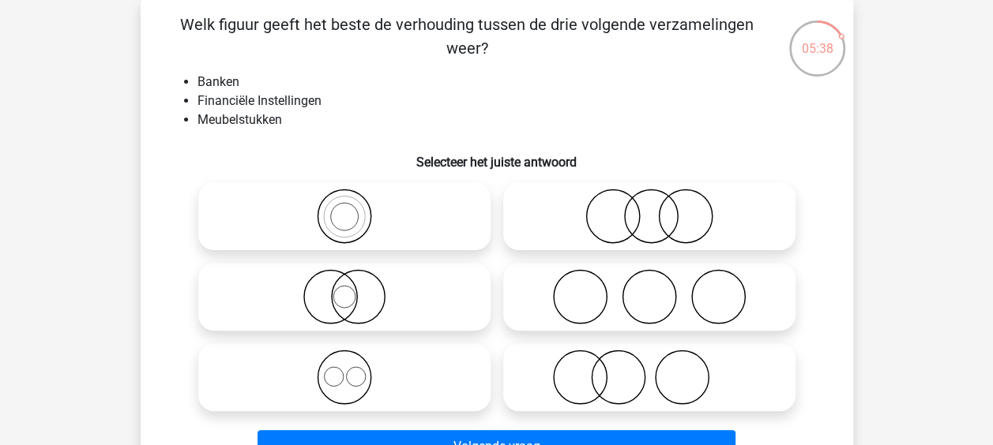
click at [457, 378] on icon at bounding box center [345, 377] width 280 height 55
click at [355, 370] on input "radio" at bounding box center [349, 364] width 10 height 10
radio input "true"
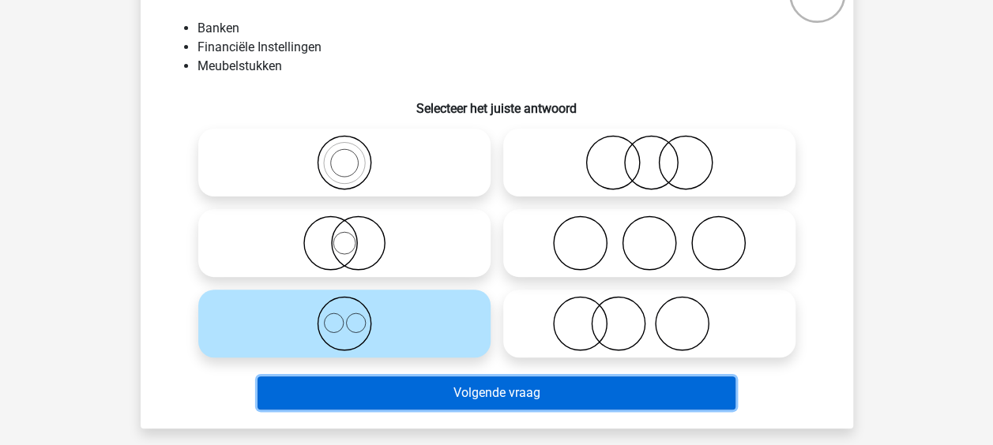
click at [456, 382] on button "Volgende vraag" at bounding box center [497, 393] width 478 height 33
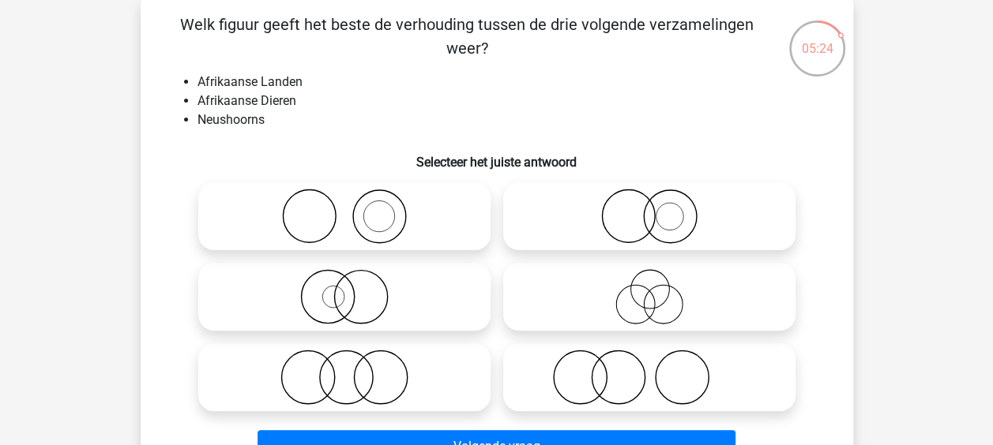
click at [416, 303] on icon at bounding box center [345, 296] width 280 height 55
click at [355, 289] on input "radio" at bounding box center [349, 284] width 10 height 10
radio input "true"
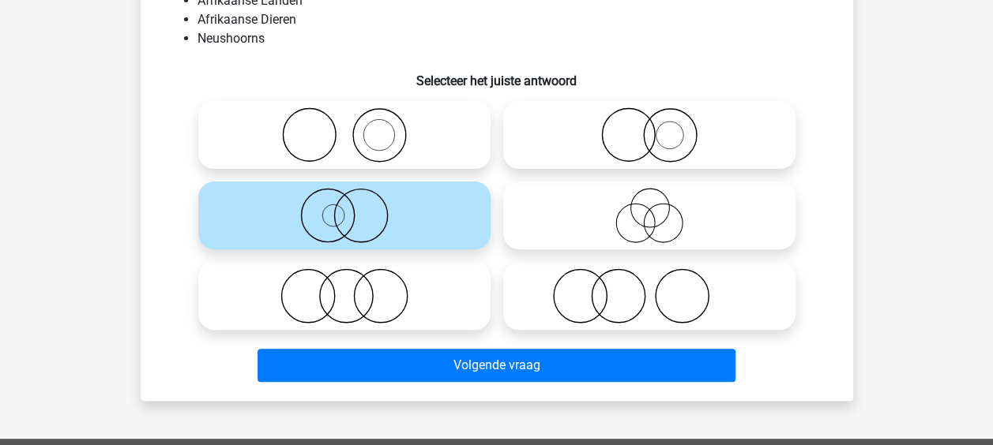
scroll to position [128, 0]
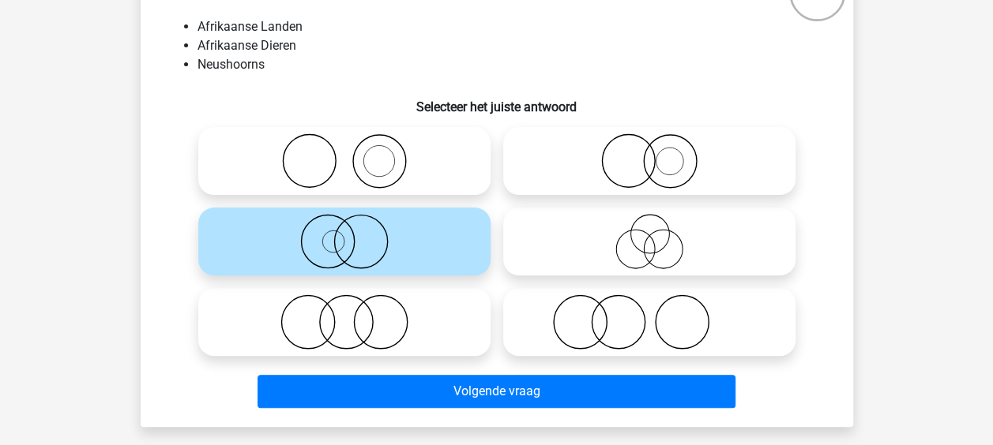
click at [411, 314] on icon at bounding box center [345, 322] width 280 height 55
click at [355, 314] on input "radio" at bounding box center [349, 309] width 10 height 10
radio input "true"
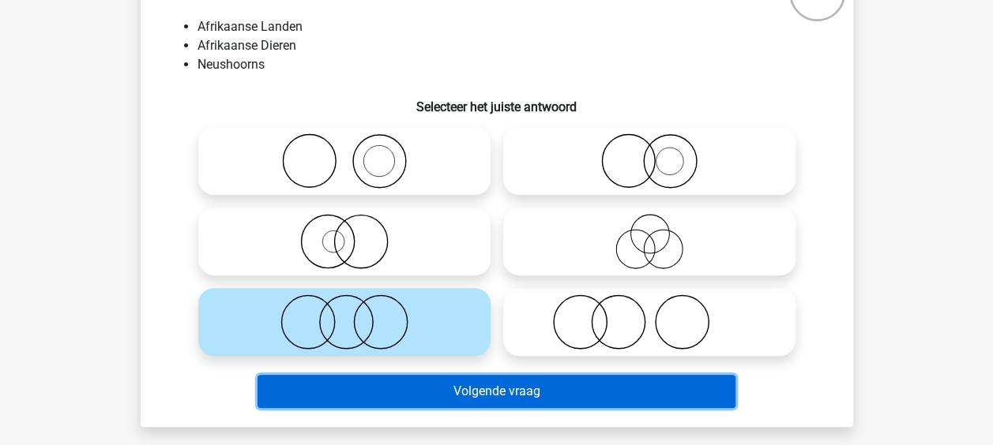
drag, startPoint x: 428, startPoint y: 386, endPoint x: 455, endPoint y: 267, distance: 122.3
click at [455, 267] on div "Welk figuur geeft het beste de verhouding tussen de drie volgende verzamelingen…" at bounding box center [497, 185] width 700 height 457
drag, startPoint x: 469, startPoint y: 400, endPoint x: 430, endPoint y: 395, distance: 39.8
click at [430, 395] on button "Volgende vraag" at bounding box center [497, 391] width 478 height 33
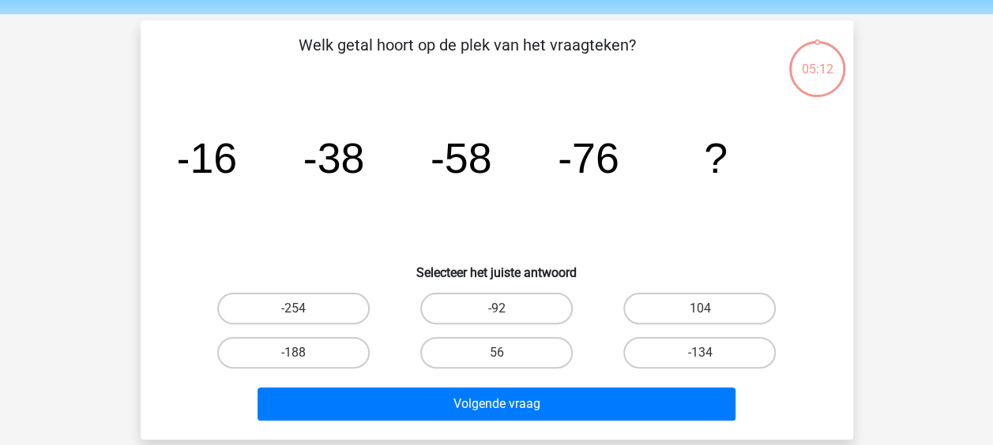
scroll to position [43, 0]
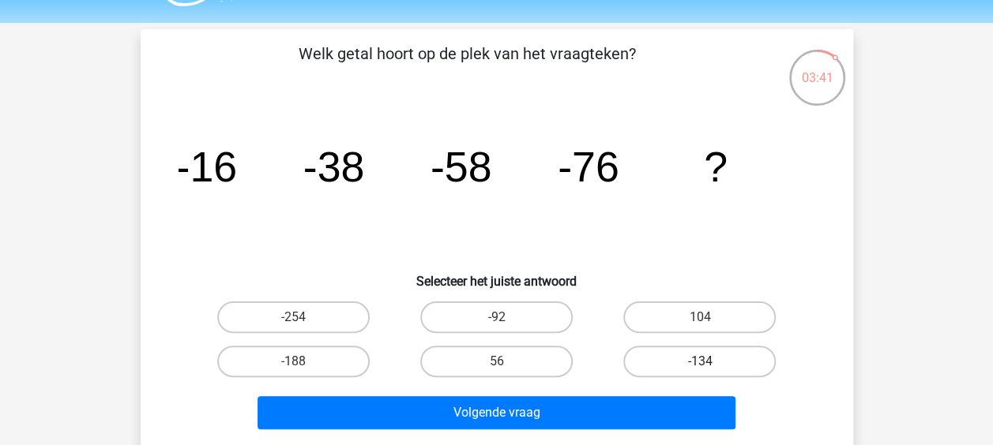
click at [694, 352] on label "-134" at bounding box center [699, 362] width 152 height 32
click at [700, 362] on input "-134" at bounding box center [705, 367] width 10 height 10
radio input "true"
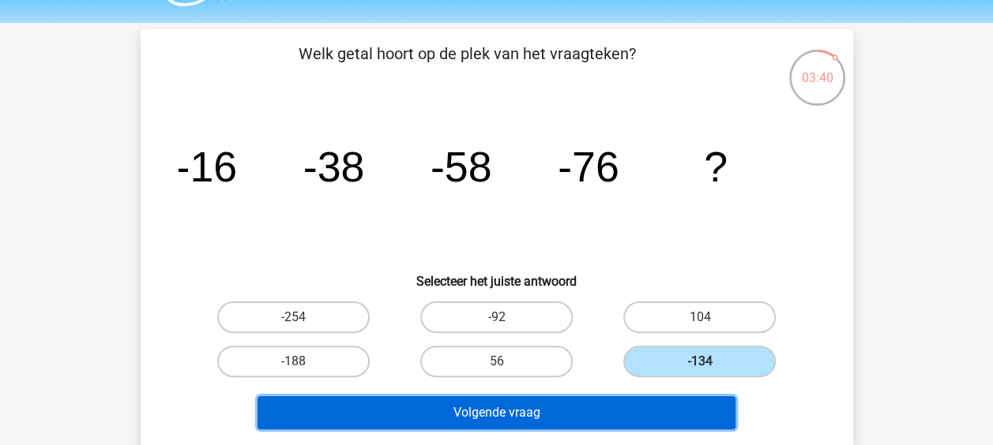
click at [602, 402] on button "Volgende vraag" at bounding box center [497, 413] width 478 height 33
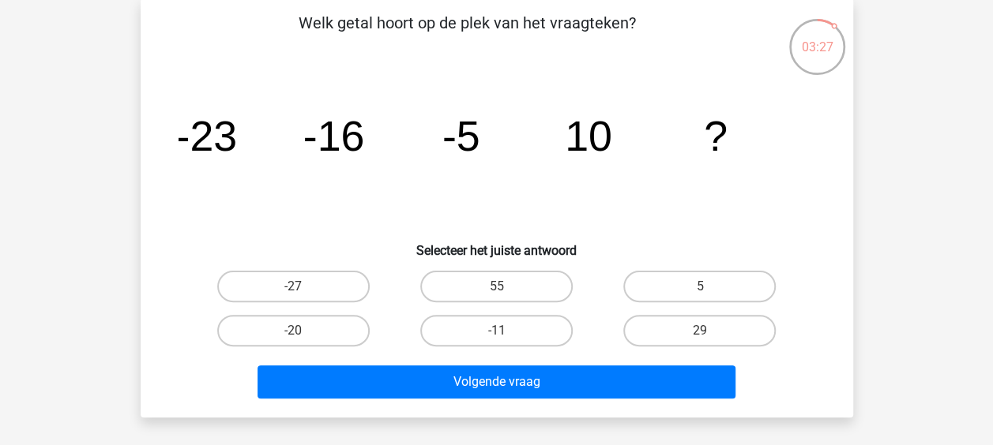
scroll to position [73, 0]
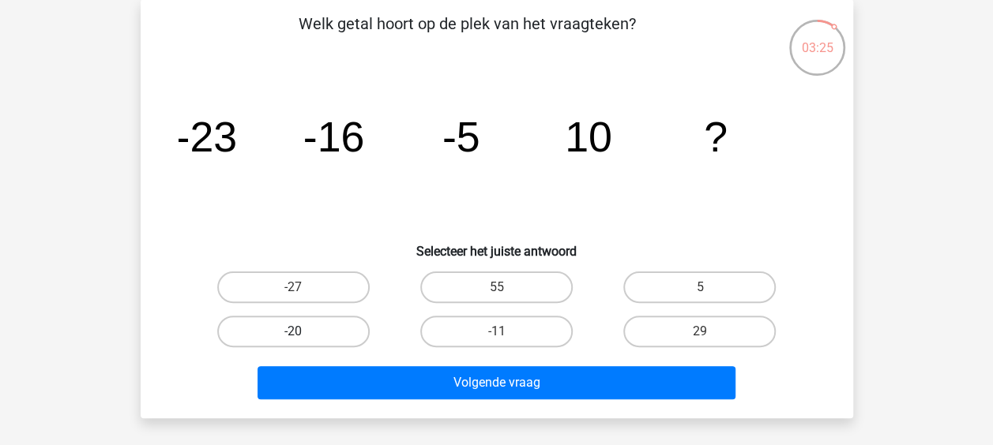
click at [265, 329] on label "-20" at bounding box center [293, 332] width 152 height 32
click at [293, 332] on input "-20" at bounding box center [298, 337] width 10 height 10
radio input "true"
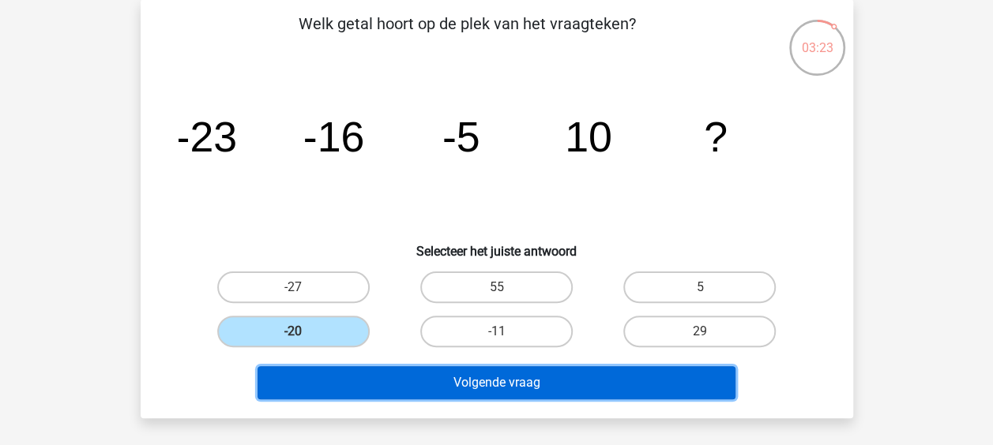
click at [338, 376] on button "Volgende vraag" at bounding box center [497, 383] width 478 height 33
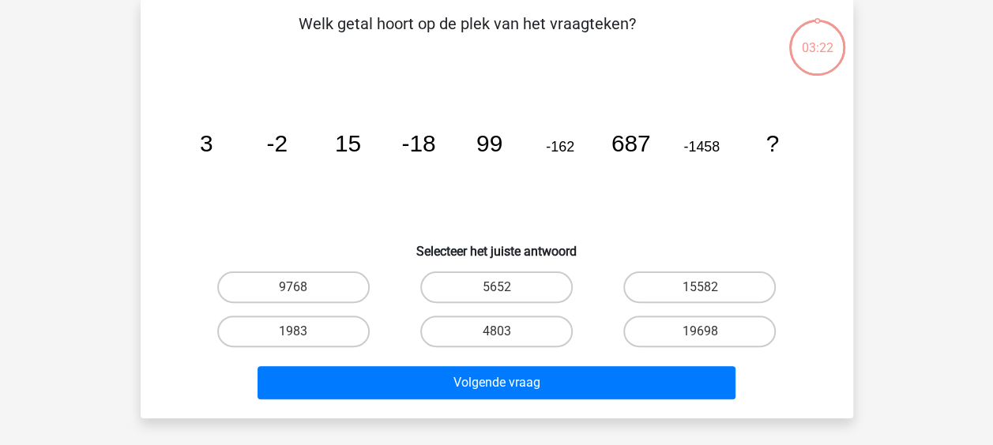
scroll to position [73, 0]
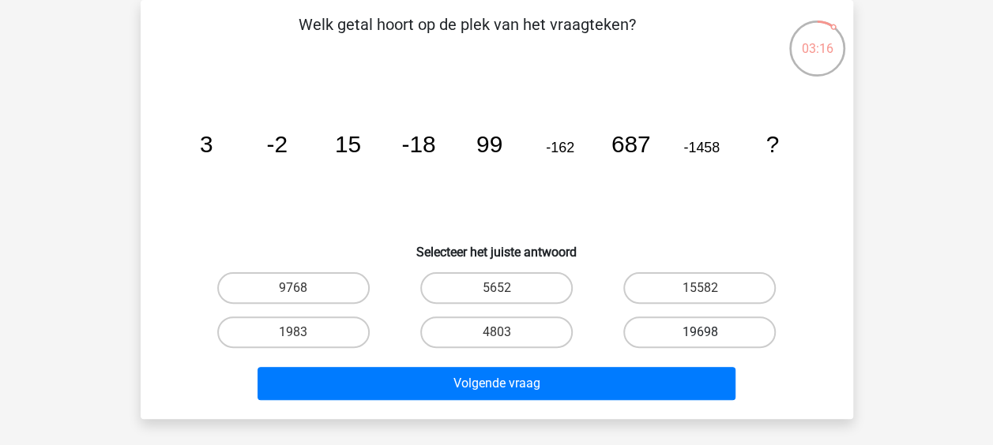
click at [679, 335] on label "19698" at bounding box center [699, 333] width 152 height 32
click at [700, 335] on input "19698" at bounding box center [705, 338] width 10 height 10
radio input "true"
click at [597, 363] on div "Volgende vraag" at bounding box center [497, 381] width 662 height 52
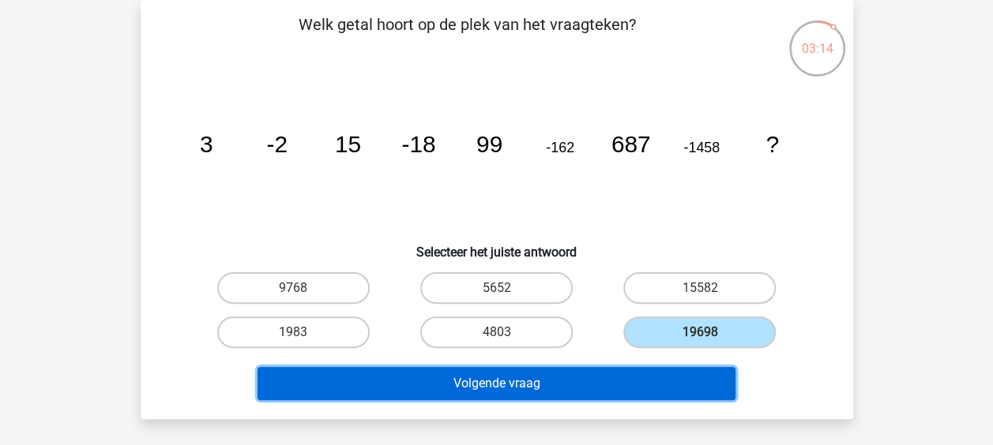
click at [597, 369] on button "Volgende vraag" at bounding box center [497, 383] width 478 height 33
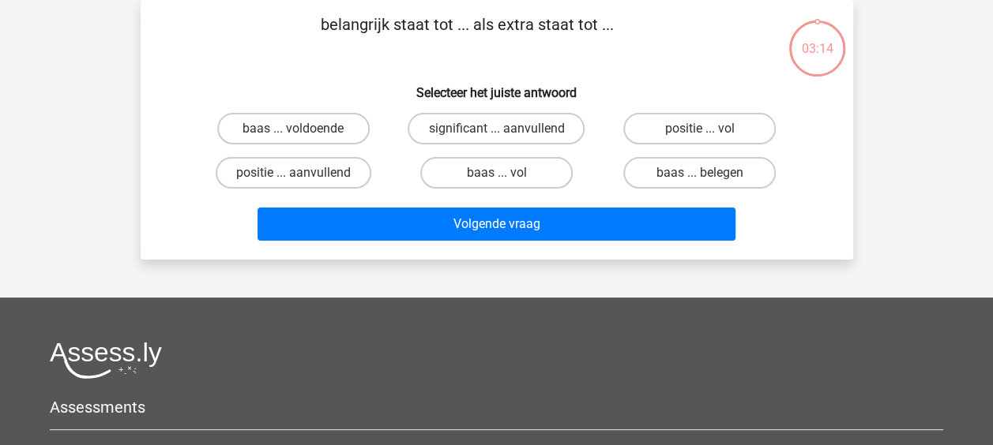
scroll to position [0, 0]
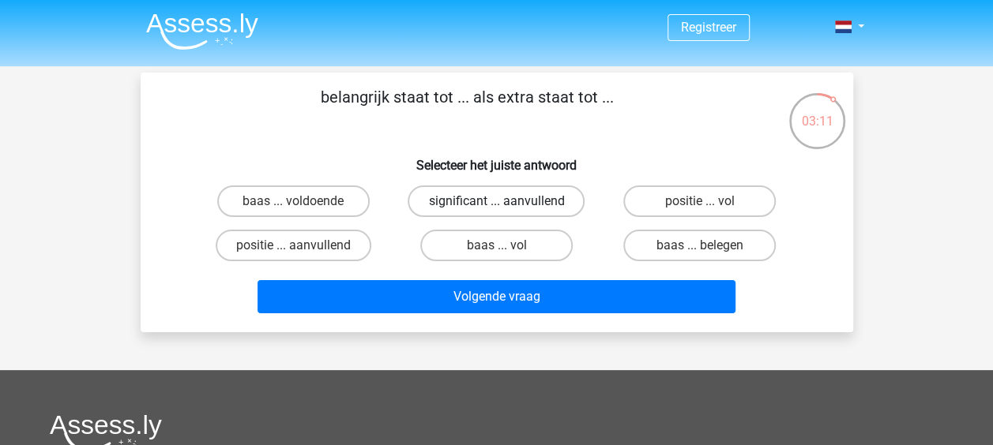
click at [517, 212] on label "significant ... aanvullend" at bounding box center [496, 202] width 177 height 32
click at [506, 212] on input "significant ... aanvullend" at bounding box center [501, 206] width 10 height 10
radio input "true"
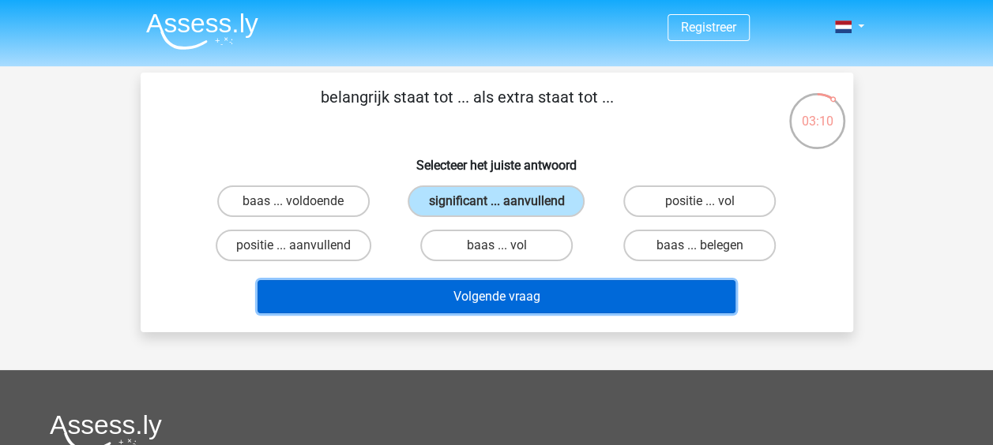
click at [541, 290] on button "Volgende vraag" at bounding box center [497, 296] width 478 height 33
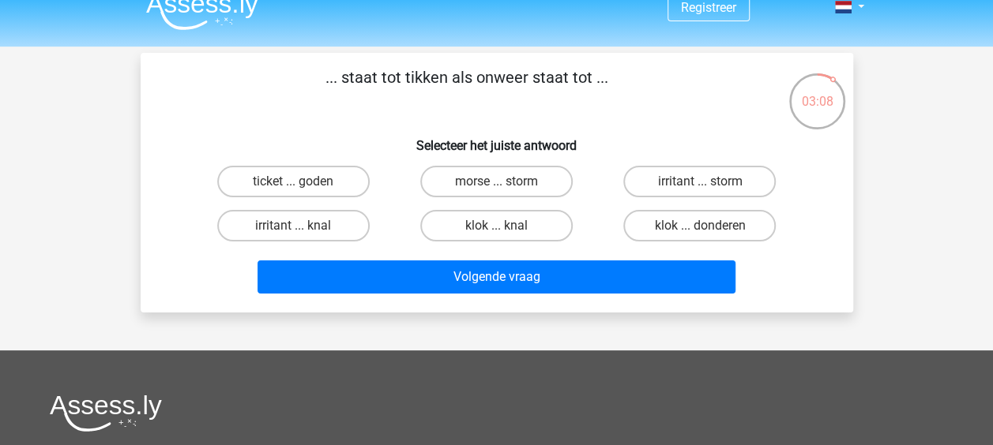
scroll to position [19, 0]
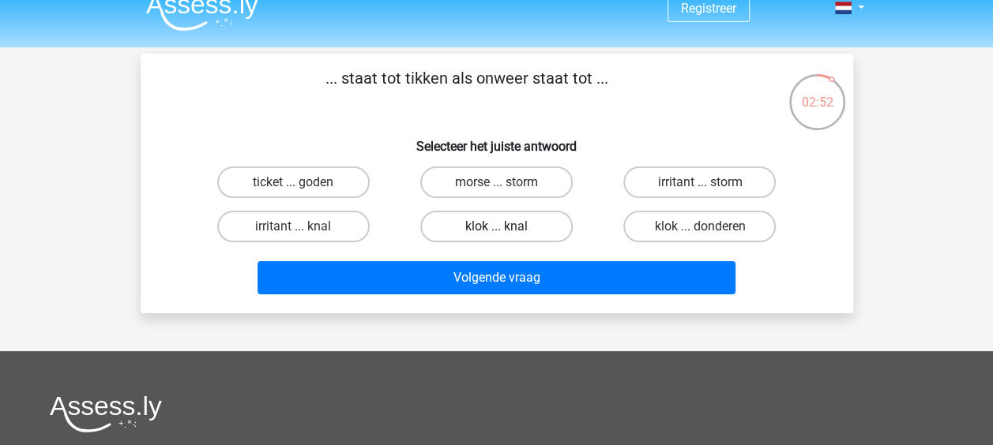
click at [434, 227] on label "klok ... knal" at bounding box center [496, 227] width 152 height 32
click at [496, 227] on input "klok ... knal" at bounding box center [501, 232] width 10 height 10
radio input "true"
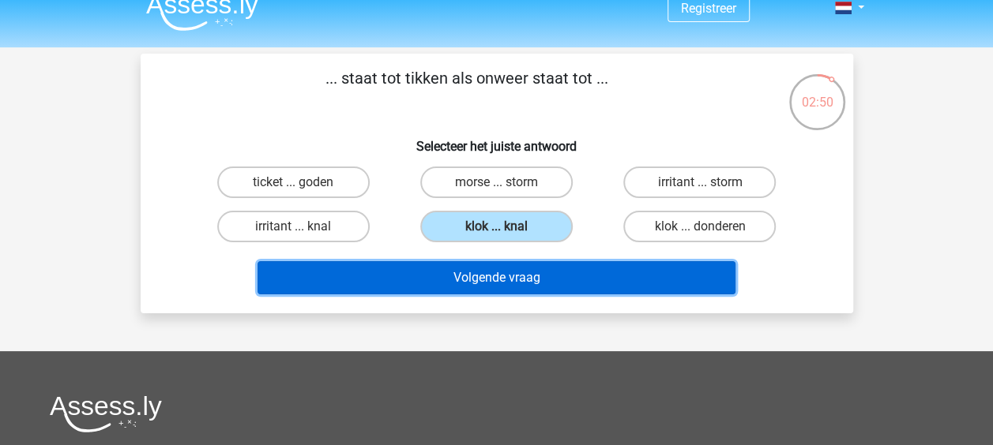
click at [453, 267] on button "Volgende vraag" at bounding box center [497, 277] width 478 height 33
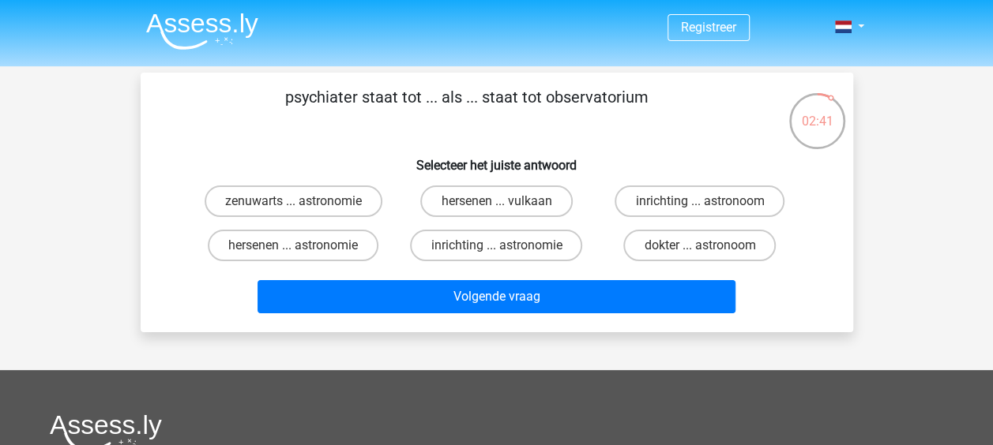
scroll to position [2, 0]
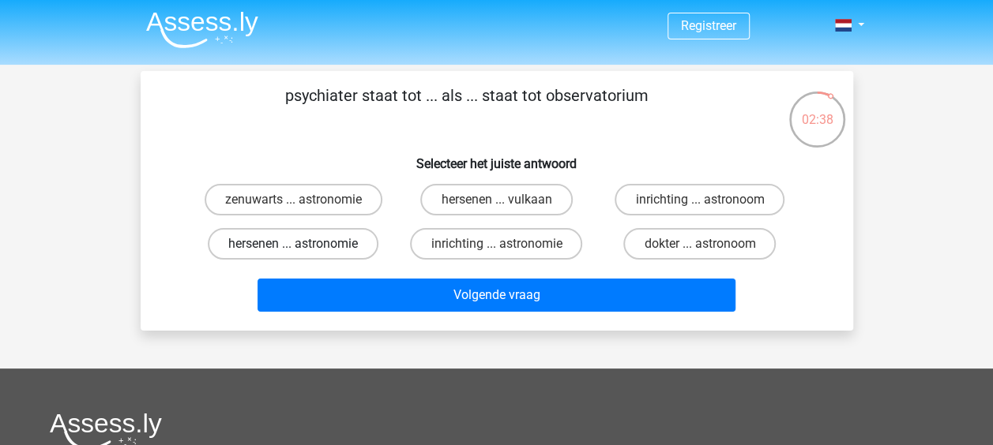
click at [351, 242] on label "hersenen ... astronomie" at bounding box center [293, 244] width 171 height 32
click at [303, 244] on input "hersenen ... astronomie" at bounding box center [298, 249] width 10 height 10
radio input "true"
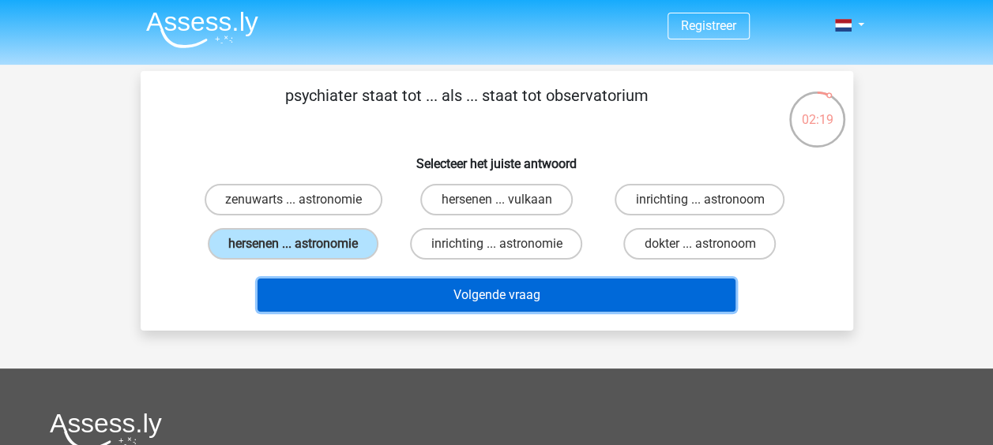
drag, startPoint x: 620, startPoint y: 286, endPoint x: 585, endPoint y: 182, distance: 110.2
click at [585, 182] on div "psychiater staat tot ... als ... staat tot observatorium Selecteer het juiste a…" at bounding box center [497, 201] width 700 height 235
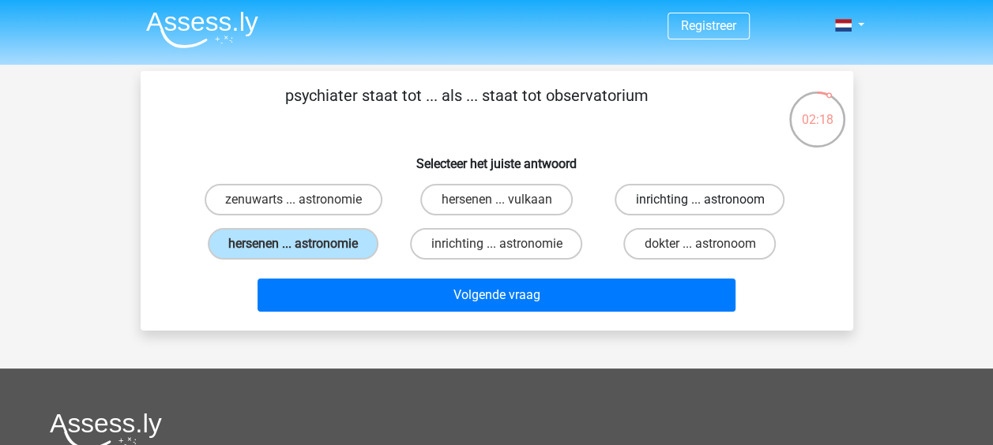
click at [673, 200] on label "inrichting ... astronoom" at bounding box center [700, 200] width 170 height 32
click at [700, 200] on input "inrichting ... astronoom" at bounding box center [705, 205] width 10 height 10
radio input "true"
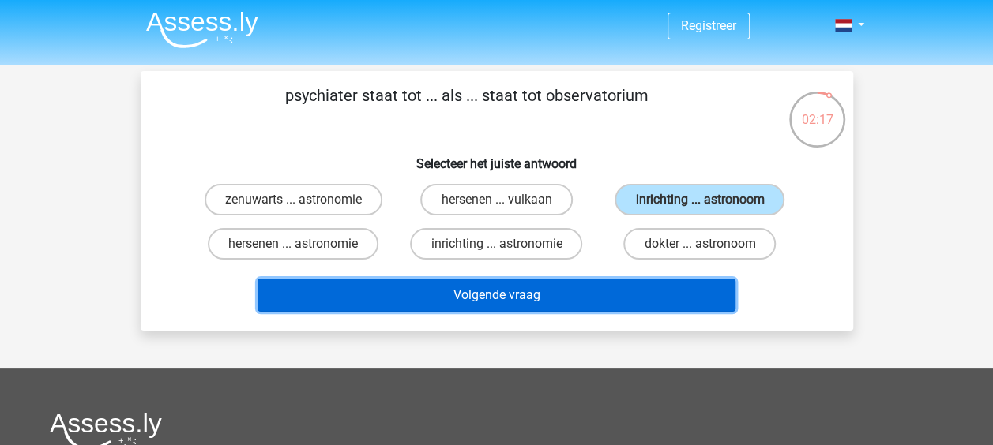
click at [661, 288] on button "Volgende vraag" at bounding box center [497, 295] width 478 height 33
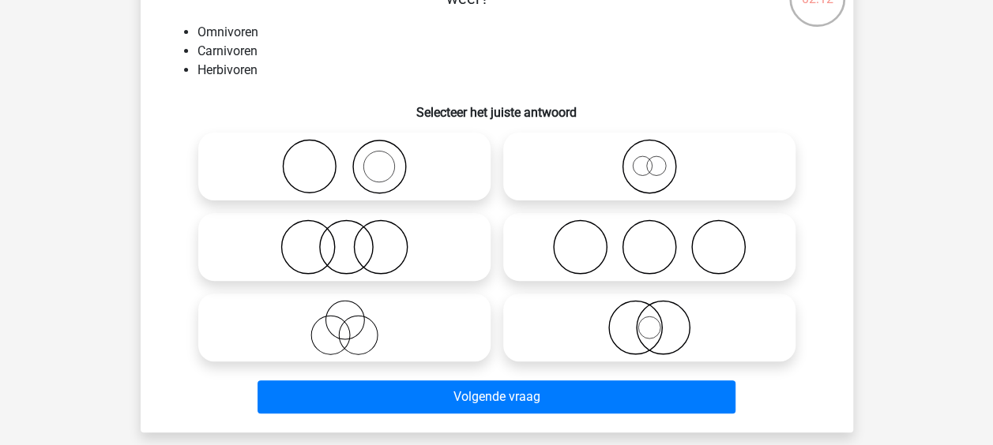
scroll to position [118, 0]
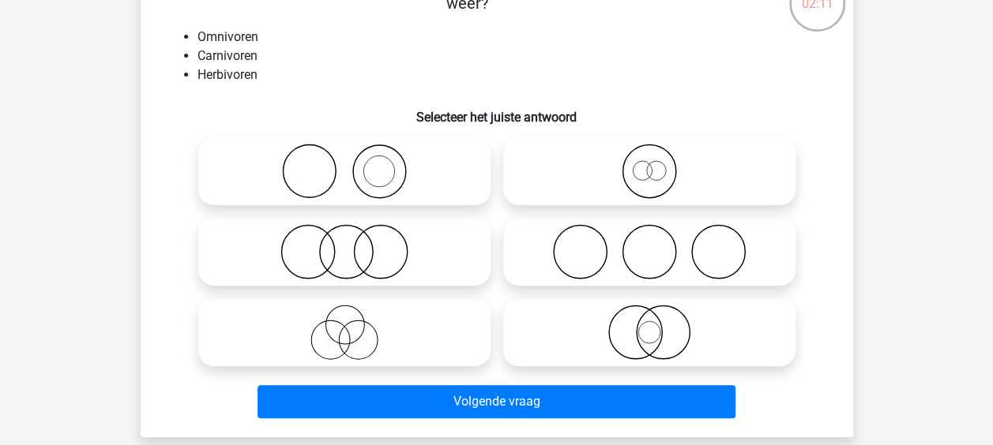
click at [353, 348] on icon at bounding box center [345, 332] width 280 height 55
click at [353, 325] on input "radio" at bounding box center [349, 319] width 10 height 10
radio input "true"
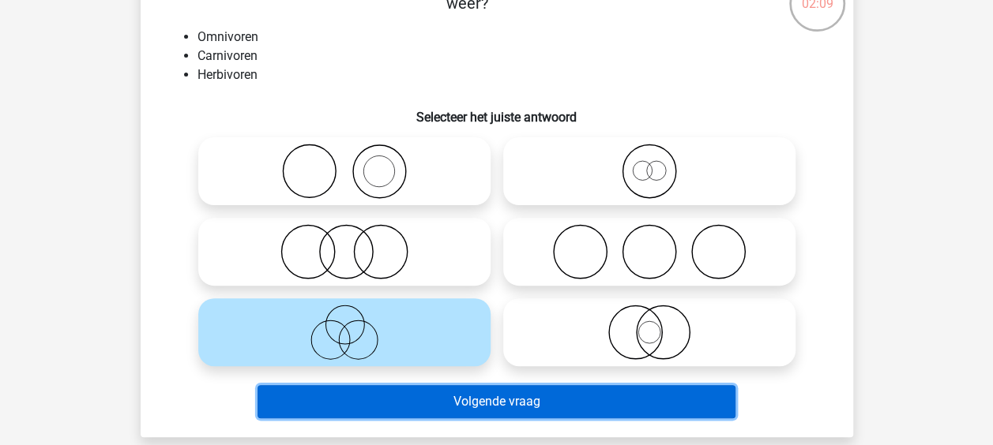
click at [392, 395] on button "Volgende vraag" at bounding box center [497, 401] width 478 height 33
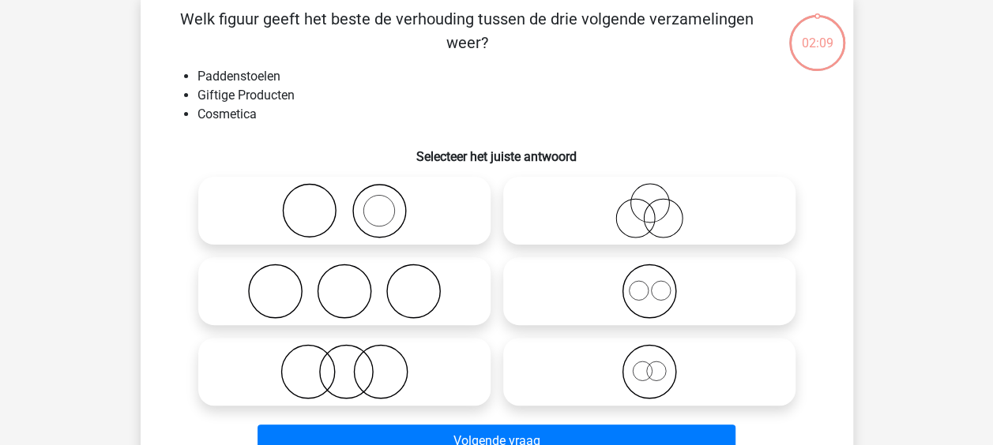
scroll to position [73, 0]
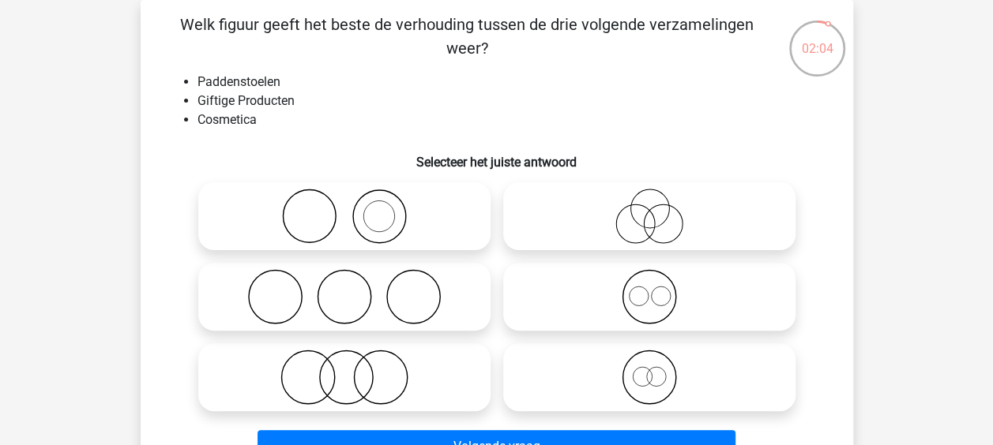
click at [427, 238] on icon at bounding box center [345, 216] width 280 height 55
click at [355, 209] on input "radio" at bounding box center [349, 203] width 10 height 10
radio input "true"
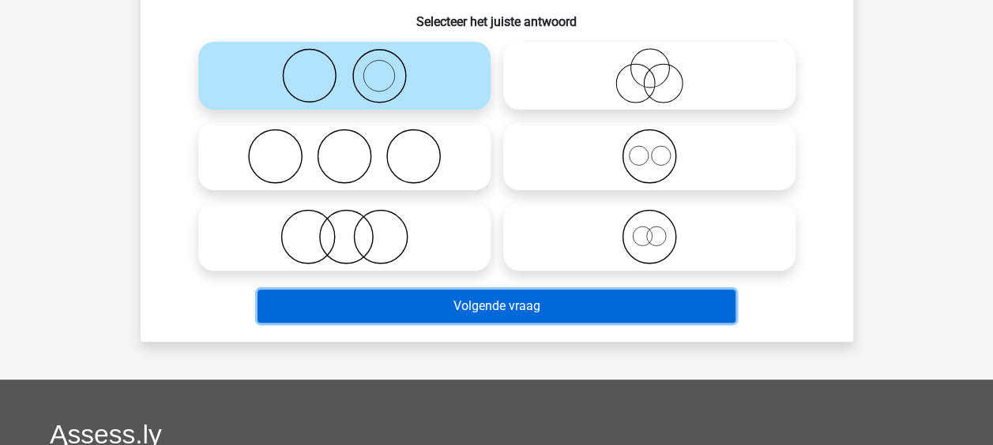
click at [463, 311] on button "Volgende vraag" at bounding box center [497, 306] width 478 height 33
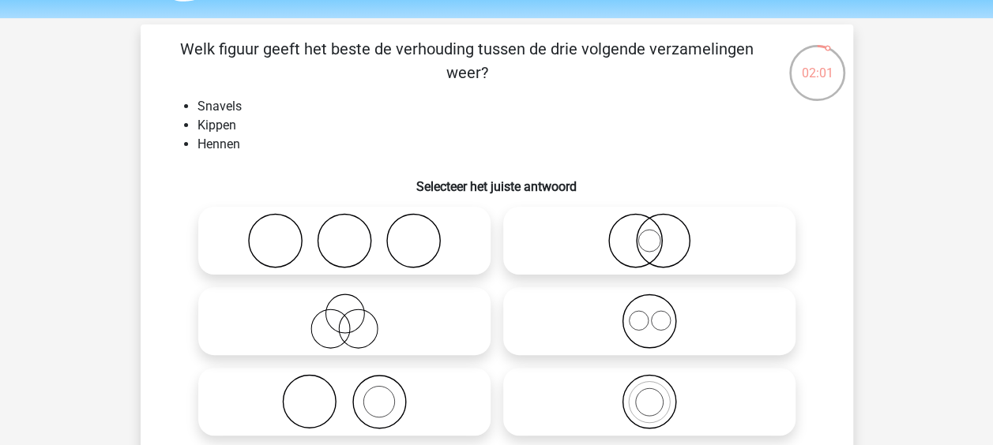
scroll to position [70, 0]
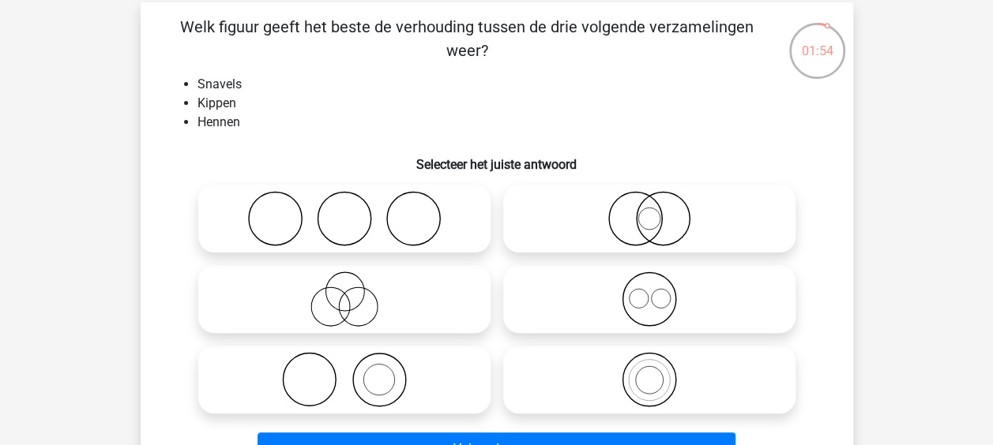
click at [583, 293] on icon at bounding box center [649, 299] width 280 height 55
click at [649, 291] on input "radio" at bounding box center [654, 286] width 10 height 10
radio input "true"
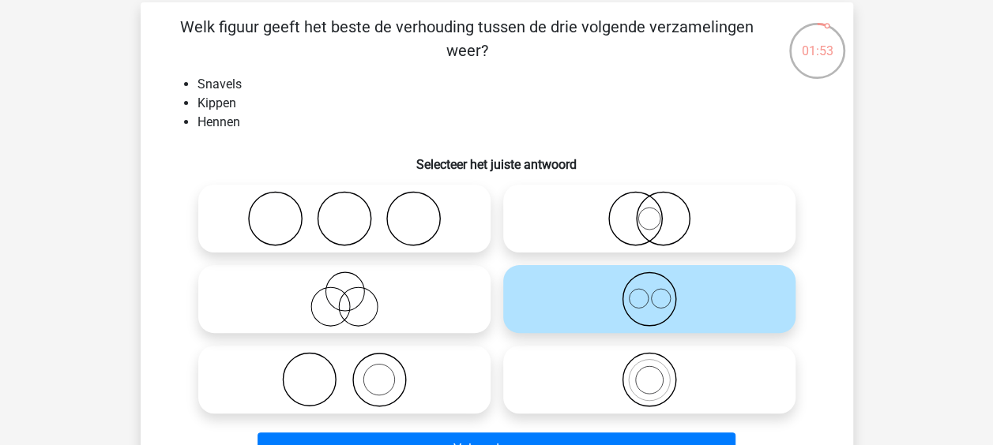
click at [583, 293] on icon at bounding box center [649, 299] width 280 height 55
click at [649, 291] on input "radio" at bounding box center [654, 286] width 10 height 10
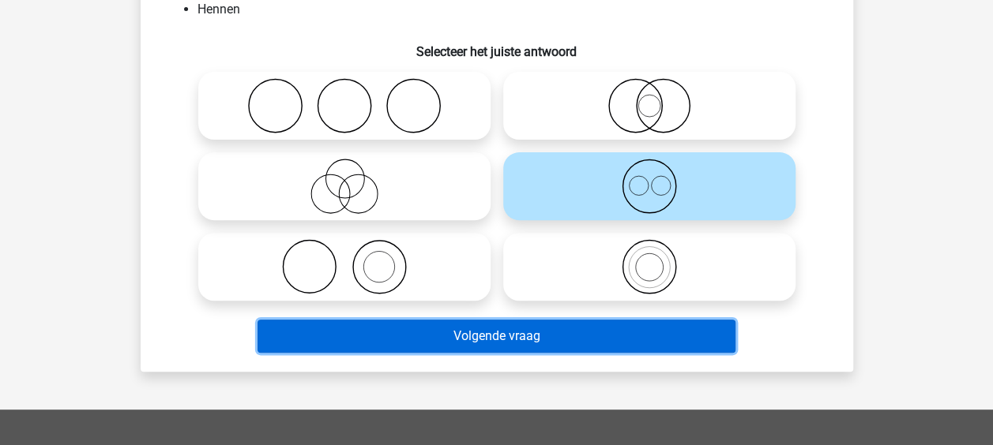
click at [583, 336] on button "Volgende vraag" at bounding box center [497, 336] width 478 height 33
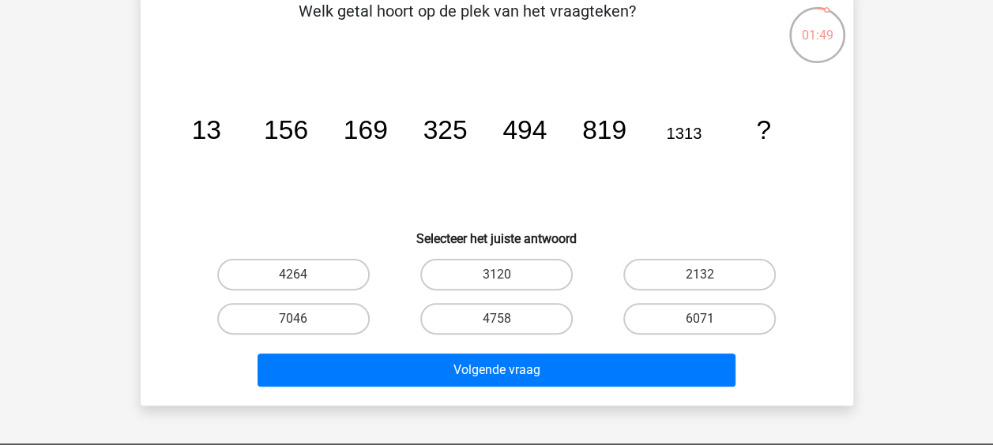
scroll to position [85, 0]
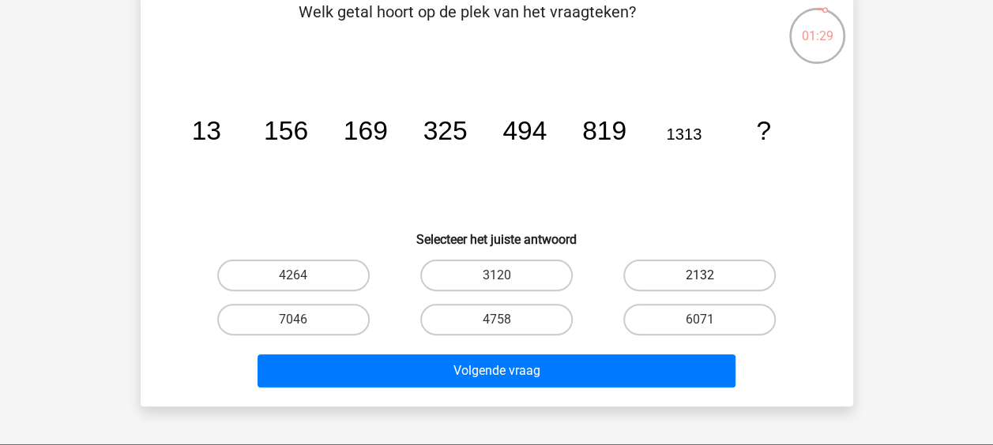
click at [678, 284] on label "2132" at bounding box center [699, 276] width 152 height 32
click at [700, 284] on input "2132" at bounding box center [705, 281] width 10 height 10
radio input "true"
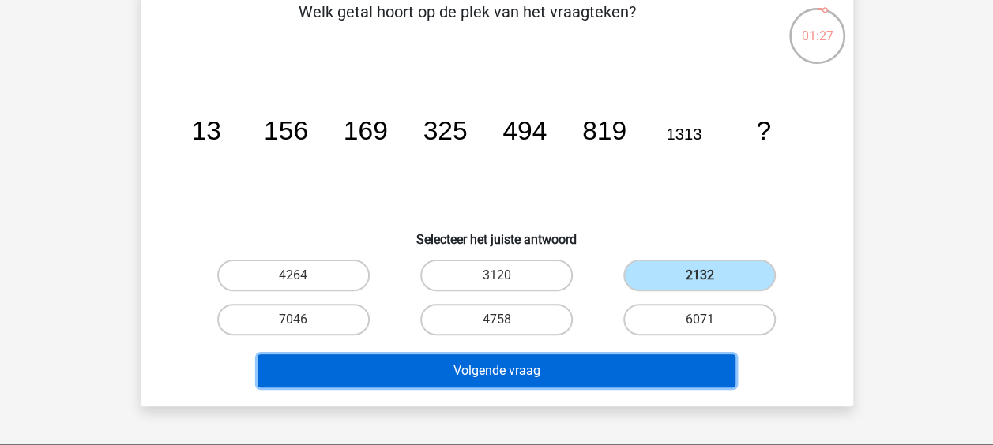
click at [609, 365] on button "Volgende vraag" at bounding box center [497, 371] width 478 height 33
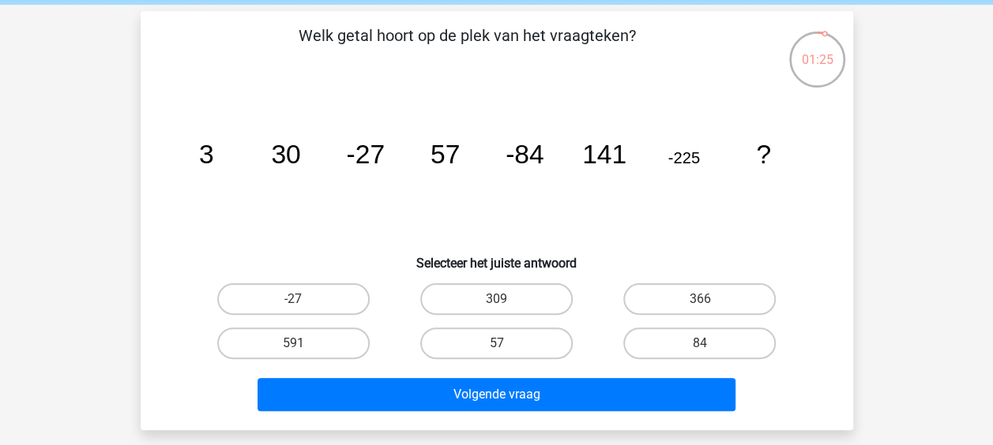
scroll to position [61, 0]
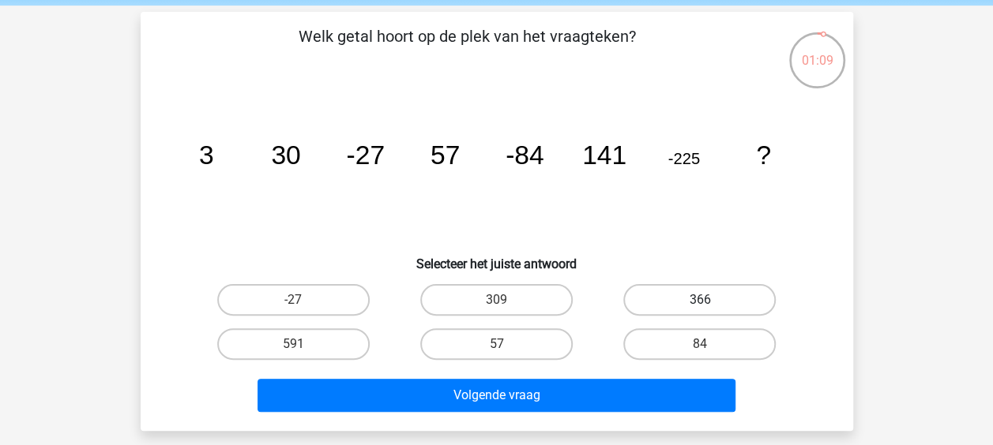
click at [678, 299] on label "366" at bounding box center [699, 300] width 152 height 32
click at [700, 300] on input "366" at bounding box center [705, 305] width 10 height 10
radio input "true"
click at [561, 296] on label "309" at bounding box center [496, 300] width 152 height 32
click at [506, 300] on input "309" at bounding box center [501, 305] width 10 height 10
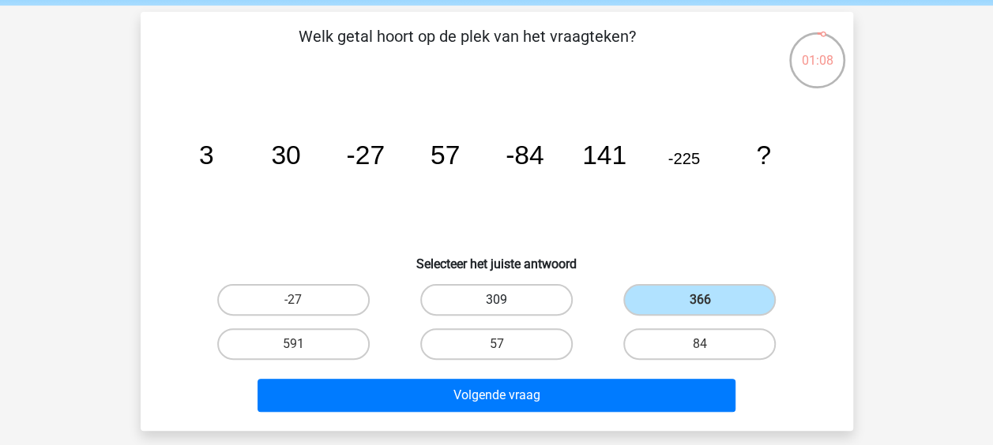
radio input "true"
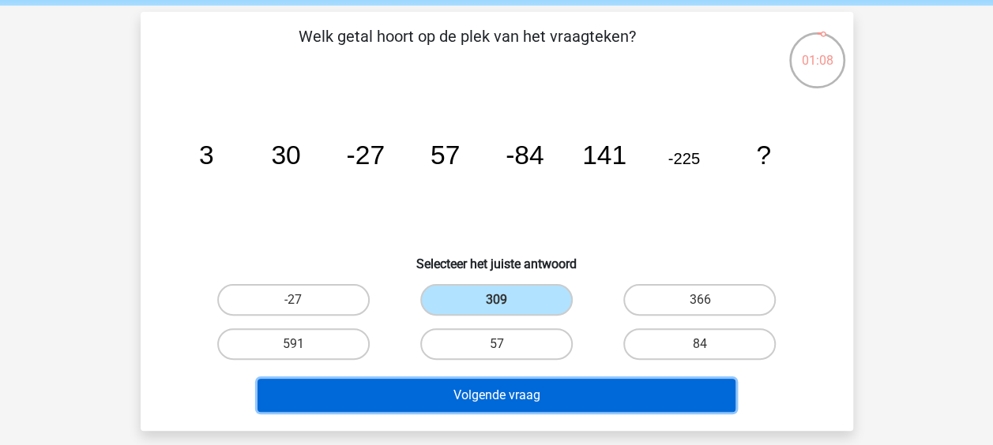
click at [559, 381] on button "Volgende vraag" at bounding box center [497, 395] width 478 height 33
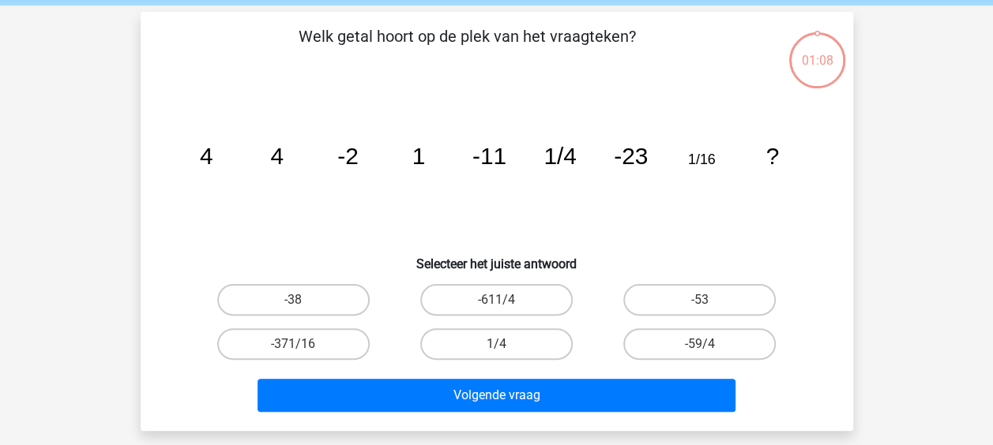
scroll to position [73, 0]
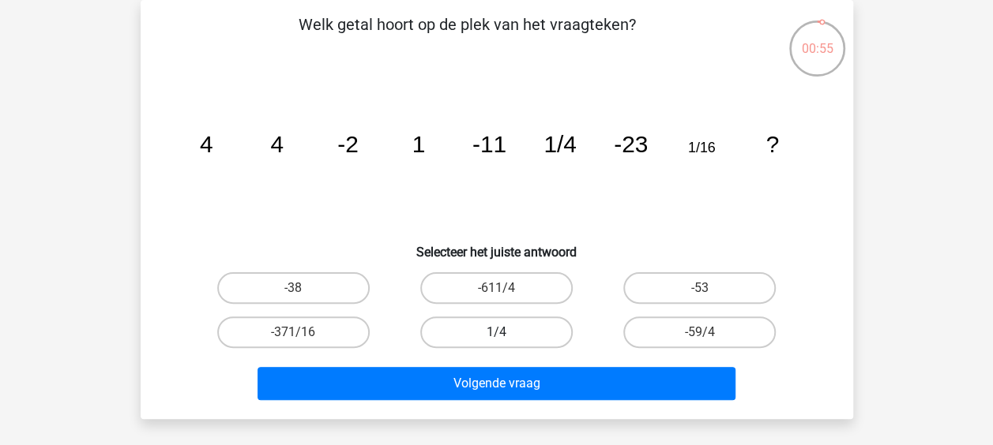
click at [503, 321] on label "1/4" at bounding box center [496, 333] width 152 height 32
click at [503, 333] on input "1/4" at bounding box center [501, 338] width 10 height 10
radio input "true"
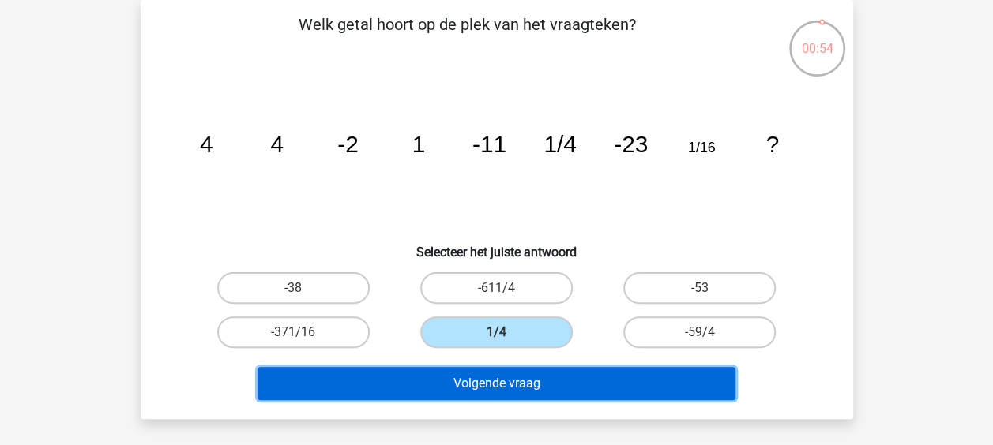
click at [522, 391] on button "Volgende vraag" at bounding box center [497, 383] width 478 height 33
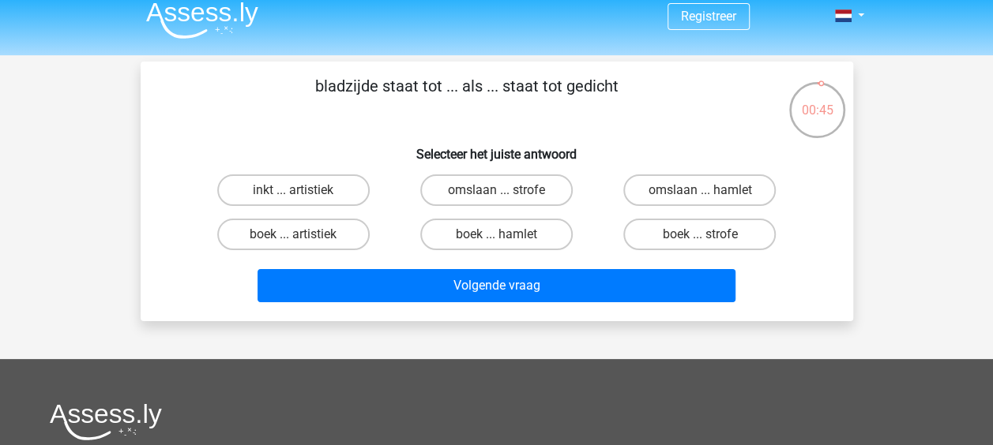
scroll to position [5, 0]
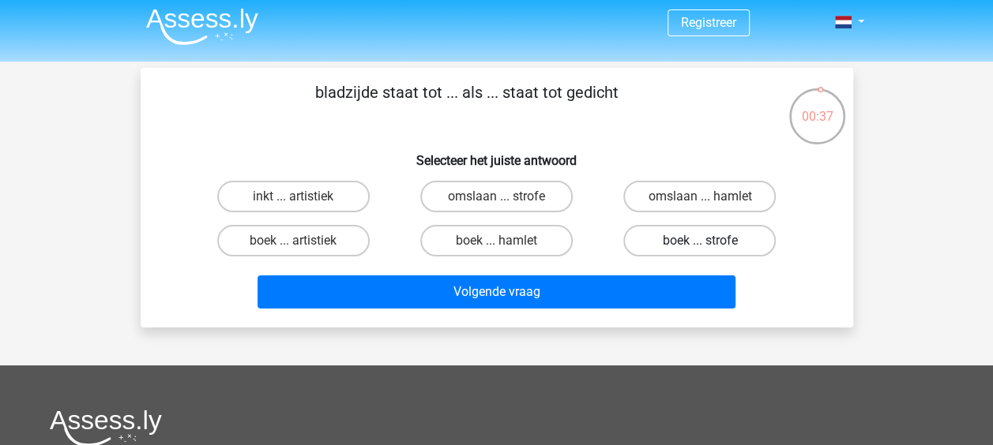
click at [682, 240] on label "boek ... strofe" at bounding box center [699, 241] width 152 height 32
click at [700, 241] on input "boek ... strofe" at bounding box center [705, 246] width 10 height 10
radio input "true"
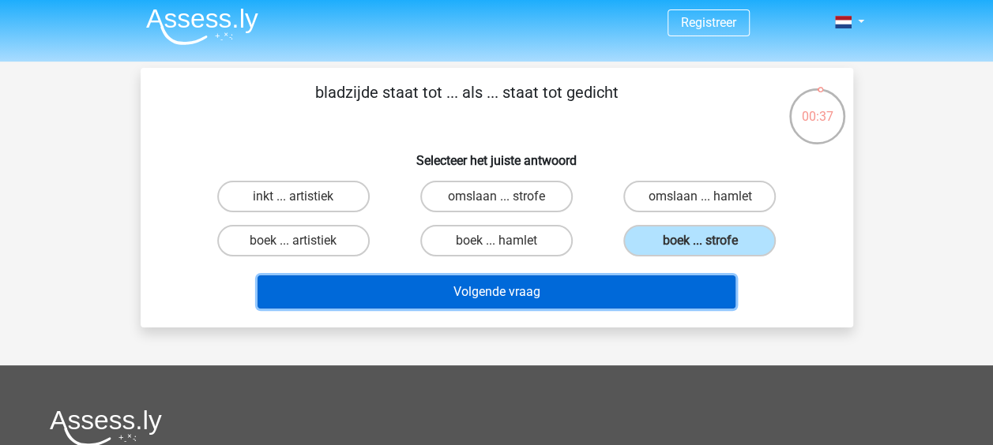
click at [623, 281] on button "Volgende vraag" at bounding box center [497, 292] width 478 height 33
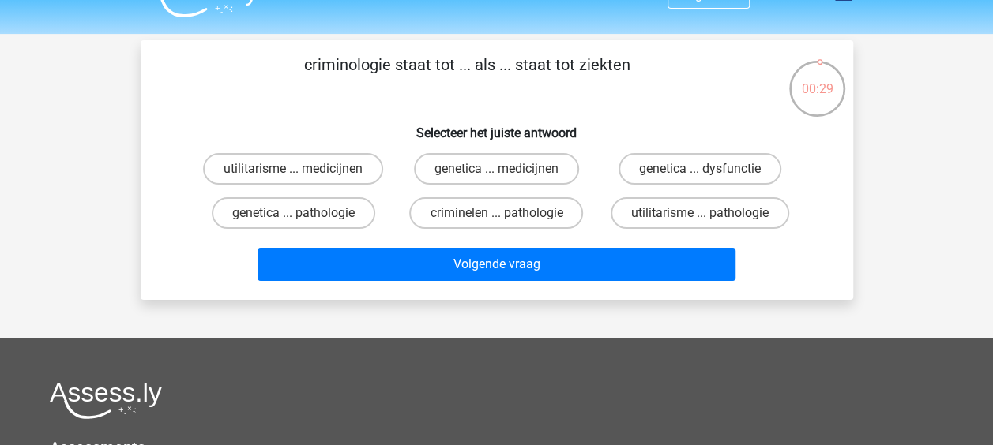
scroll to position [0, 0]
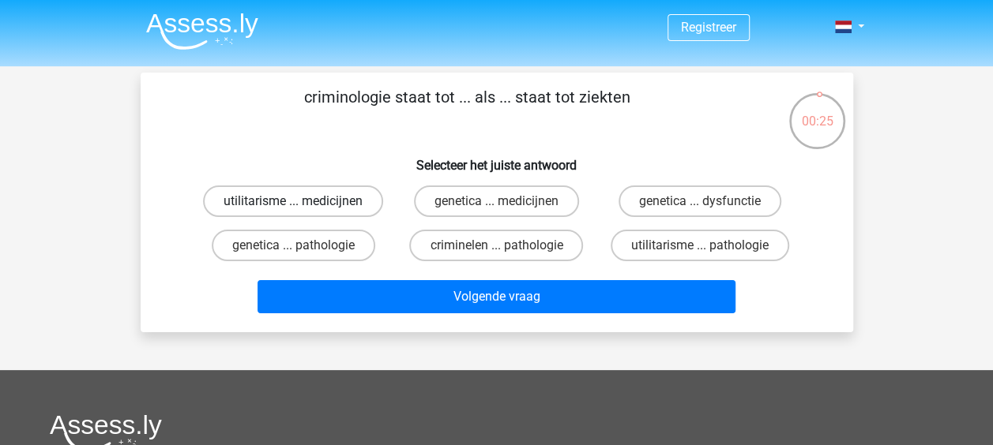
click at [306, 197] on label "utilitarisme ... medicijnen" at bounding box center [293, 202] width 180 height 32
click at [303, 201] on input "utilitarisme ... medicijnen" at bounding box center [298, 206] width 10 height 10
radio input "true"
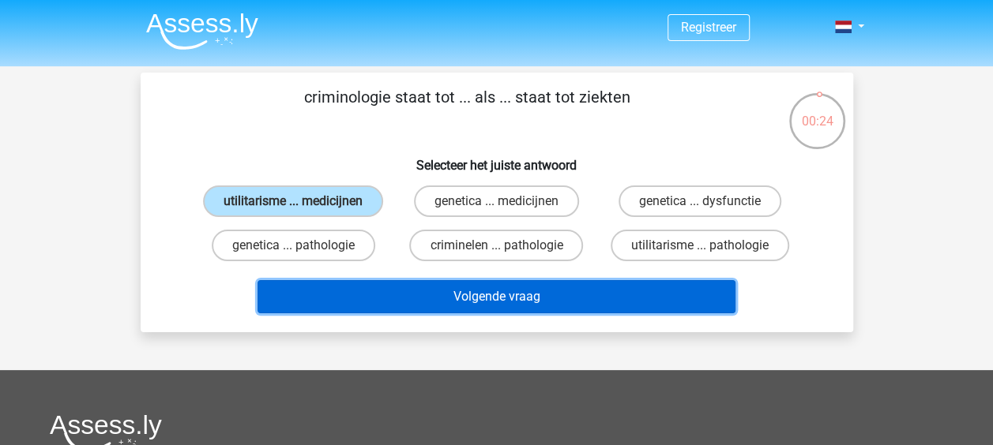
click at [372, 286] on button "Volgende vraag" at bounding box center [497, 296] width 478 height 33
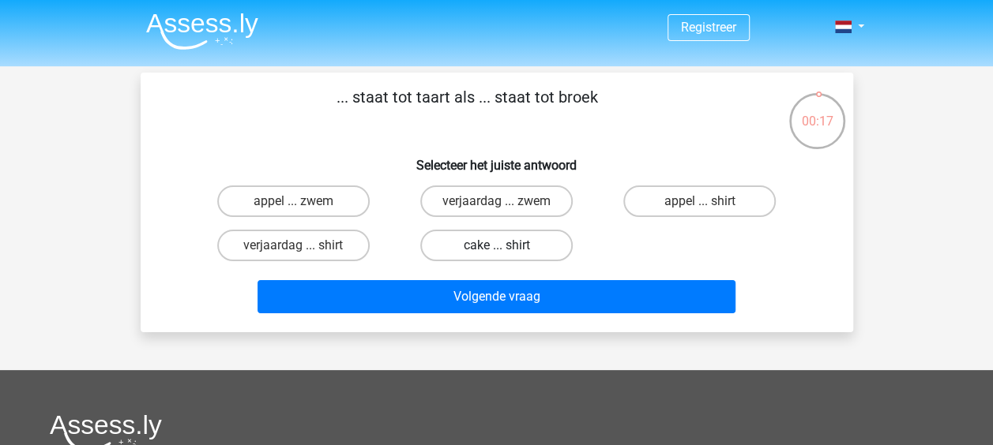
click at [475, 252] on label "cake ... shirt" at bounding box center [496, 246] width 152 height 32
click at [496, 252] on input "cake ... shirt" at bounding box center [501, 251] width 10 height 10
radio input "true"
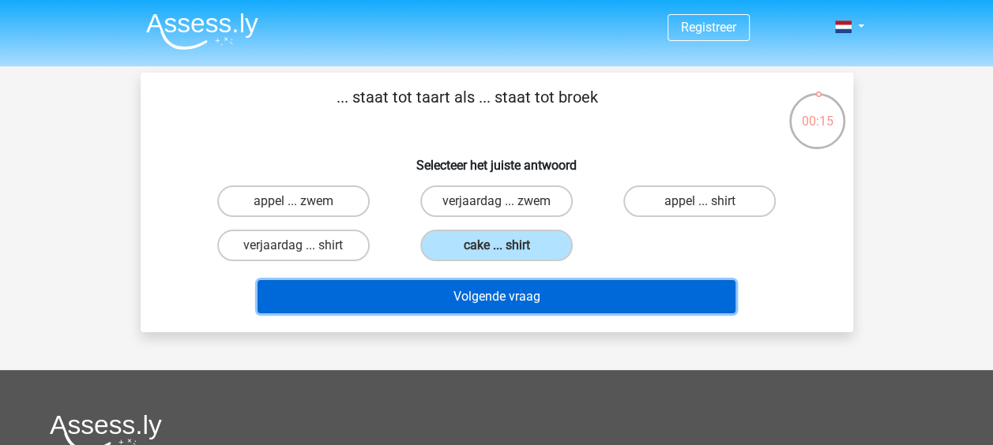
click at [480, 283] on button "Volgende vraag" at bounding box center [497, 296] width 478 height 33
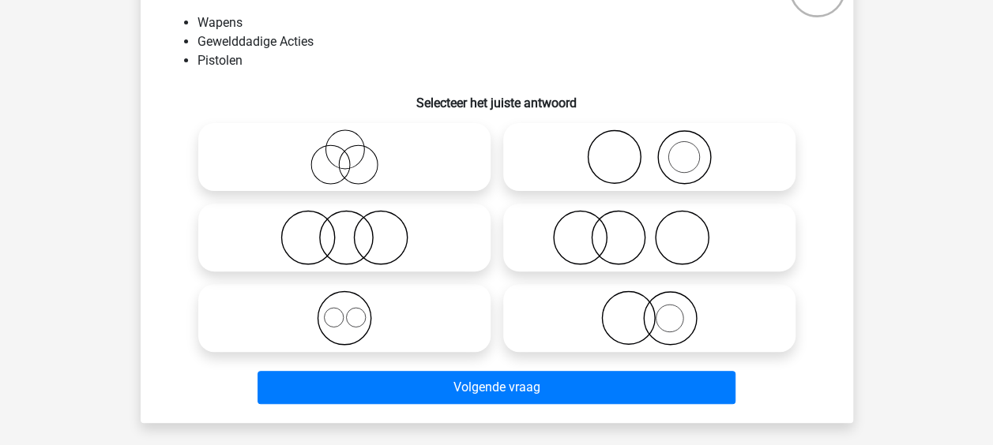
scroll to position [131, 0]
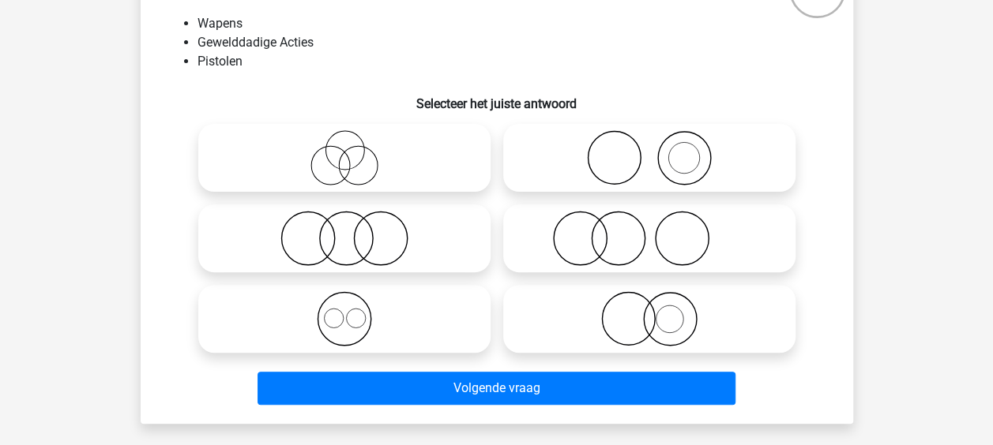
click at [580, 318] on icon at bounding box center [649, 318] width 280 height 55
click at [649, 311] on input "radio" at bounding box center [654, 306] width 10 height 10
radio input "true"
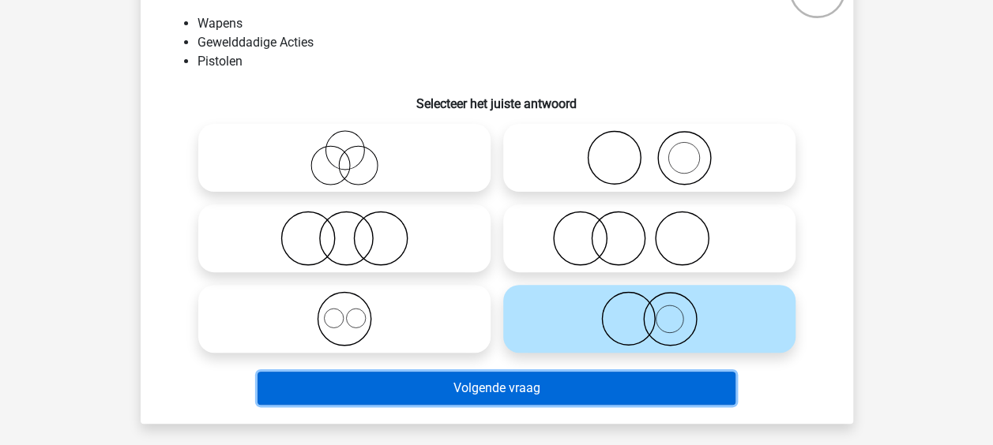
click at [518, 398] on button "Volgende vraag" at bounding box center [497, 388] width 478 height 33
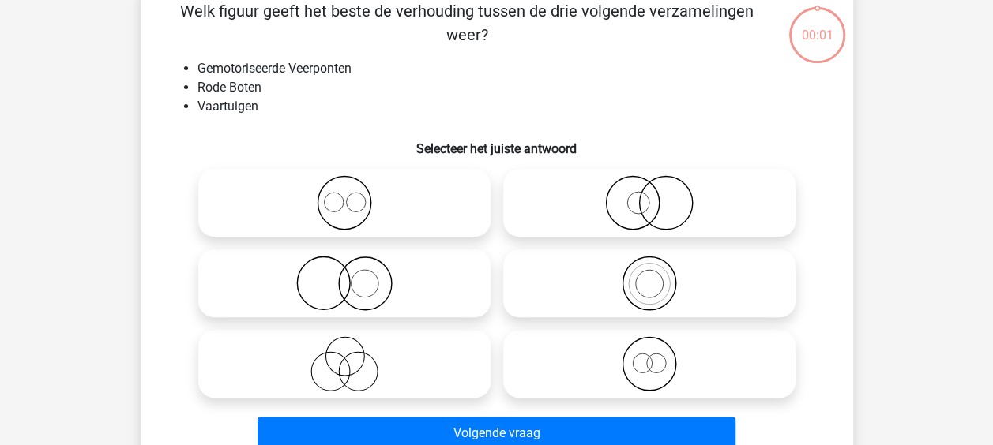
scroll to position [73, 0]
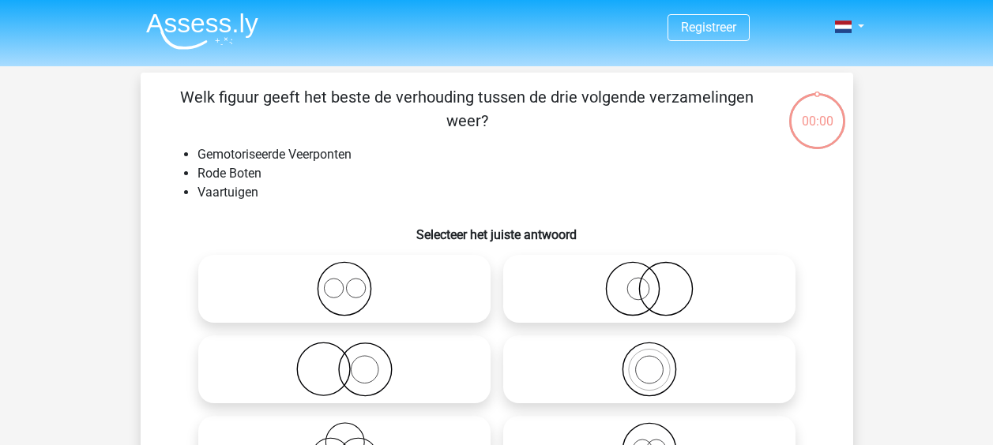
scroll to position [73, 0]
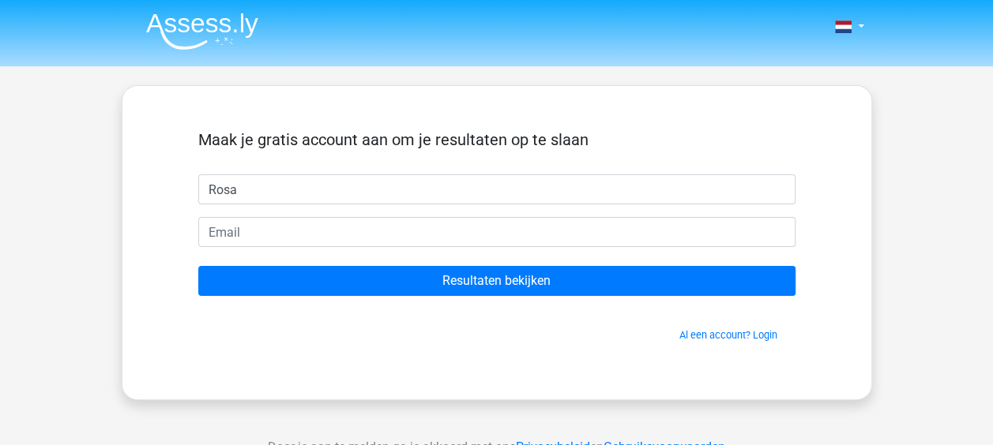
type input "Rosa"
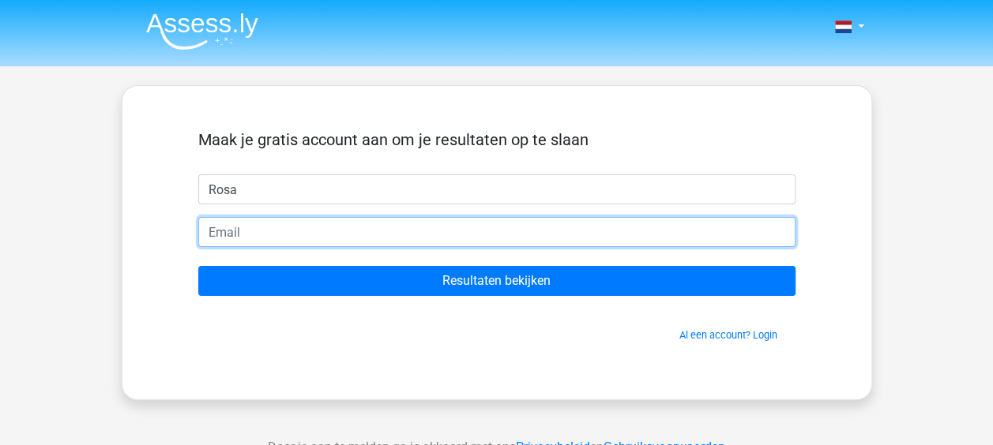
click at [509, 242] on input "email" at bounding box center [496, 232] width 597 height 30
type input "rosavnbeek@gmail.com"
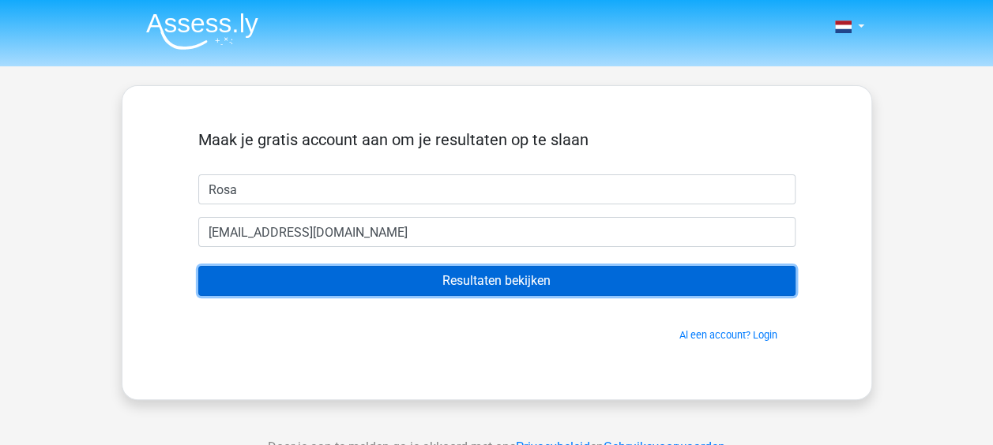
click at [444, 275] on input "Resultaten bekijken" at bounding box center [496, 281] width 597 height 30
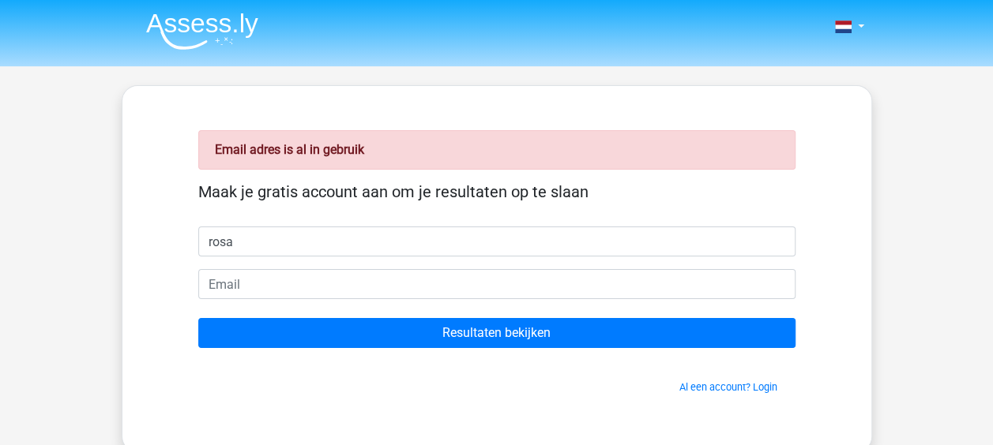
type input "Rosa"
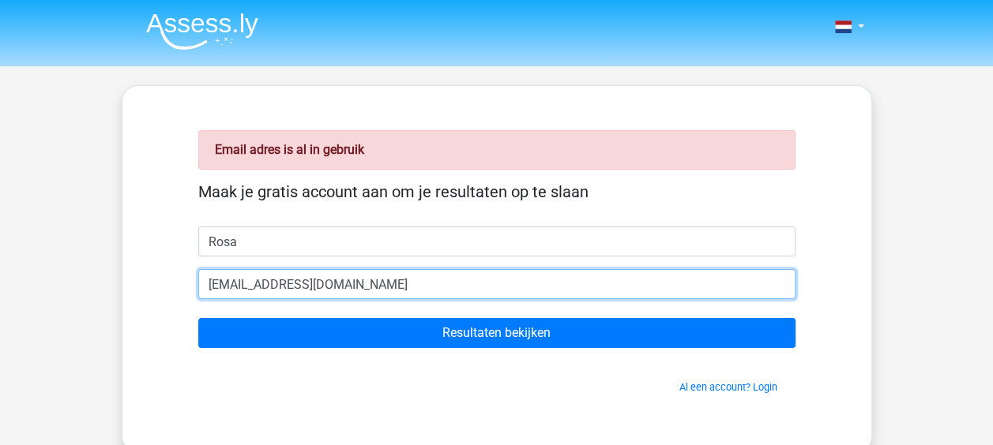
drag, startPoint x: 386, startPoint y: 278, endPoint x: 151, endPoint y: 318, distance: 238.8
click at [151, 318] on div "Email adres is al in gebruik Maak je gratis account aan om je resultaten op te …" at bounding box center [497, 268] width 750 height 367
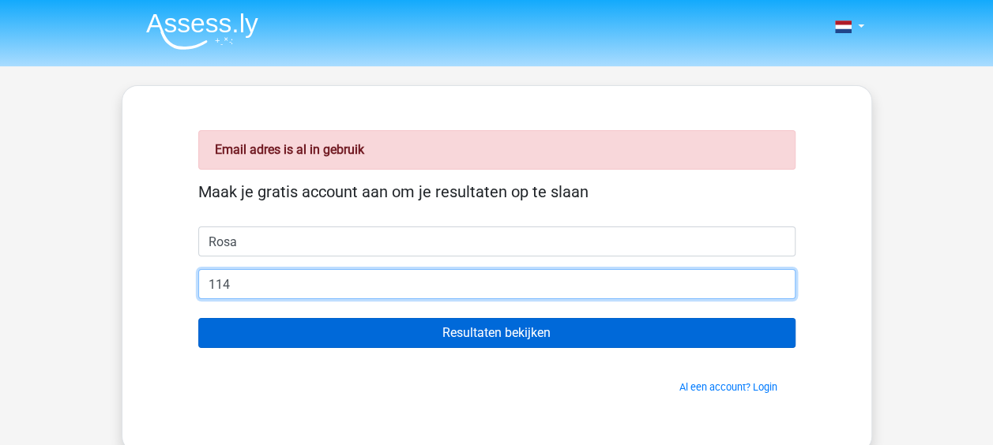
type input "114783@student.michaelcollege.org"
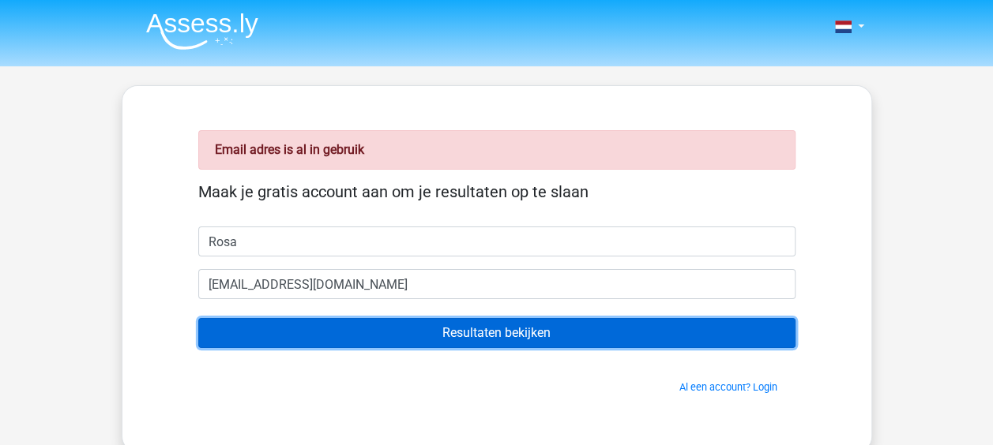
click at [343, 335] on input "Resultaten bekijken" at bounding box center [496, 333] width 597 height 30
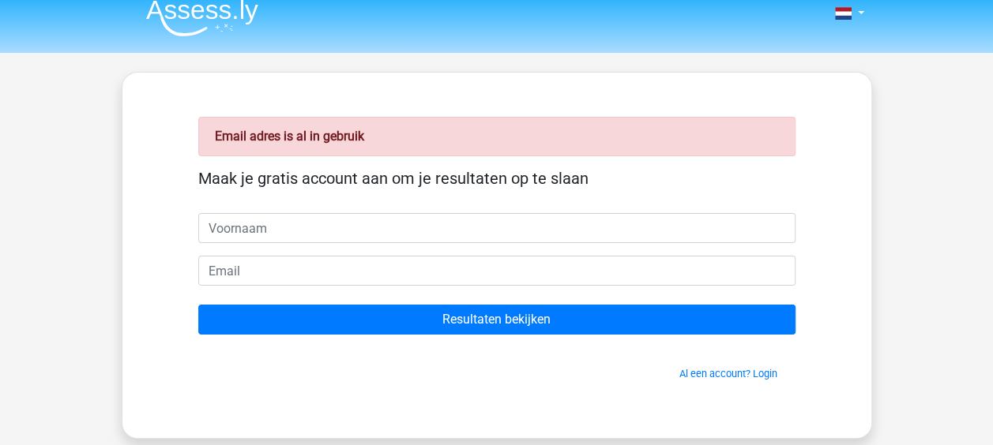
scroll to position [12, 0]
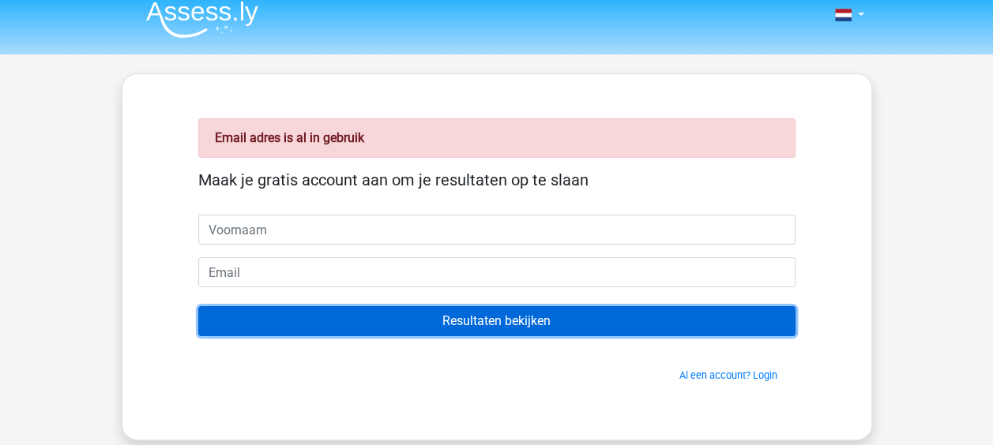
click at [626, 322] on input "Resultaten bekijken" at bounding box center [496, 321] width 597 height 30
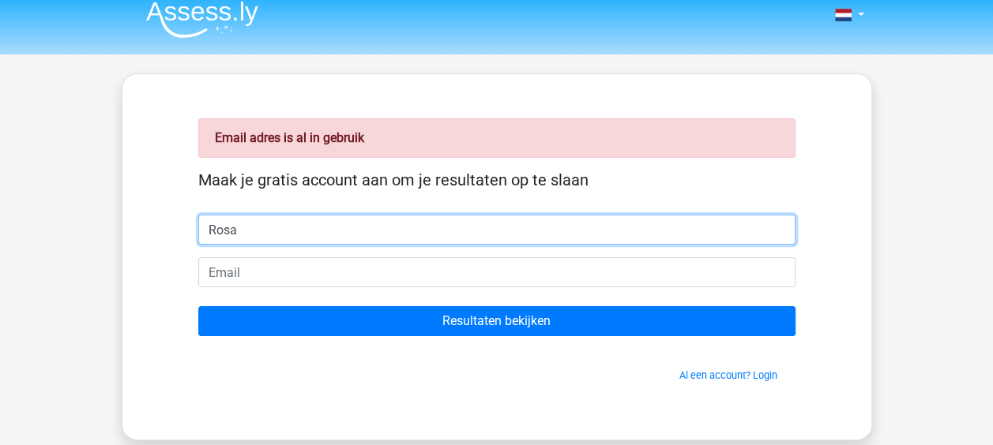
type input "Rosa"
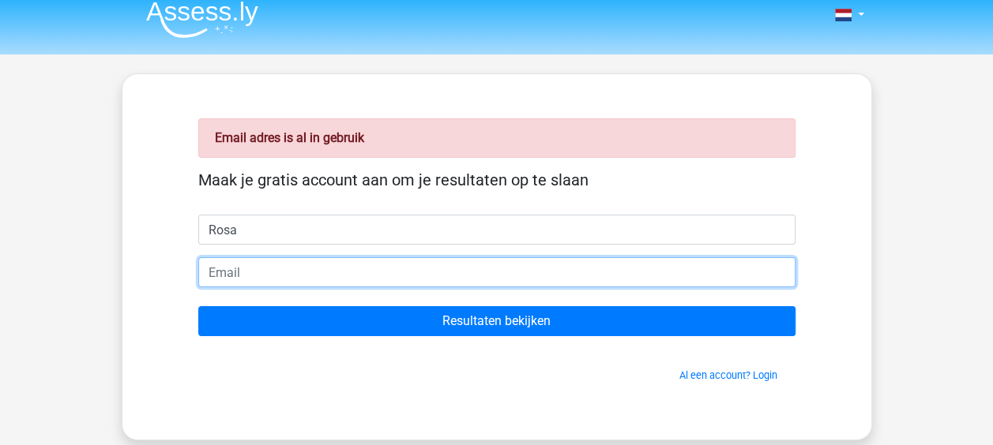
click at [441, 269] on input "email" at bounding box center [496, 273] width 597 height 30
type input "114783@student.michaelcollege.org"
click at [198, 306] on input "Resultaten bekijken" at bounding box center [496, 321] width 597 height 30
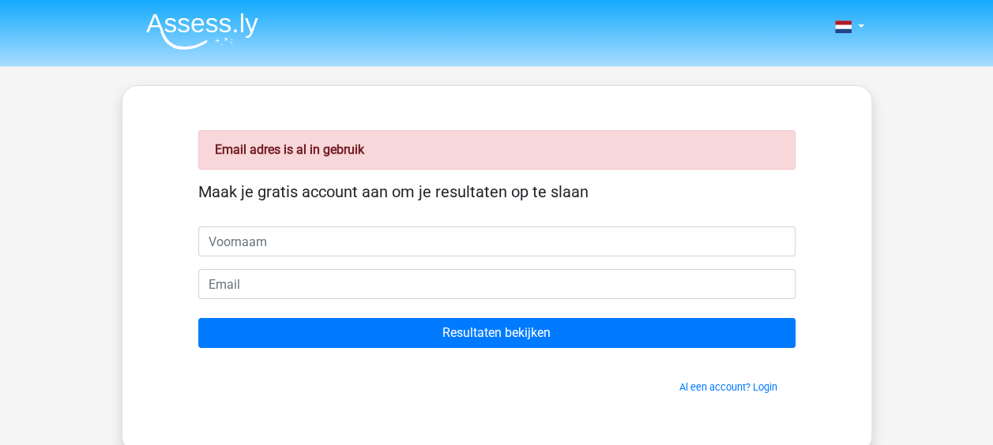
click at [689, 395] on div "Email adres is al in gebruik Maak je gratis account aan om je resultaten op te …" at bounding box center [496, 269] width 673 height 290
click at [690, 387] on link "Al een account? Login" at bounding box center [728, 388] width 98 height 12
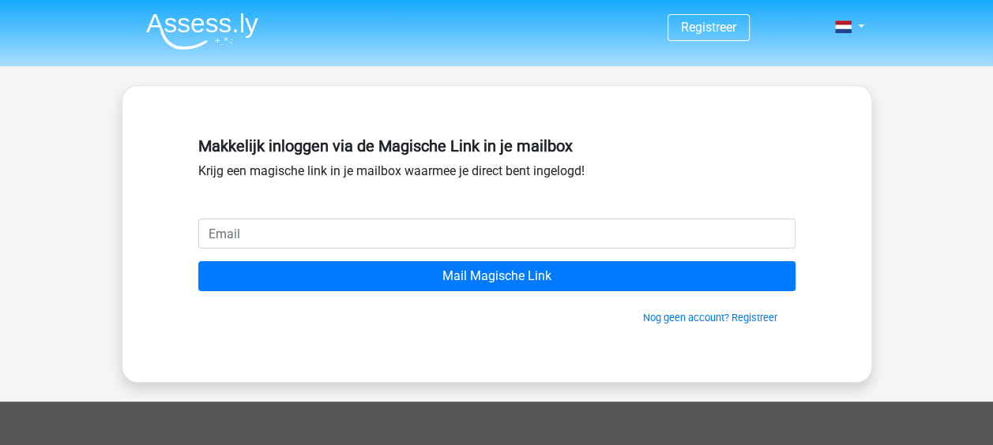
click at [361, 227] on input "email" at bounding box center [496, 234] width 597 height 30
type input "[EMAIL_ADDRESS][DOMAIN_NAME]"
click at [198, 261] on input "Mail Magische Link" at bounding box center [496, 276] width 597 height 30
